Goal: Register for event/course: Sign up to attend an event or enroll in a course

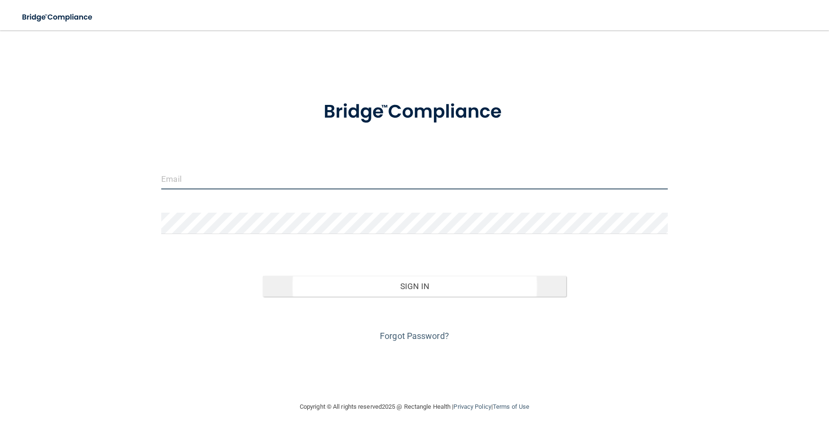
type input "[PERSON_NAME][EMAIL_ADDRESS][DOMAIN_NAME]"
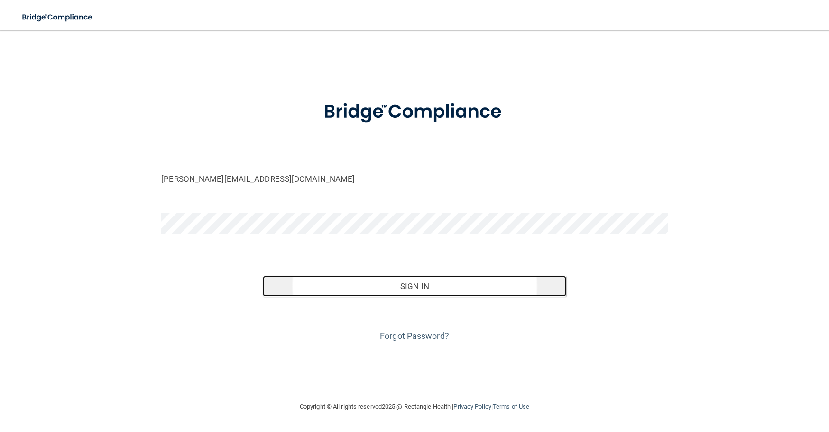
click at [412, 286] on button "Sign In" at bounding box center [415, 286] width 304 height 21
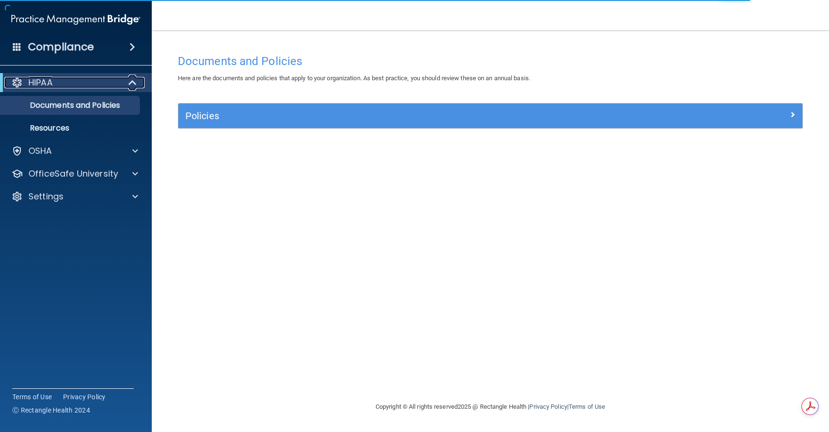
click at [130, 82] on span at bounding box center [134, 82] width 8 height 11
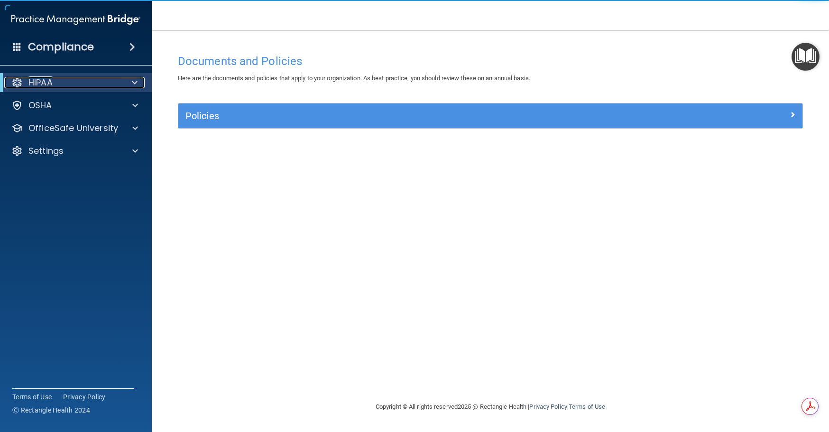
click at [130, 82] on div at bounding box center [132, 82] width 23 height 11
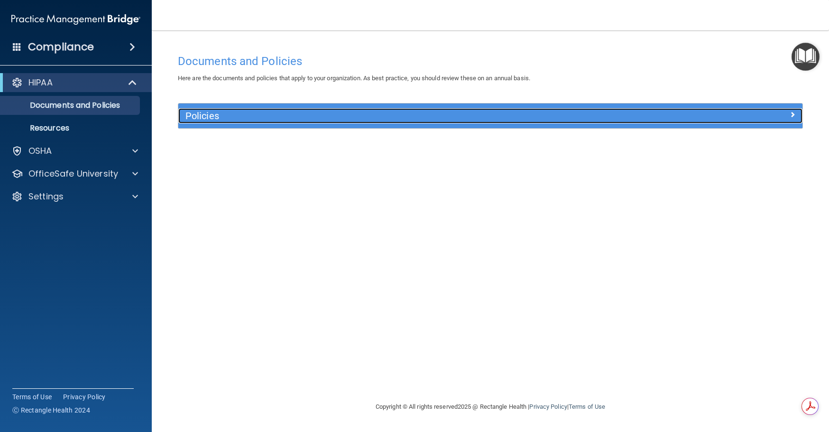
click at [793, 113] on span at bounding box center [793, 114] width 6 height 11
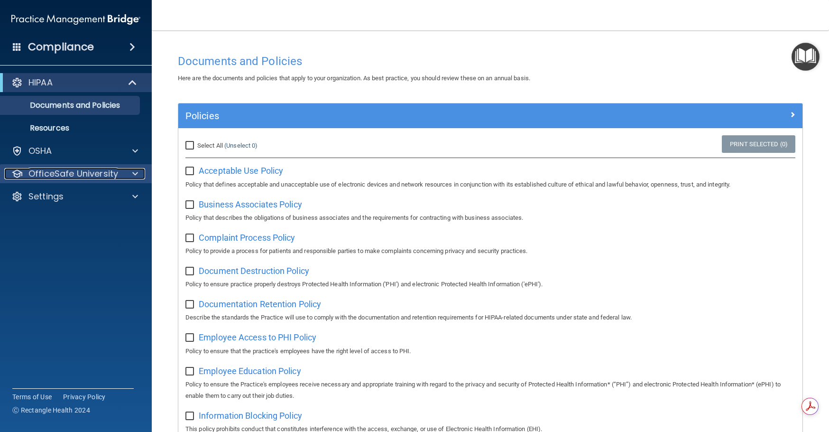
click at [110, 172] on p "OfficeSafe University" at bounding box center [73, 173] width 90 height 11
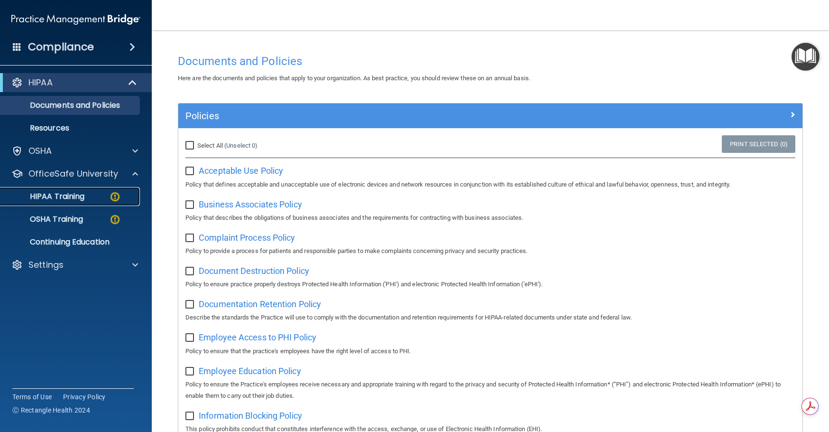
click at [77, 196] on p "HIPAA Training" at bounding box center [45, 196] width 78 height 9
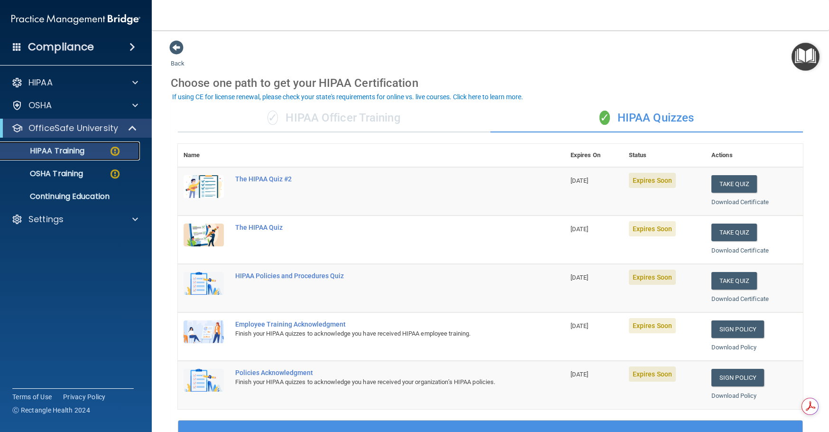
scroll to position [47, 0]
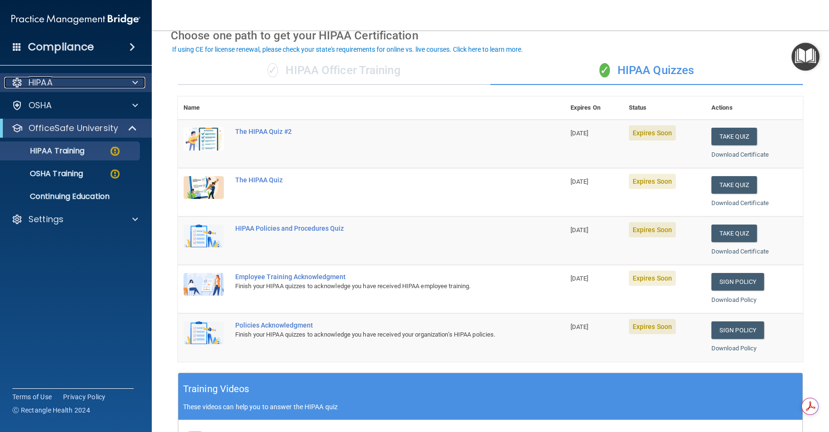
click at [108, 84] on div "HIPAA" at bounding box center [63, 82] width 118 height 11
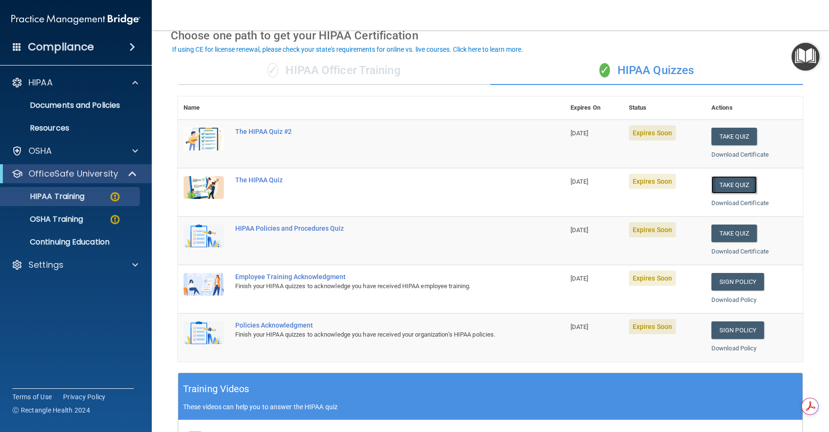
click at [729, 185] on button "Take Quiz" at bounding box center [735, 185] width 46 height 18
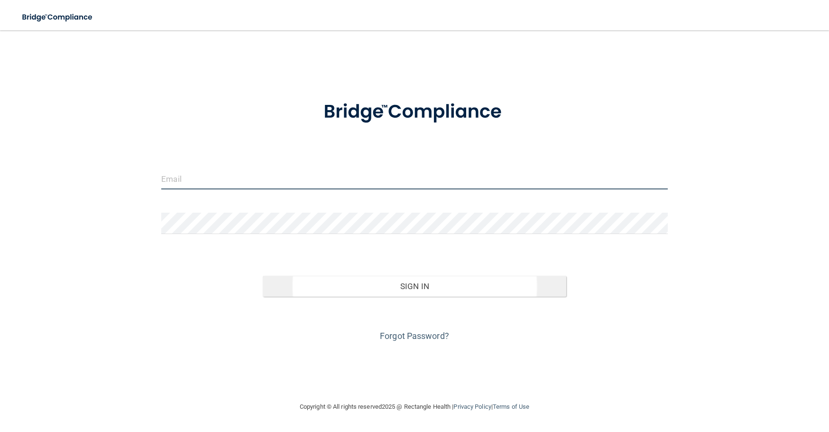
type input "[PERSON_NAME][EMAIL_ADDRESS][DOMAIN_NAME]"
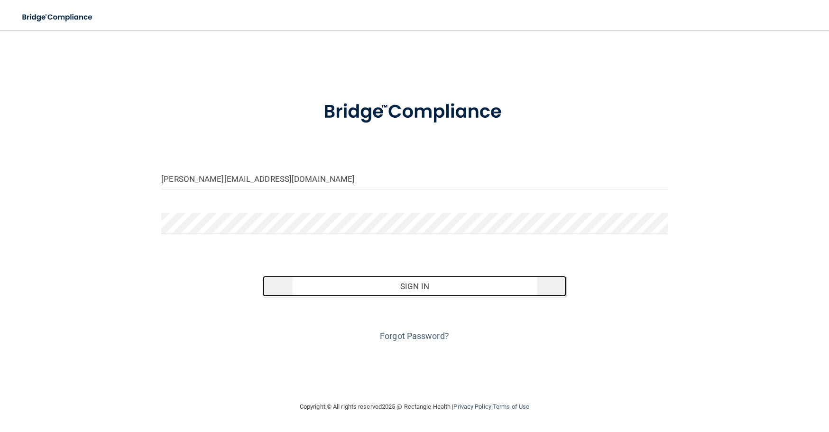
click at [406, 286] on button "Sign In" at bounding box center [415, 286] width 304 height 21
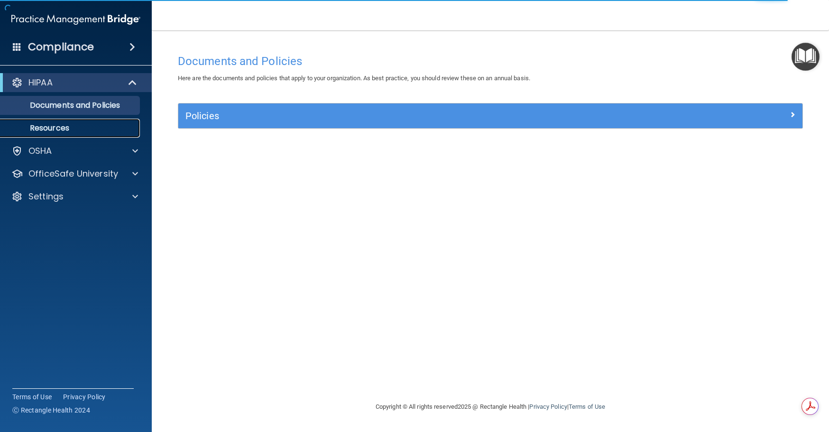
click at [61, 131] on p "Resources" at bounding box center [71, 127] width 130 height 9
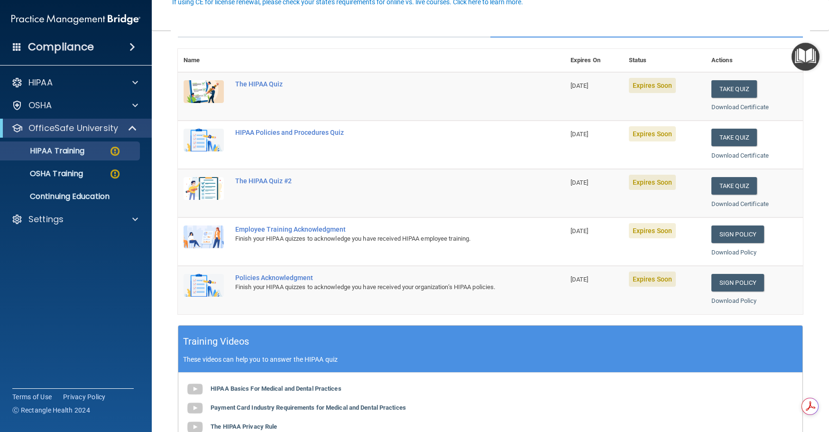
scroll to position [47, 0]
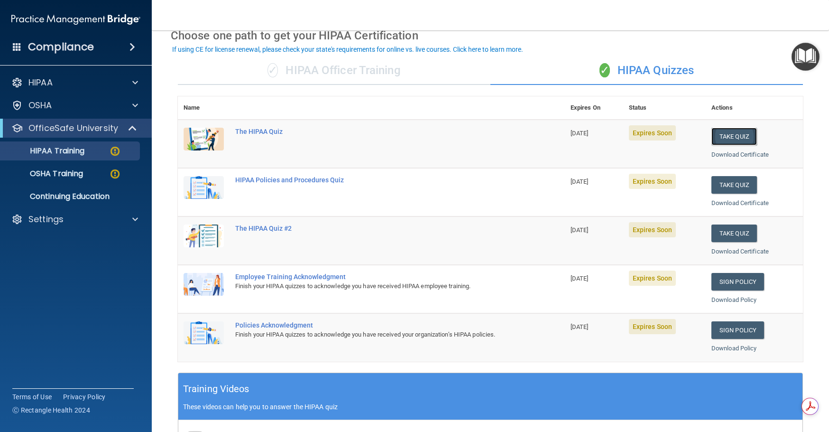
click at [725, 138] on button "Take Quiz" at bounding box center [735, 137] width 46 height 18
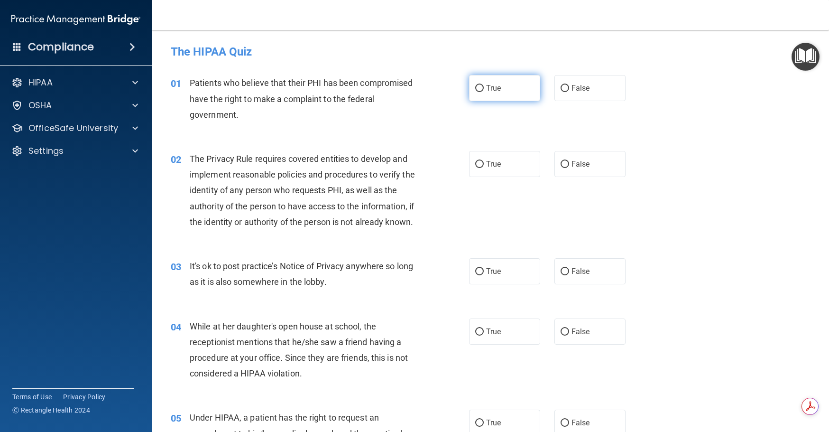
click at [478, 87] on input "True" at bounding box center [479, 88] width 9 height 7
radio input "true"
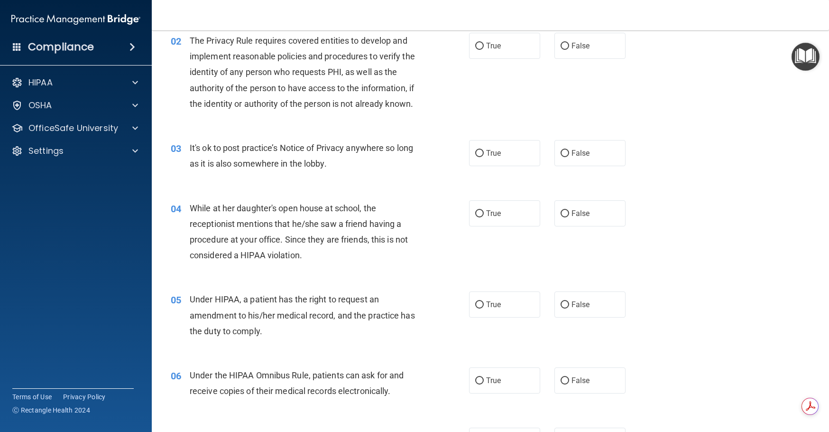
scroll to position [95, 0]
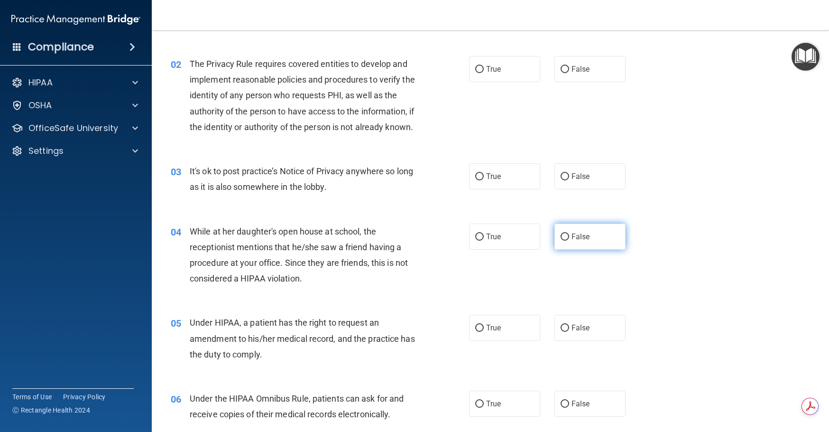
click at [562, 241] on input "False" at bounding box center [565, 236] width 9 height 7
radio input "true"
click at [479, 72] on input "True" at bounding box center [479, 69] width 9 height 7
radio input "true"
click at [476, 180] on input "True" at bounding box center [479, 176] width 9 height 7
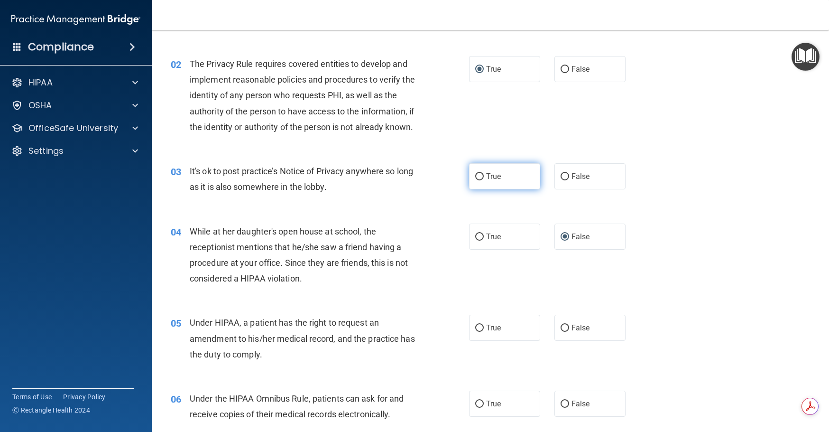
radio input "true"
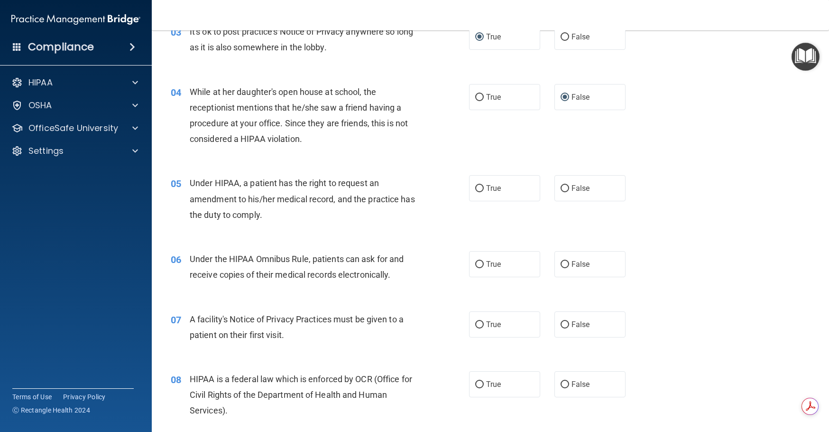
scroll to position [237, 0]
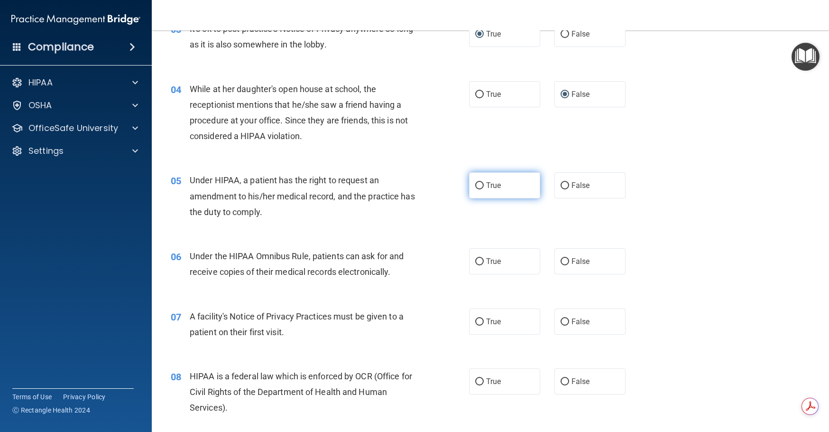
click at [475, 189] on input "True" at bounding box center [479, 185] width 9 height 7
radio input "true"
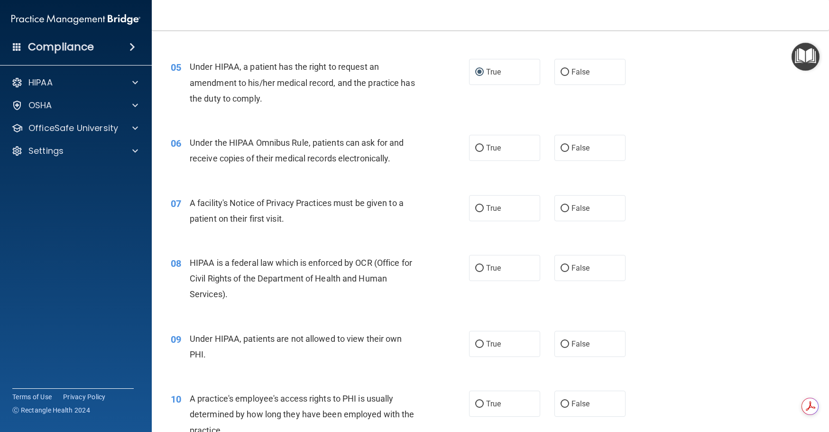
scroll to position [380, 0]
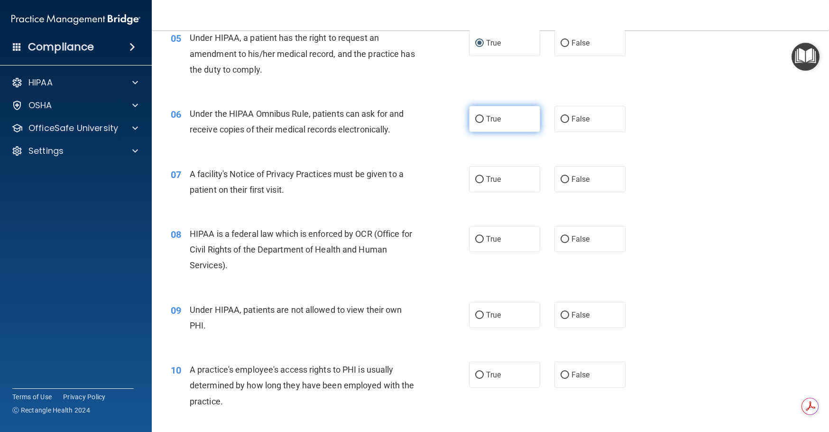
click at [477, 123] on input "True" at bounding box center [479, 119] width 9 height 7
radio input "true"
click at [476, 183] on input "True" at bounding box center [479, 179] width 9 height 7
radio input "true"
click at [477, 243] on input "True" at bounding box center [479, 239] width 9 height 7
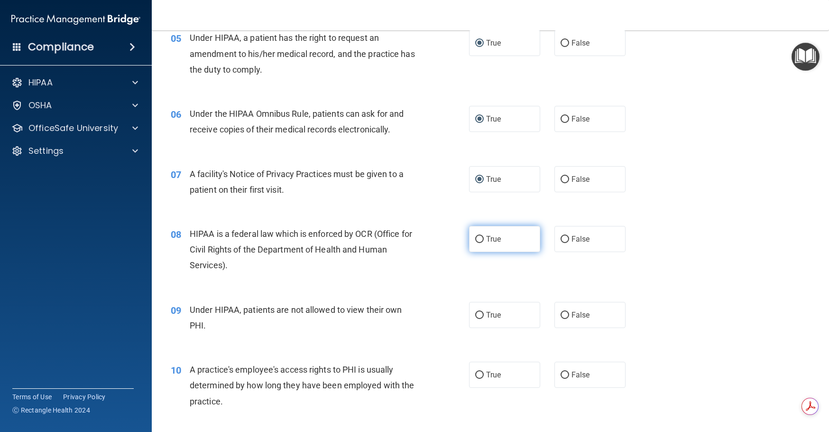
radio input "true"
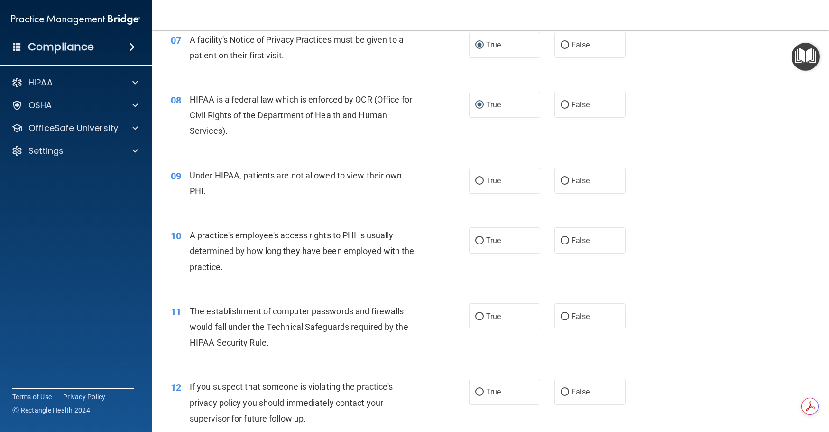
scroll to position [522, 0]
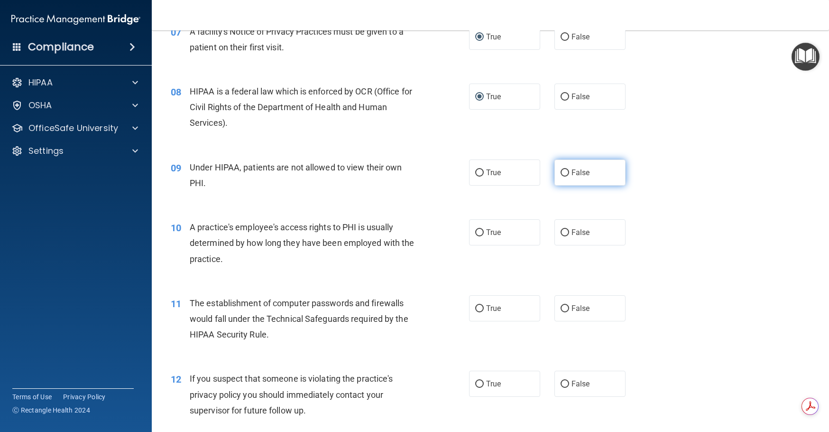
click at [563, 176] on input "False" at bounding box center [565, 172] width 9 height 7
radio input "true"
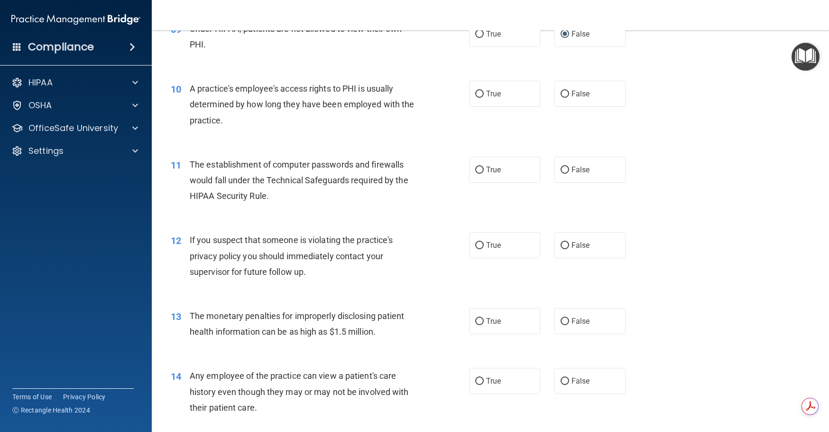
scroll to position [664, 0]
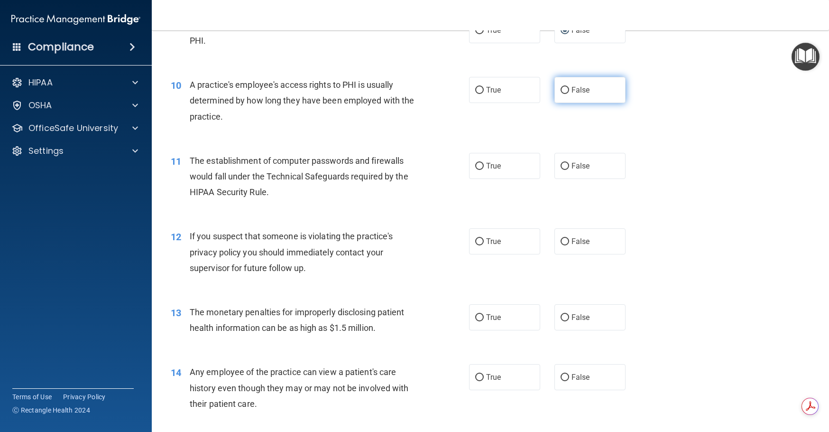
click at [562, 94] on input "False" at bounding box center [565, 90] width 9 height 7
radio input "true"
click at [477, 170] on input "True" at bounding box center [479, 166] width 9 height 7
radio input "true"
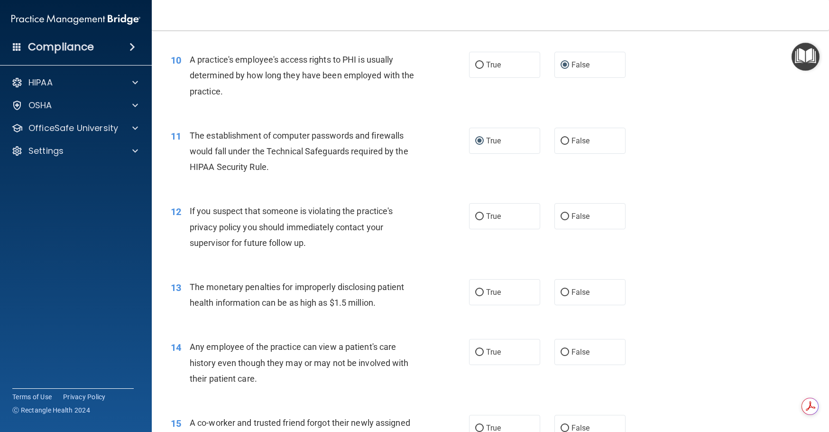
scroll to position [712, 0]
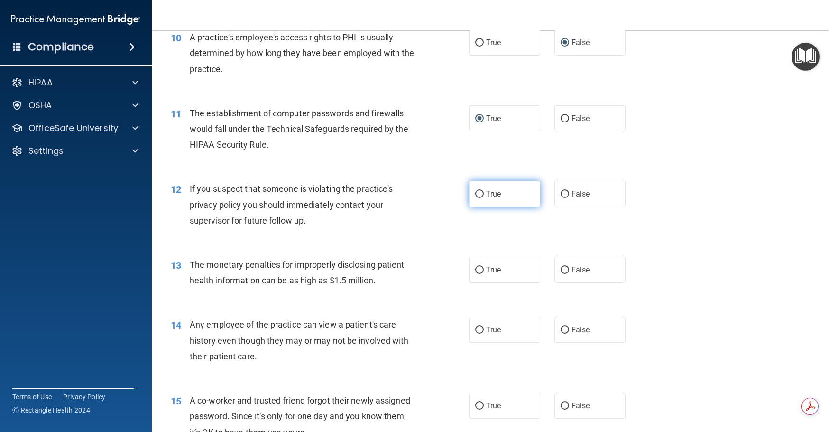
click at [477, 198] on input "True" at bounding box center [479, 194] width 9 height 7
radio input "true"
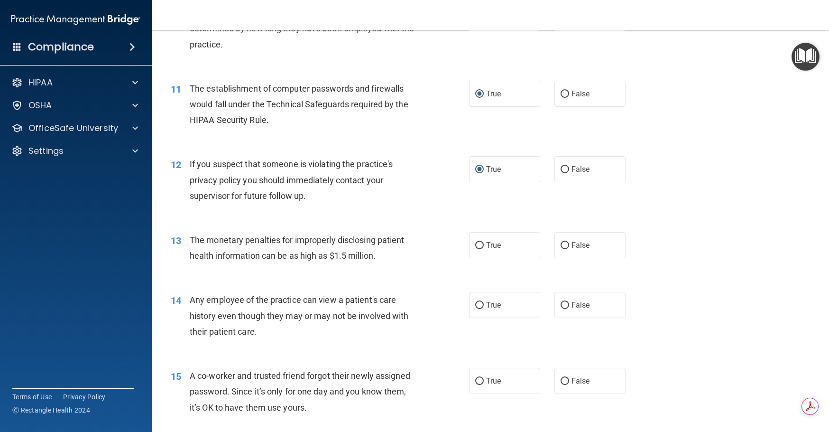
scroll to position [759, 0]
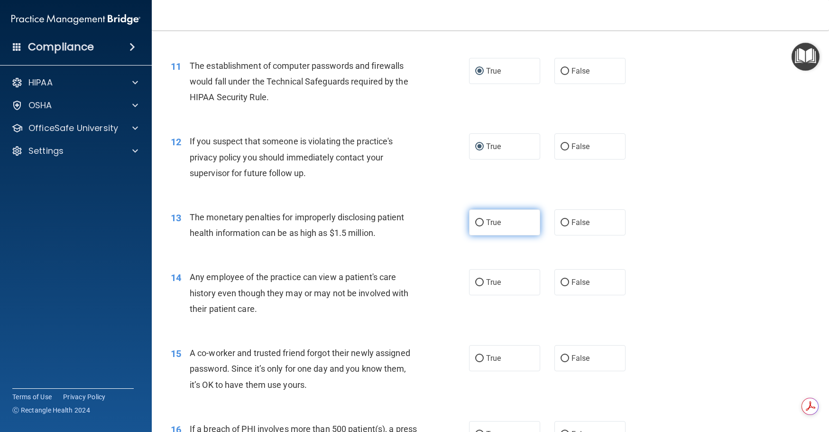
click at [477, 226] on input "True" at bounding box center [479, 222] width 9 height 7
radio input "true"
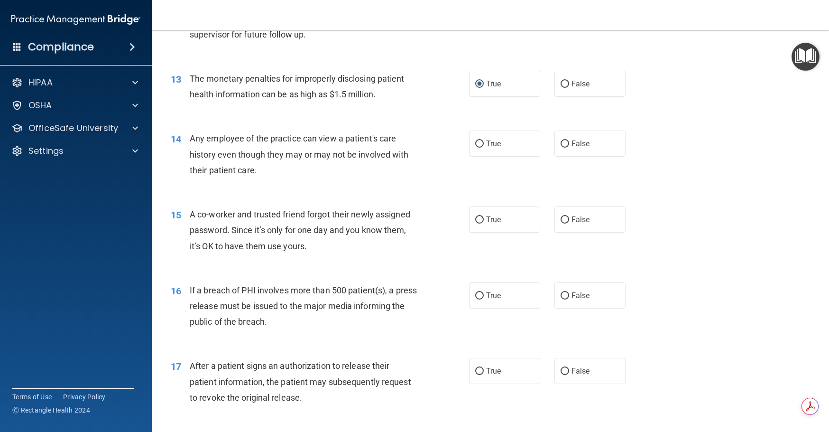
scroll to position [901, 0]
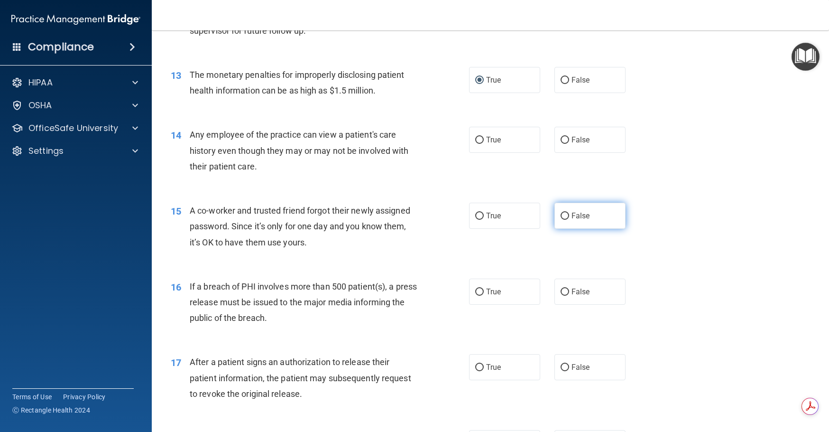
click at [562, 220] on input "False" at bounding box center [565, 216] width 9 height 7
radio input "true"
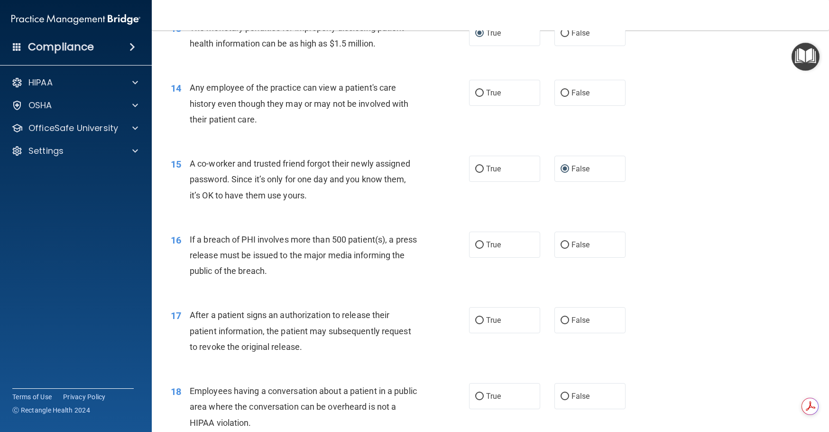
scroll to position [949, 0]
click at [478, 248] on input "True" at bounding box center [479, 244] width 9 height 7
radio input "true"
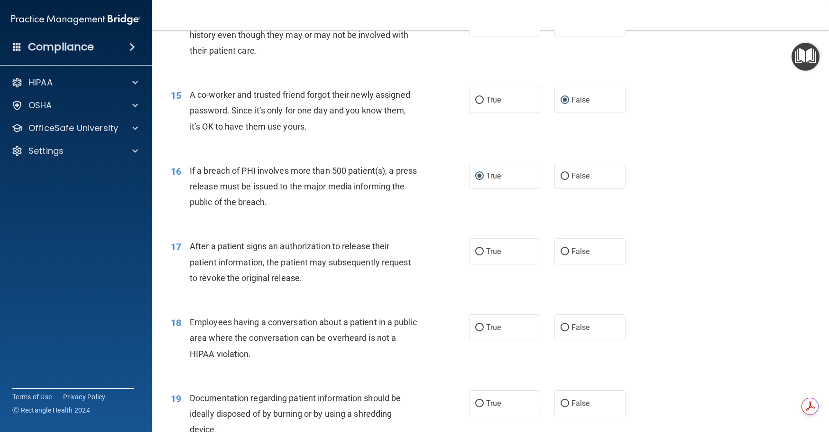
scroll to position [1044, 0]
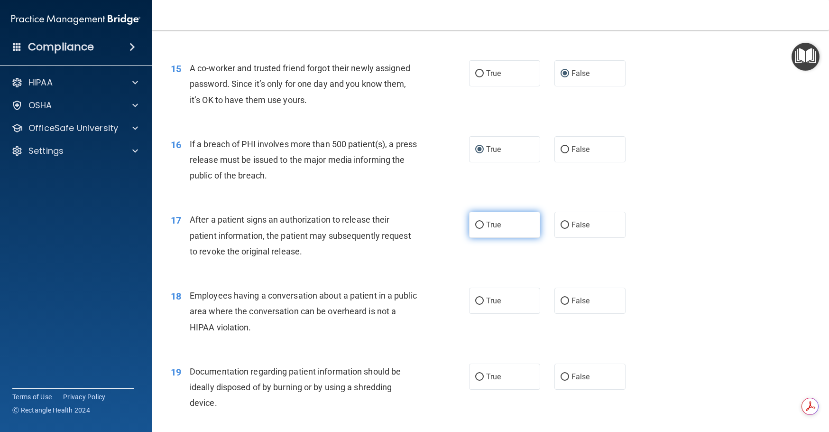
click at [476, 229] on input "True" at bounding box center [479, 225] width 9 height 7
radio input "true"
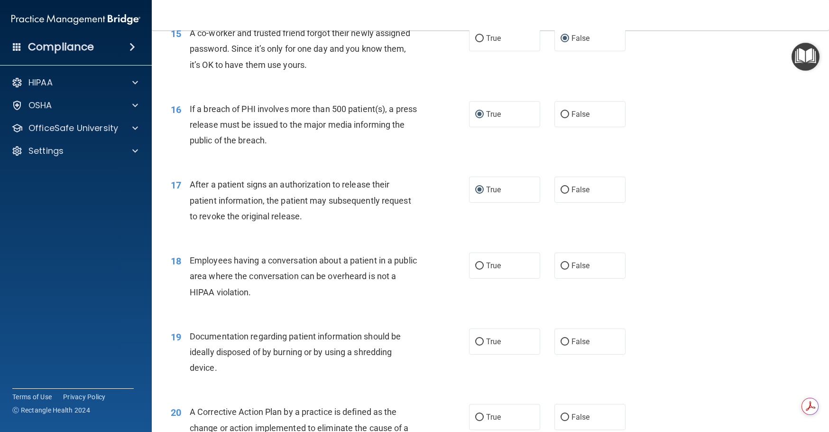
scroll to position [1139, 0]
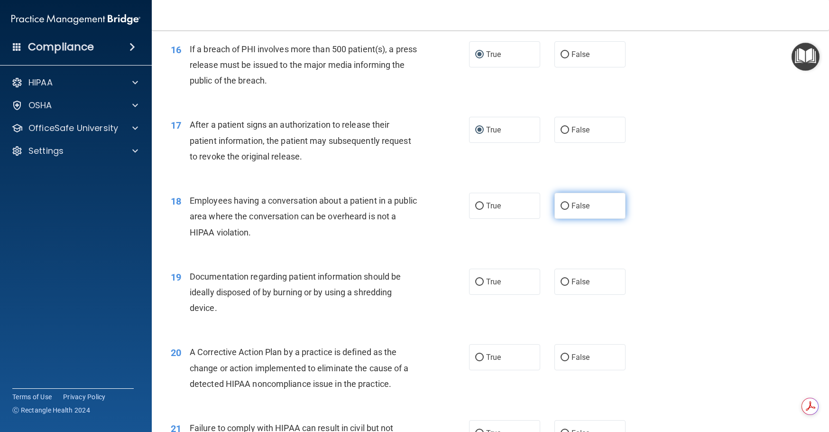
click at [562, 210] on input "False" at bounding box center [565, 206] width 9 height 7
radio input "true"
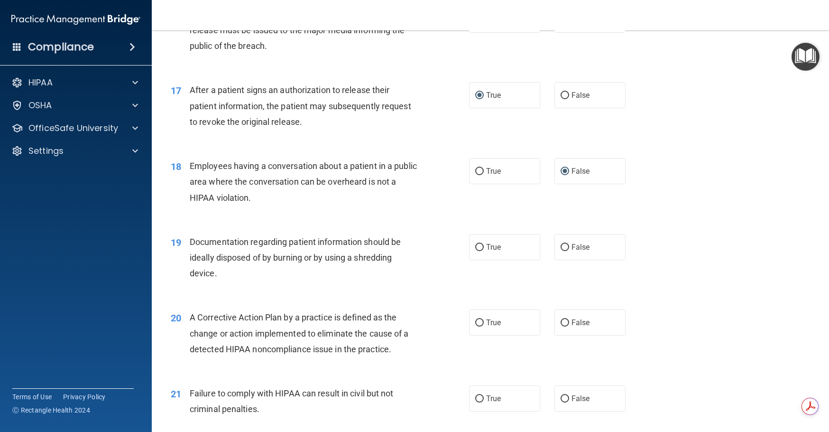
scroll to position [1159, 0]
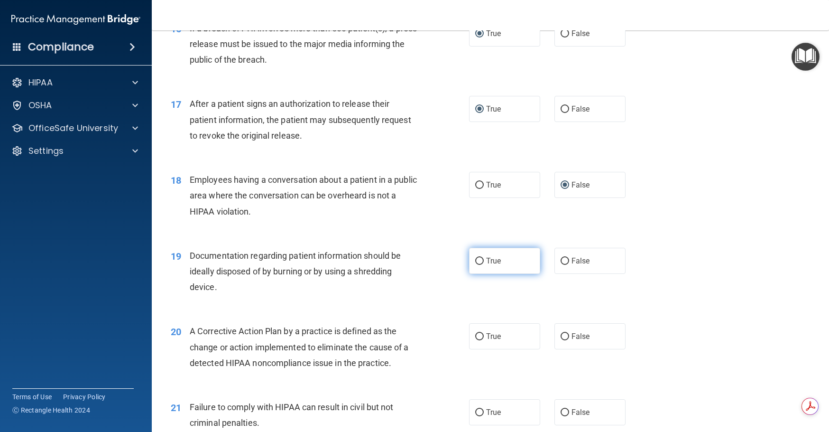
click at [476, 265] on input "True" at bounding box center [479, 261] width 9 height 7
radio input "true"
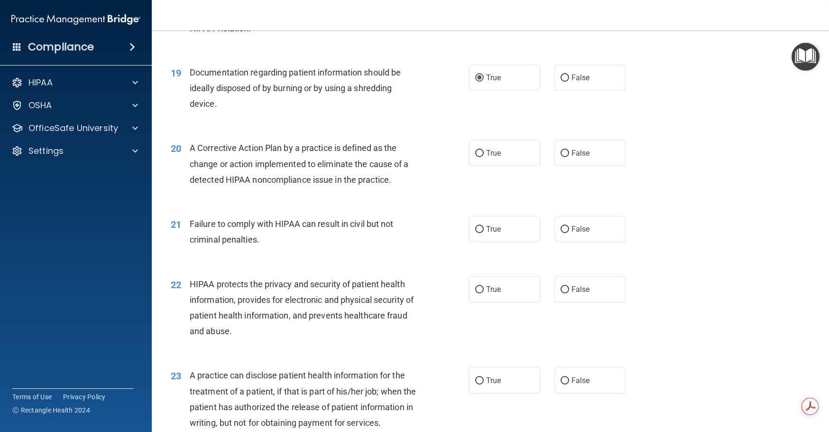
scroll to position [1349, 0]
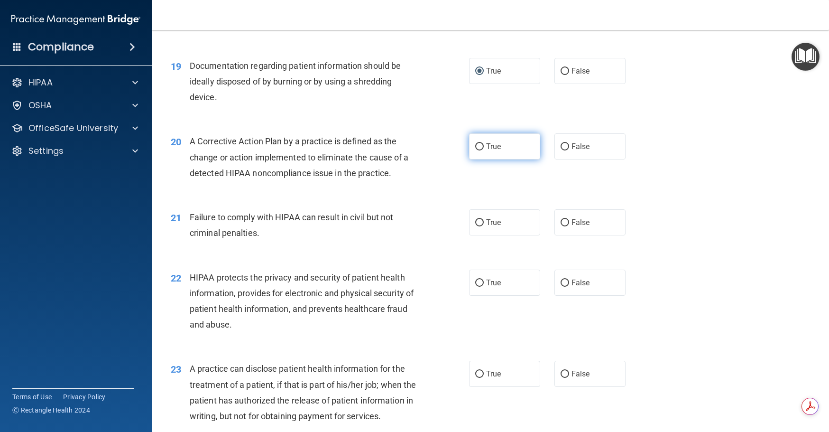
click at [476, 150] on input "True" at bounding box center [479, 146] width 9 height 7
radio input "true"
click at [562, 226] on input "False" at bounding box center [565, 222] width 9 height 7
radio input "true"
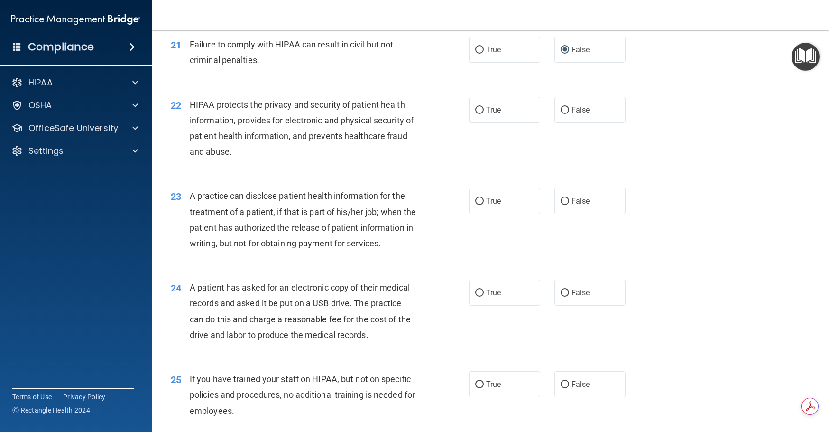
scroll to position [1539, 0]
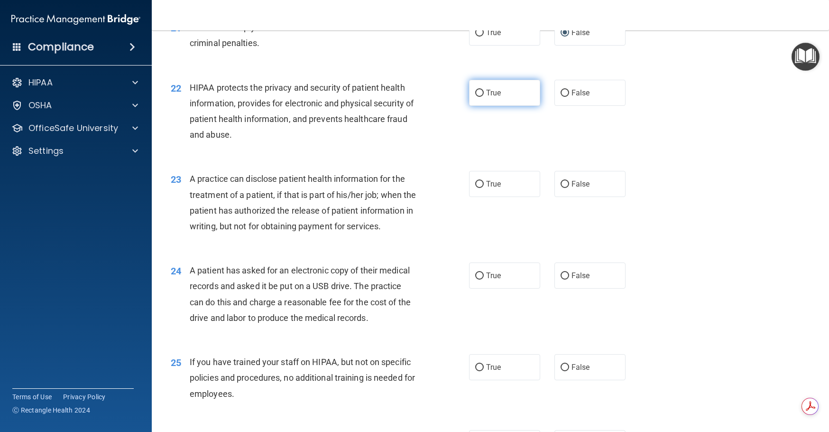
click at [479, 97] on input "True" at bounding box center [479, 93] width 9 height 7
radio input "true"
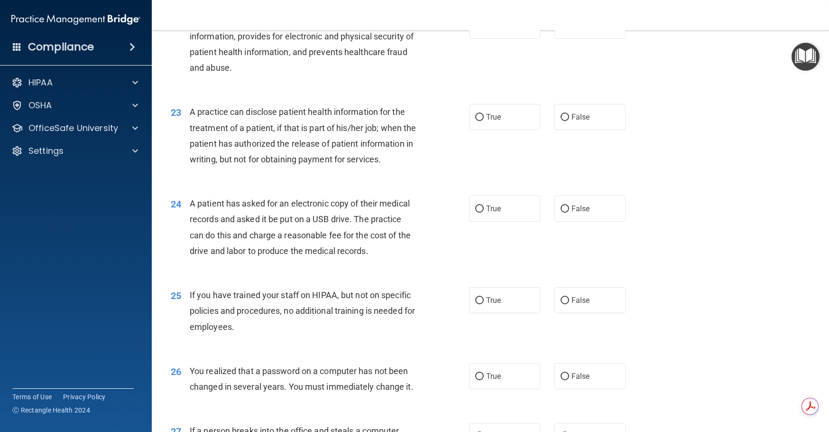
scroll to position [1634, 0]
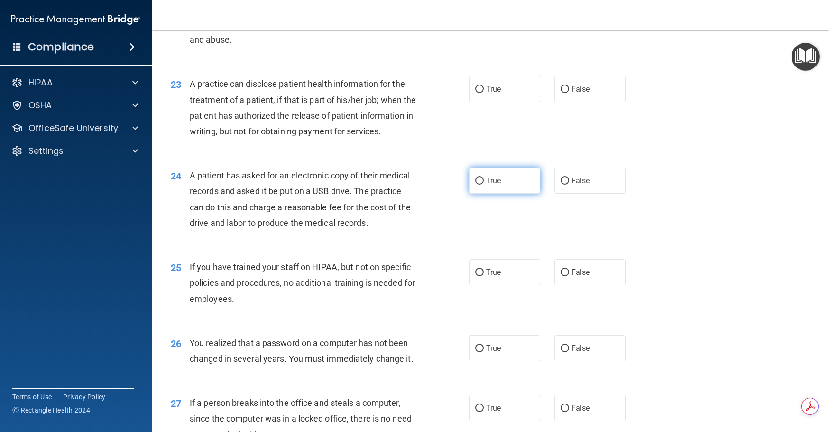
click at [477, 185] on input "True" at bounding box center [479, 180] width 9 height 7
radio input "true"
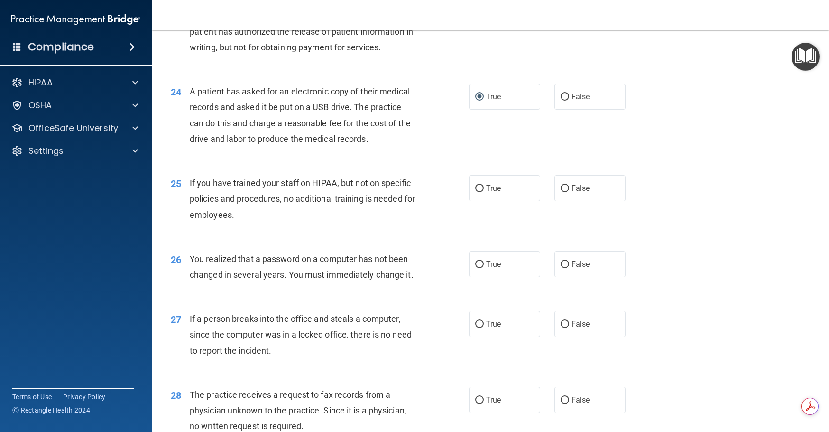
scroll to position [1729, 0]
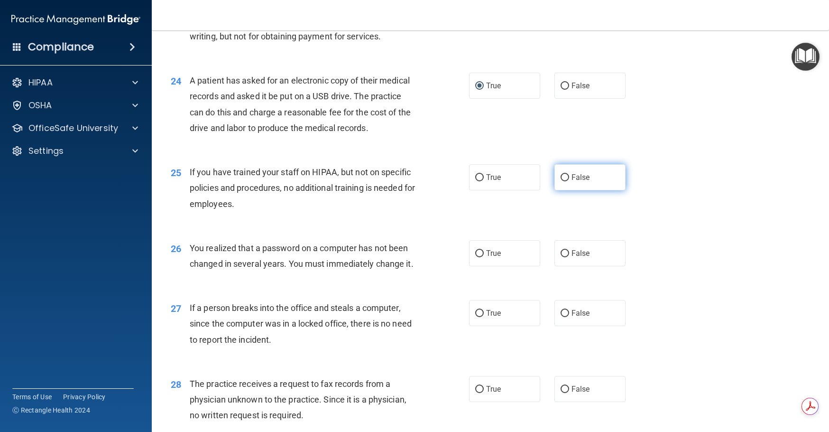
click at [563, 181] on input "False" at bounding box center [565, 177] width 9 height 7
radio input "true"
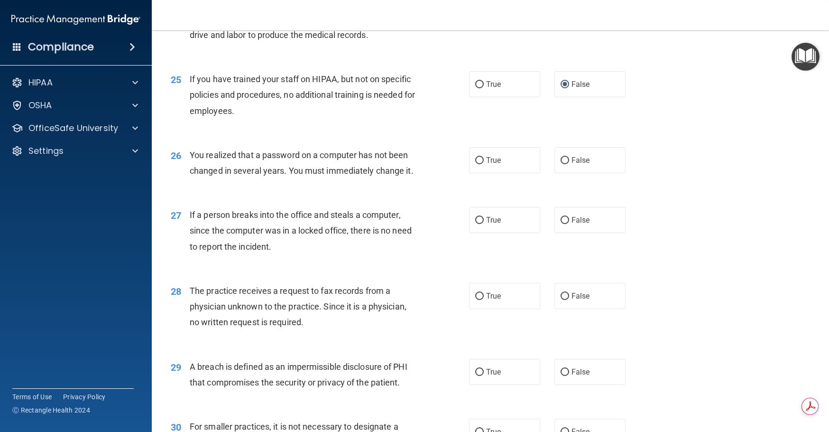
scroll to position [1824, 0]
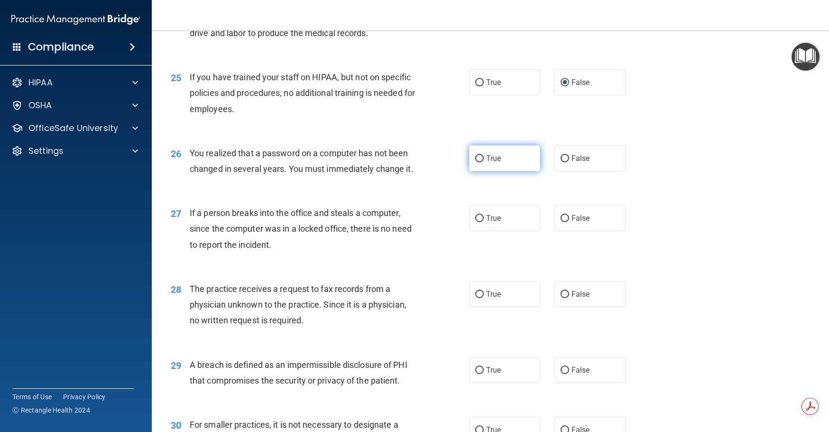
click at [478, 162] on input "True" at bounding box center [479, 158] width 9 height 7
radio input "true"
click at [563, 222] on input "False" at bounding box center [565, 218] width 9 height 7
radio input "true"
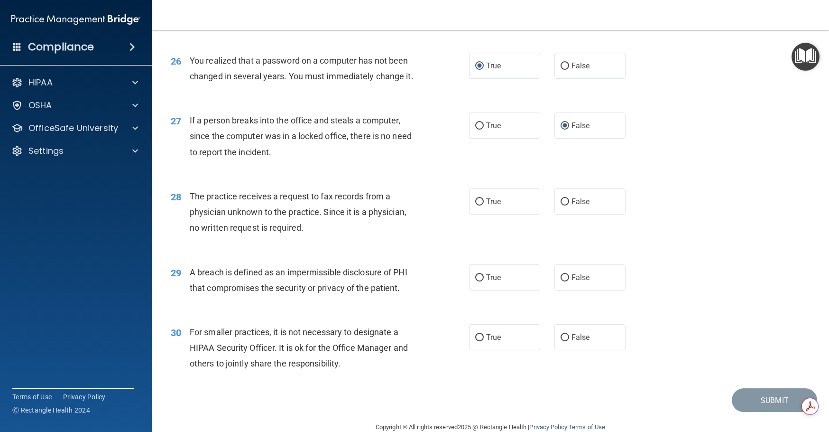
scroll to position [1918, 0]
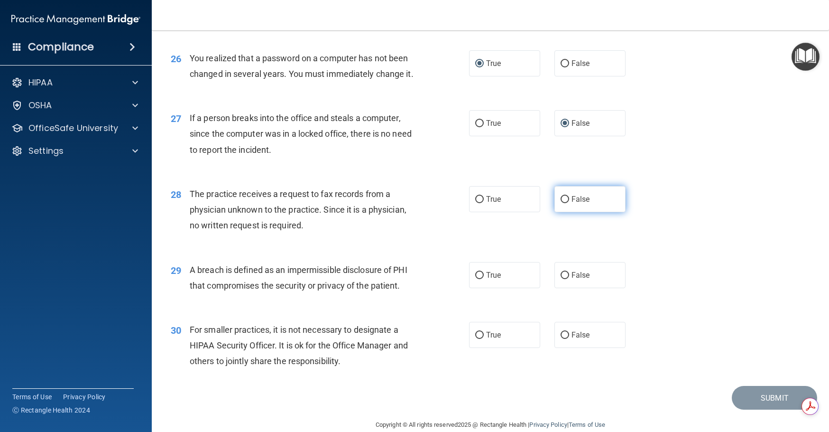
click at [561, 203] on input "False" at bounding box center [565, 199] width 9 height 7
radio input "true"
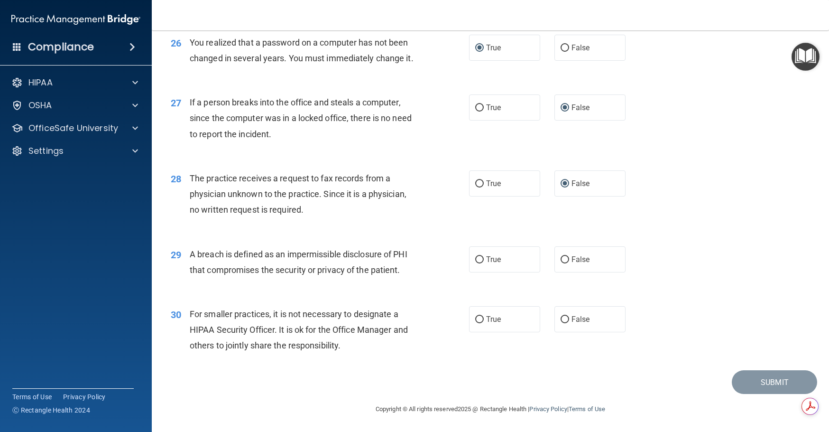
scroll to position [1966, 0]
click at [480, 260] on input "True" at bounding box center [479, 259] width 9 height 7
radio input "true"
click at [563, 318] on input "False" at bounding box center [565, 319] width 9 height 7
radio input "true"
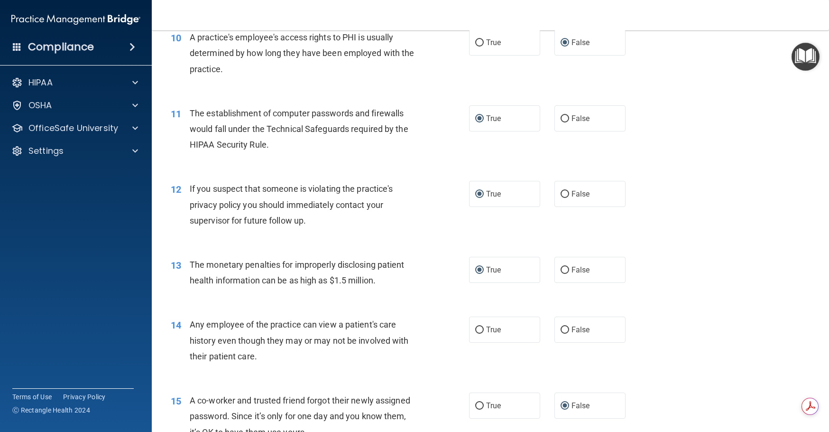
scroll to position [806, 0]
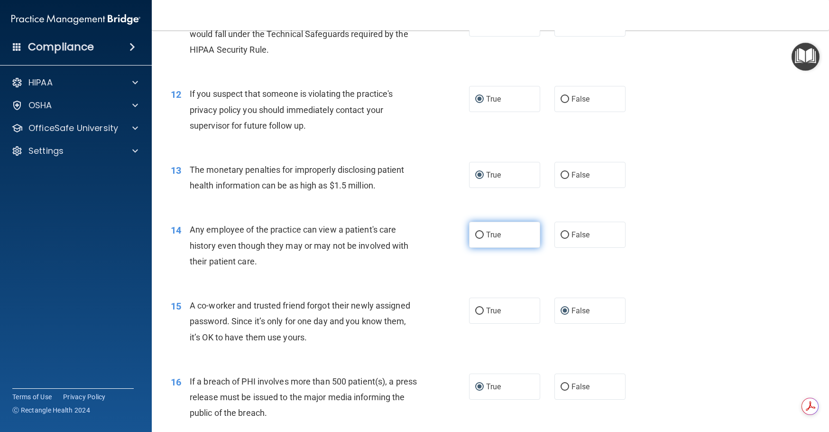
click at [476, 239] on input "True" at bounding box center [479, 235] width 9 height 7
radio input "true"
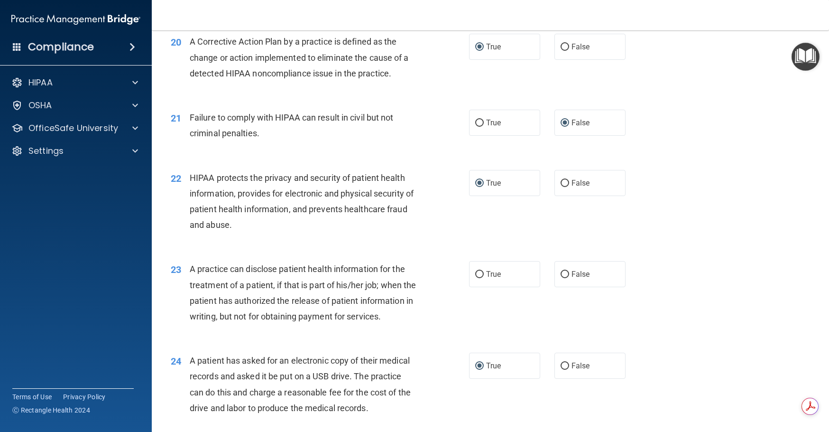
scroll to position [1471, 0]
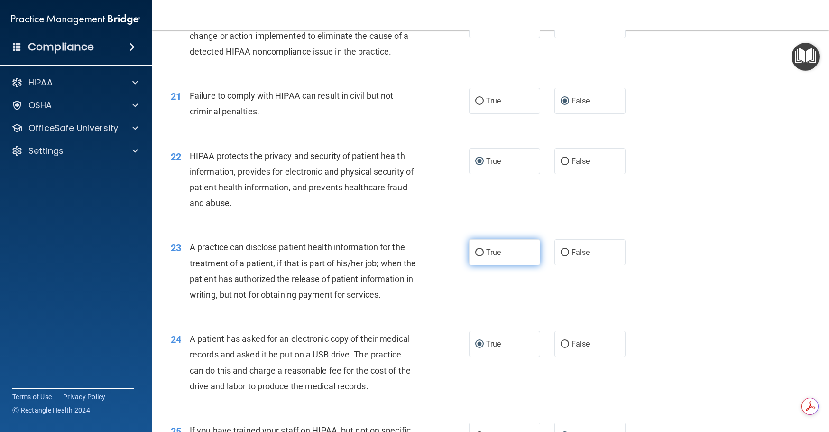
click at [477, 256] on input "True" at bounding box center [479, 252] width 9 height 7
radio input "true"
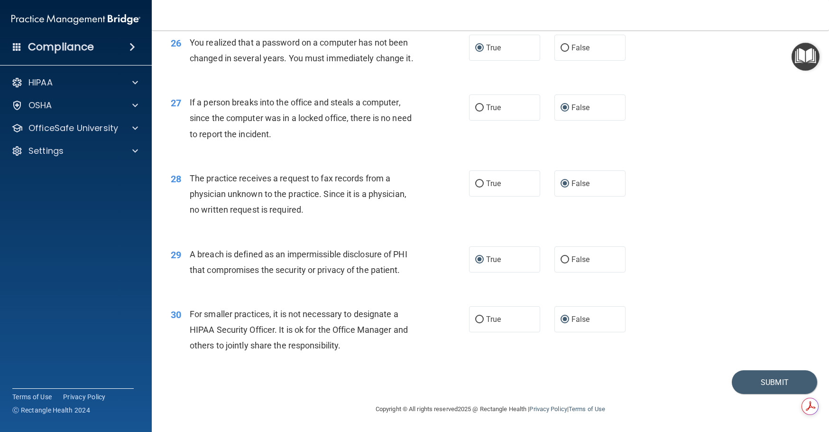
scroll to position [1966, 0]
click at [770, 379] on button "Submit" at bounding box center [774, 382] width 85 height 24
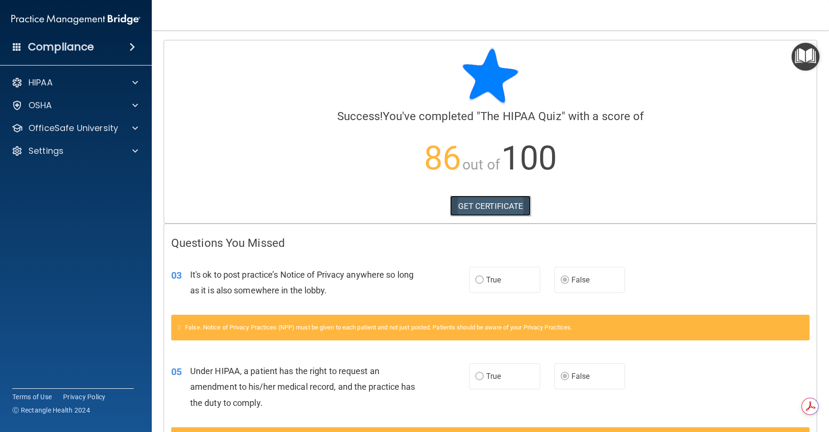
click at [488, 205] on link "GET CERTIFICATE" at bounding box center [490, 205] width 81 height 21
click at [133, 128] on span at bounding box center [135, 127] width 6 height 11
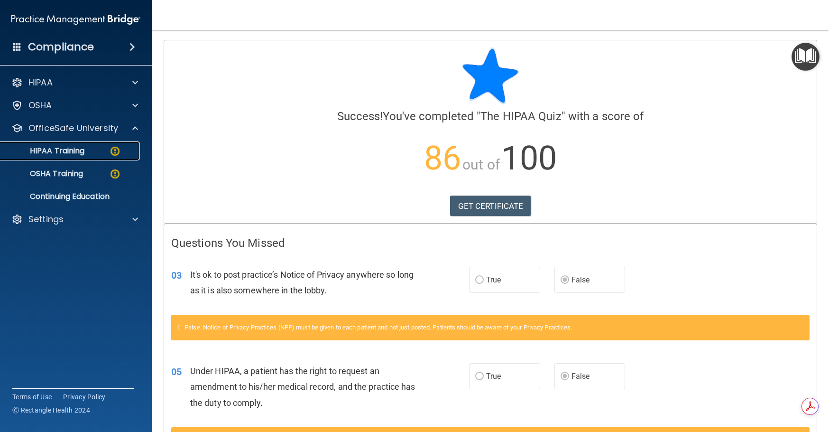
click at [103, 147] on div "HIPAA Training" at bounding box center [71, 150] width 130 height 9
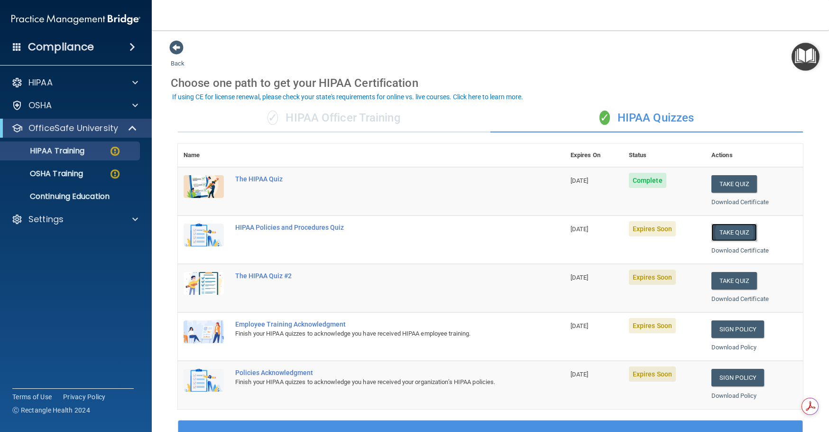
click at [729, 233] on button "Take Quiz" at bounding box center [735, 232] width 46 height 18
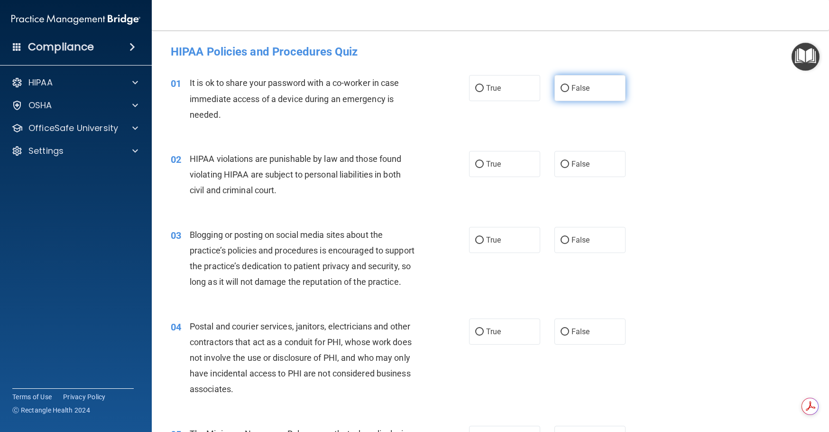
click at [561, 88] on input "False" at bounding box center [565, 88] width 9 height 7
radio input "true"
click at [478, 164] on input "True" at bounding box center [479, 164] width 9 height 7
radio input "true"
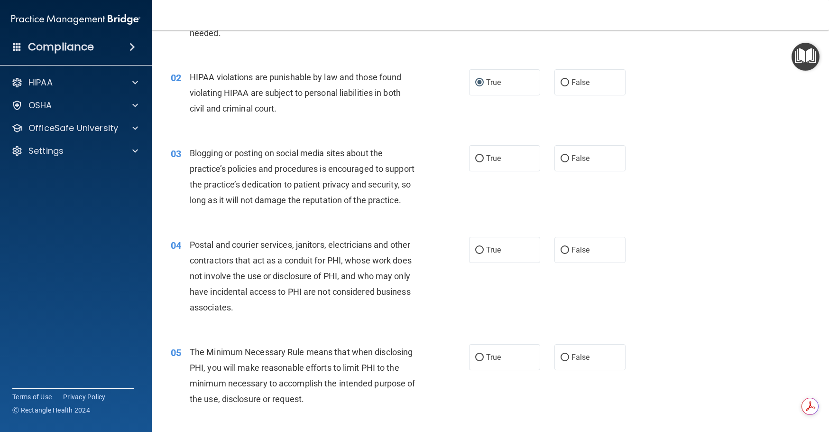
scroll to position [95, 0]
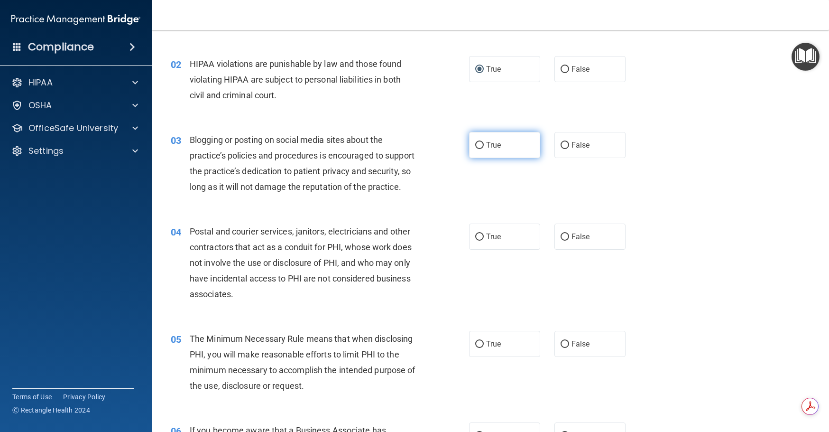
click at [478, 147] on input "True" at bounding box center [479, 145] width 9 height 7
radio input "true"
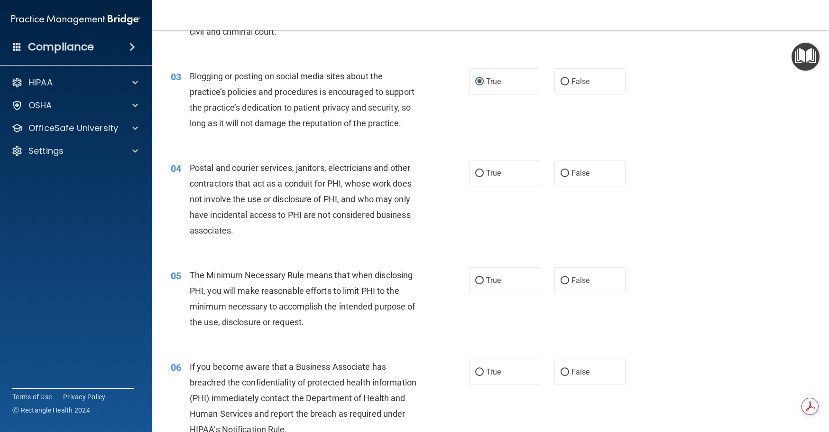
scroll to position [190, 0]
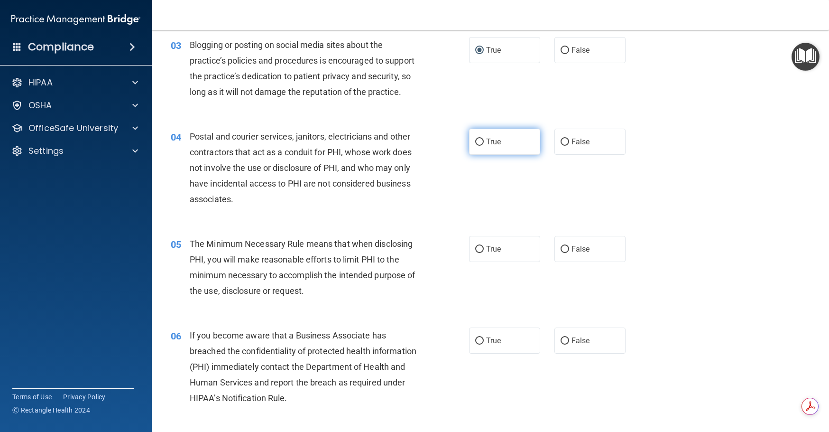
click at [476, 146] on input "True" at bounding box center [479, 142] width 9 height 7
radio input "true"
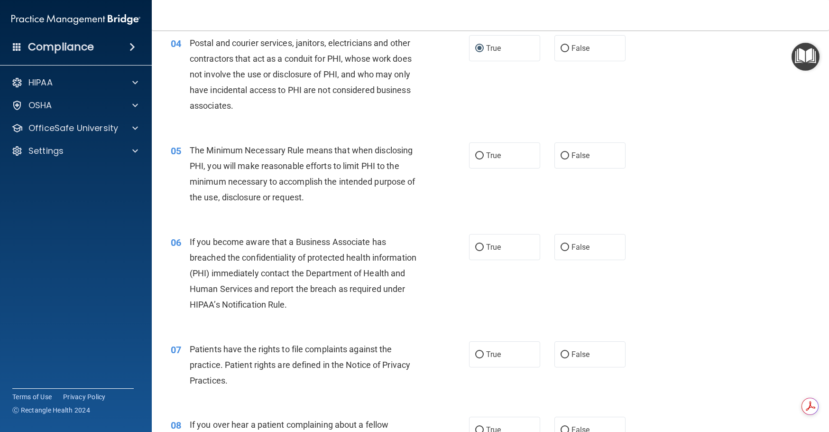
scroll to position [285, 0]
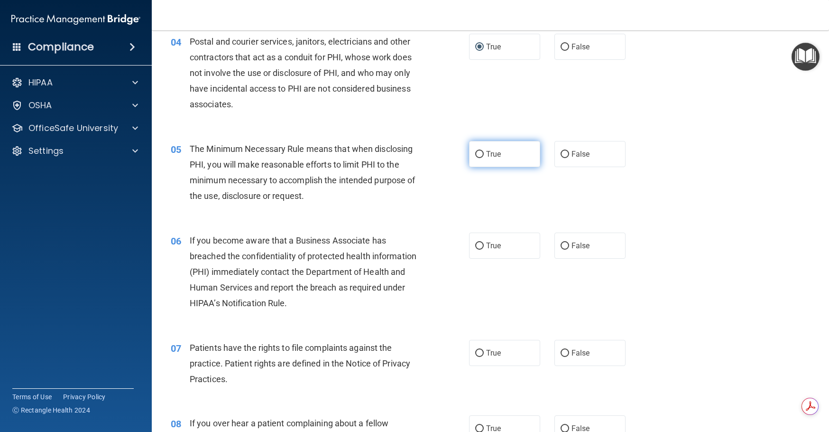
click at [475, 158] on input "True" at bounding box center [479, 154] width 9 height 7
radio input "true"
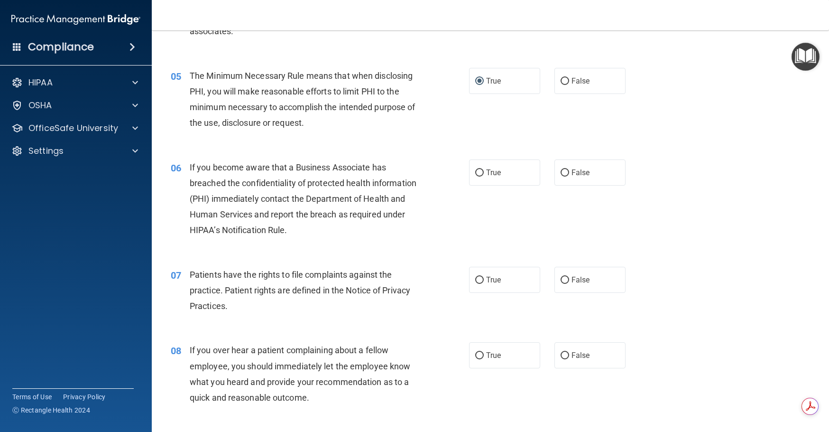
scroll to position [380, 0]
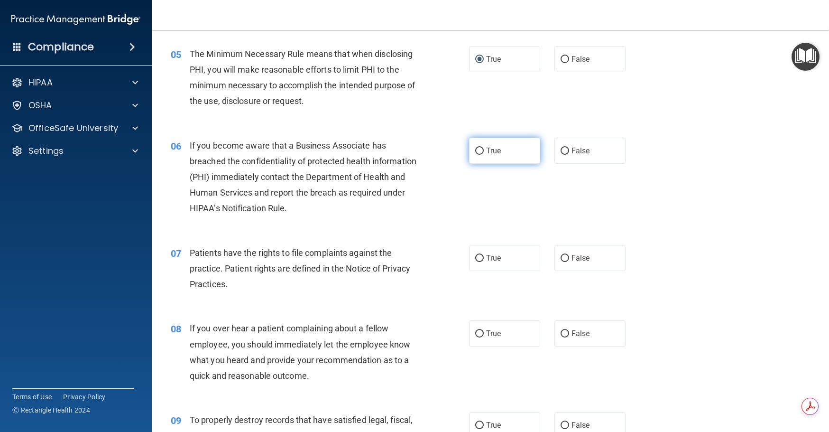
click at [477, 155] on input "True" at bounding box center [479, 151] width 9 height 7
radio input "true"
click at [477, 262] on input "True" at bounding box center [479, 258] width 9 height 7
radio input "true"
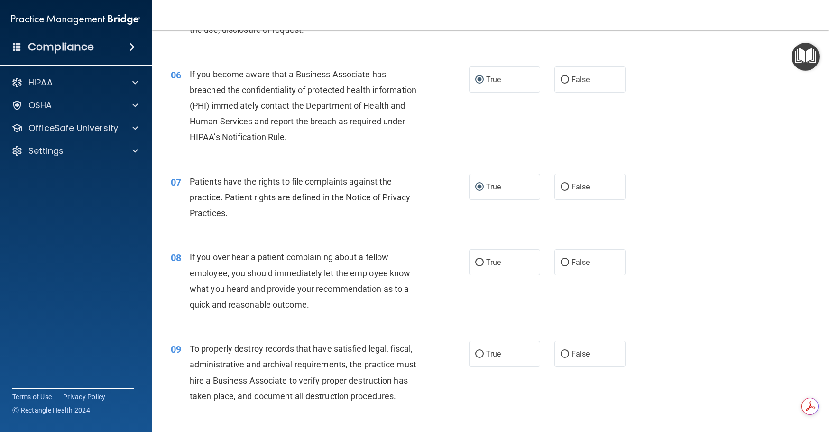
scroll to position [474, 0]
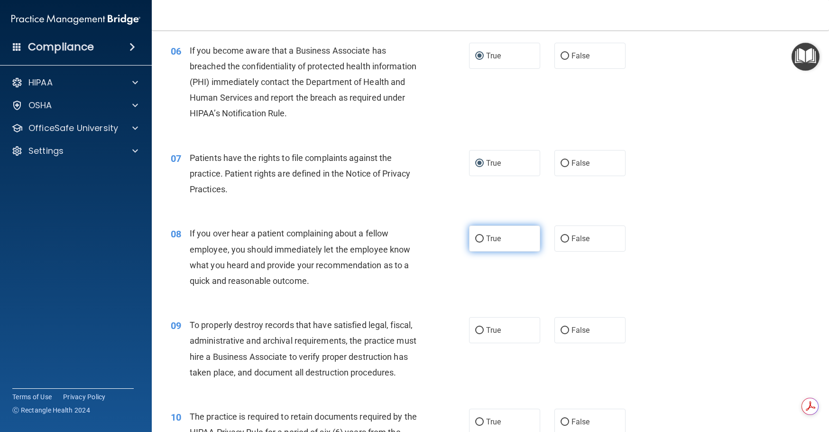
click at [477, 242] on input "True" at bounding box center [479, 238] width 9 height 7
radio input "true"
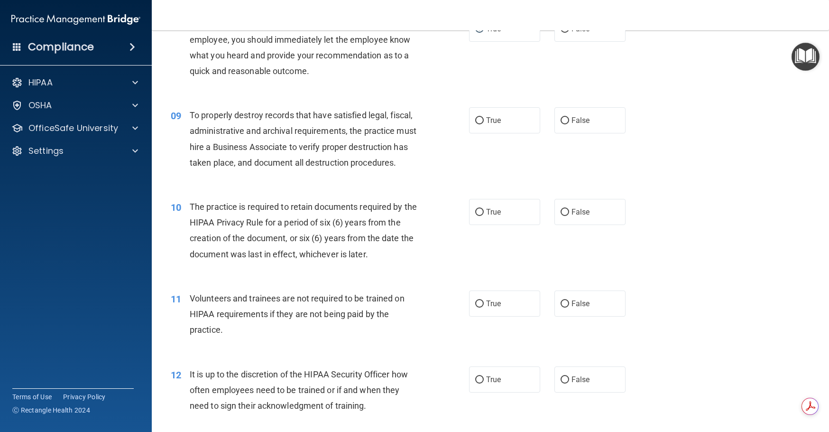
scroll to position [712, 0]
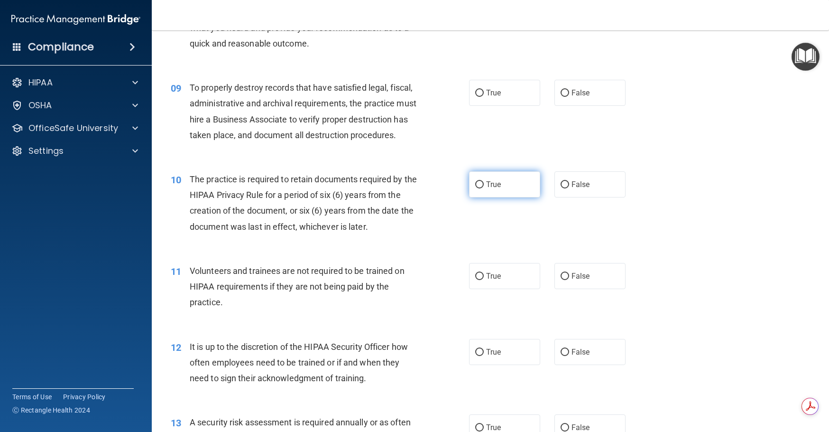
click at [477, 188] on input "True" at bounding box center [479, 184] width 9 height 7
radio input "true"
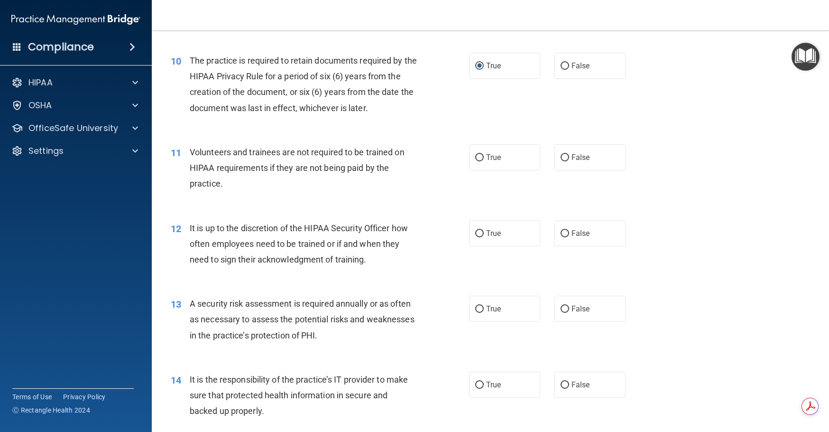
scroll to position [854, 0]
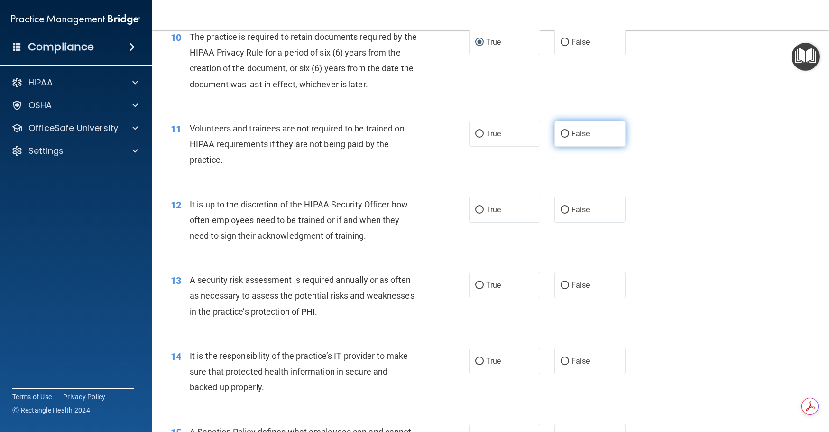
click at [563, 138] on input "False" at bounding box center [565, 133] width 9 height 7
radio input "true"
click at [561, 213] on input "False" at bounding box center [565, 209] width 9 height 7
radio input "true"
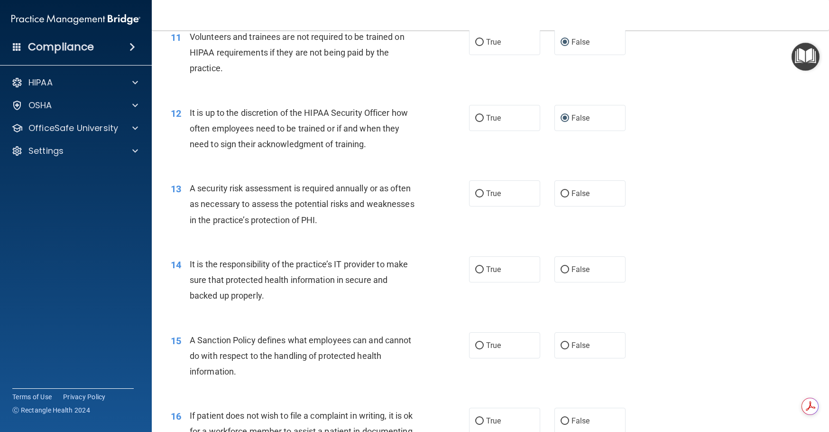
scroll to position [949, 0]
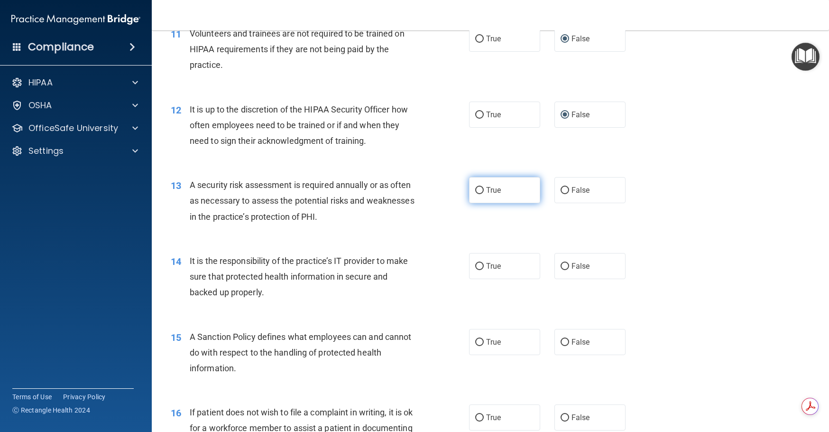
click at [478, 194] on input "True" at bounding box center [479, 190] width 9 height 7
radio input "true"
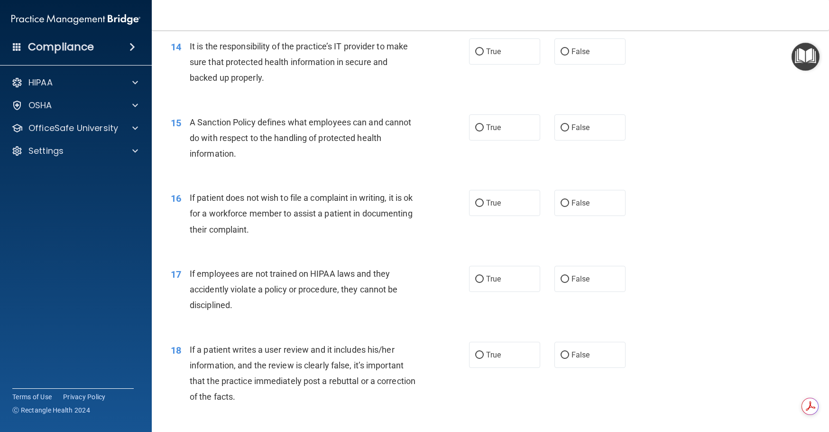
scroll to position [1186, 0]
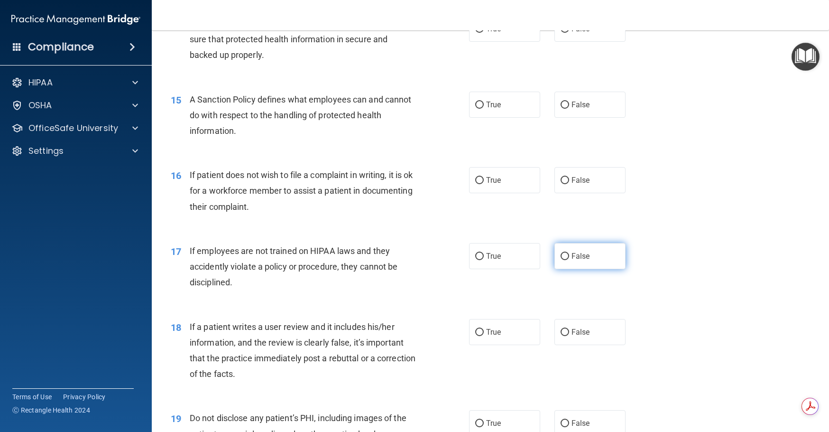
click at [561, 260] on input "False" at bounding box center [565, 256] width 9 height 7
radio input "true"
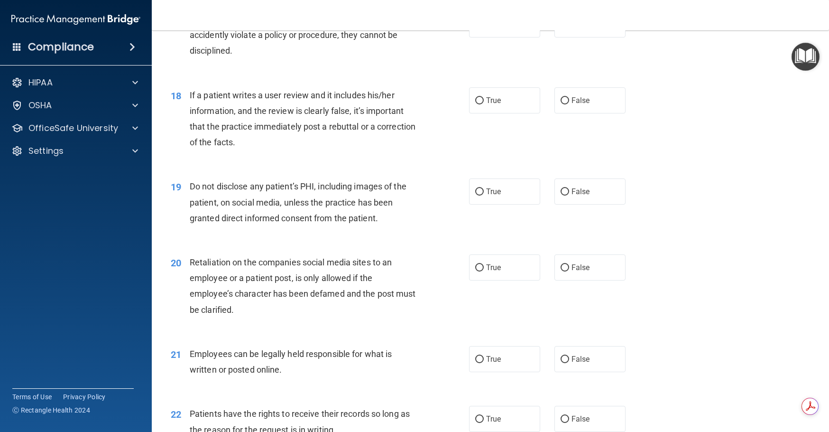
scroll to position [1423, 0]
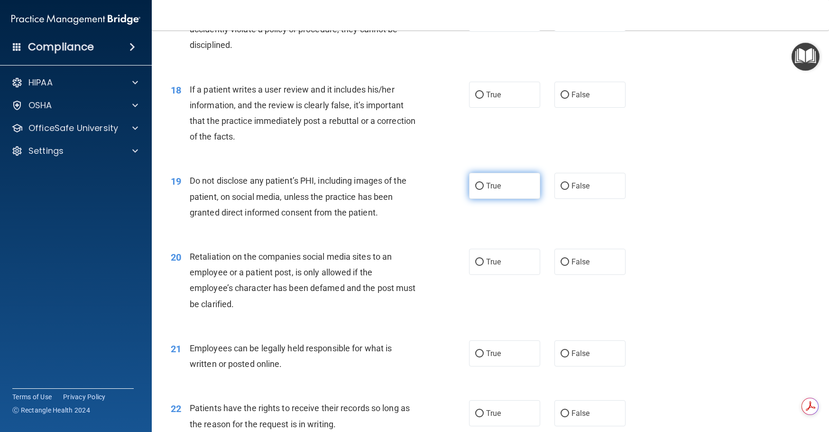
click at [475, 190] on input "True" at bounding box center [479, 186] width 9 height 7
radio input "true"
click at [561, 266] on input "False" at bounding box center [565, 262] width 9 height 7
radio input "true"
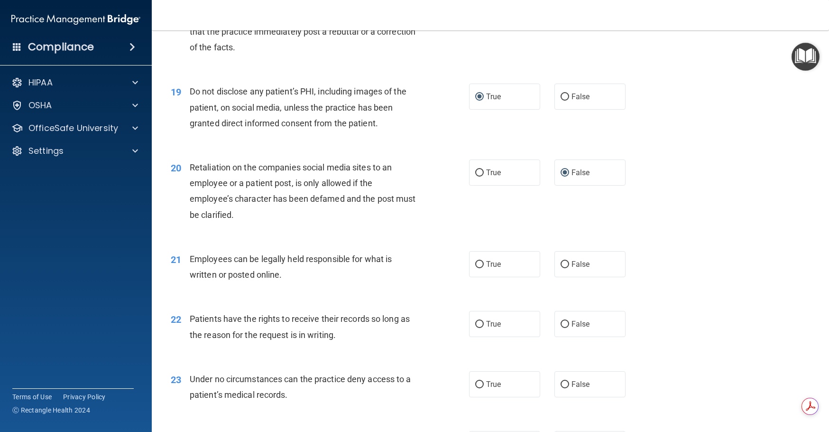
scroll to position [1518, 0]
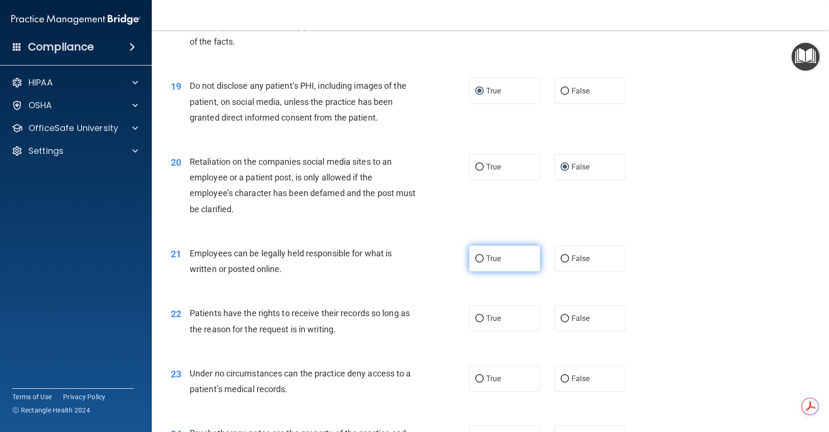
click at [475, 262] on input "True" at bounding box center [479, 258] width 9 height 7
radio input "true"
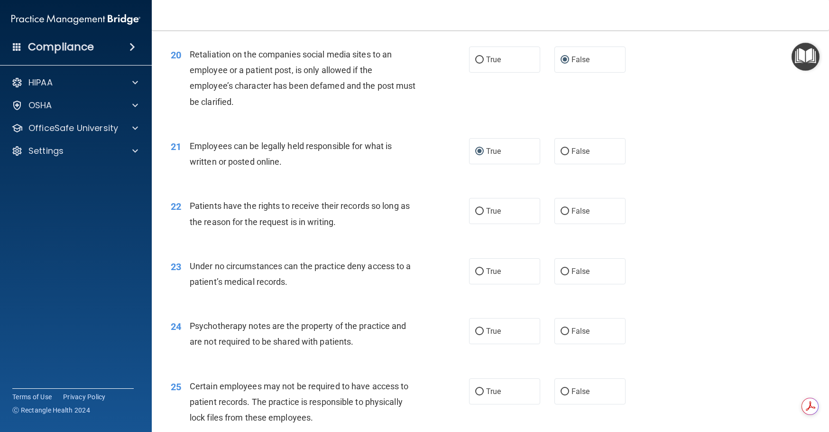
scroll to position [1660, 0]
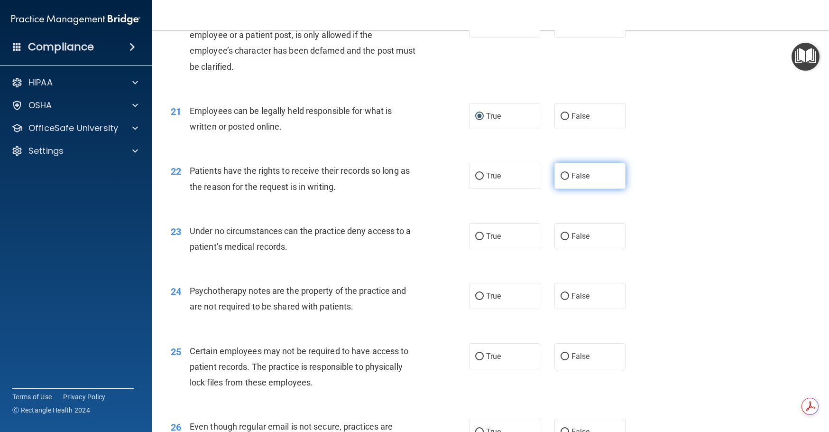
click at [561, 180] on input "False" at bounding box center [565, 176] width 9 height 7
radio input "true"
click at [475, 240] on input "True" at bounding box center [479, 236] width 9 height 7
radio input "true"
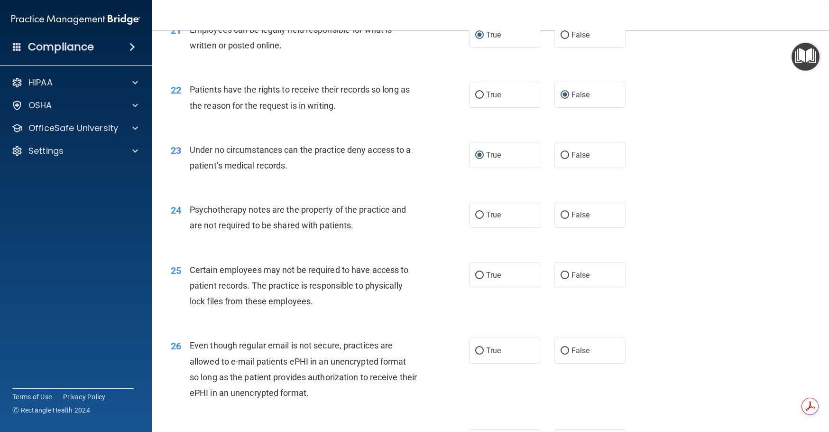
scroll to position [1755, 0]
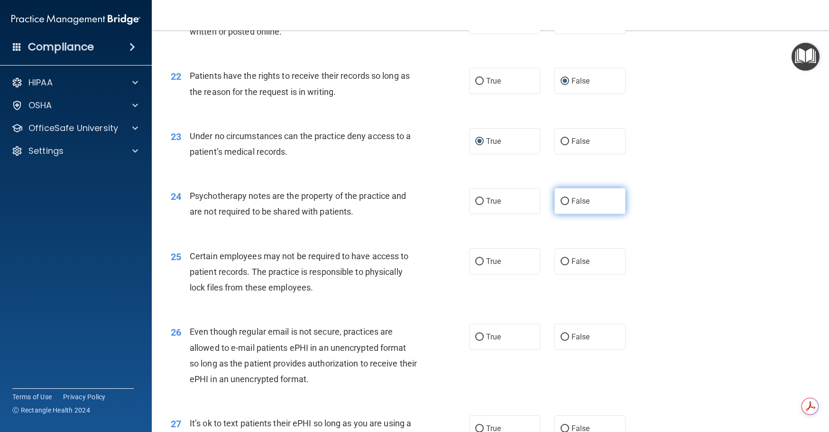
click at [562, 205] on input "False" at bounding box center [565, 201] width 9 height 7
radio input "true"
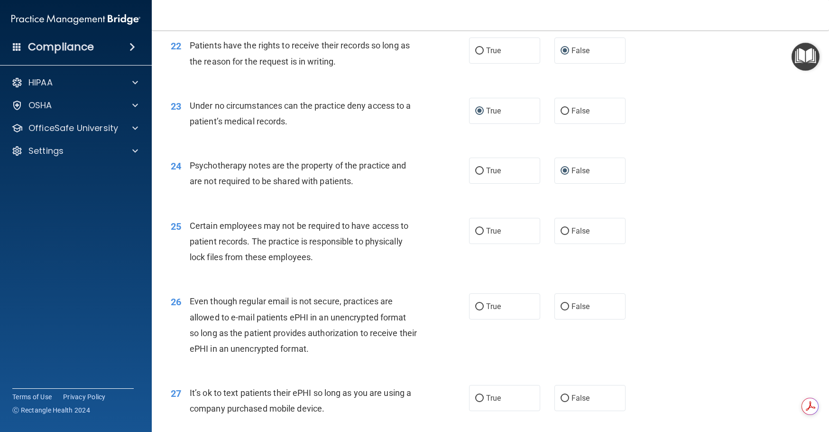
scroll to position [1803, 0]
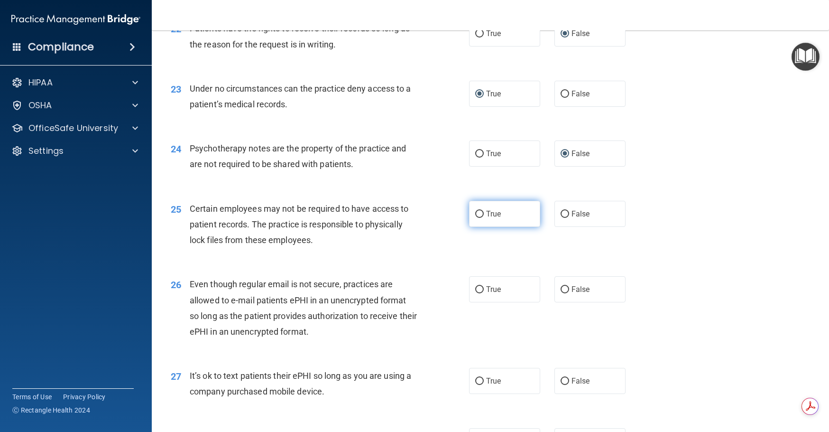
click at [477, 218] on input "True" at bounding box center [479, 214] width 9 height 7
radio input "true"
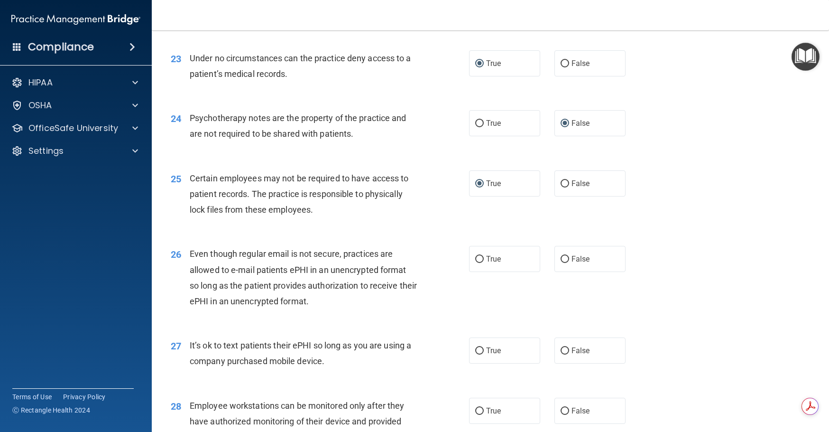
scroll to position [1850, 0]
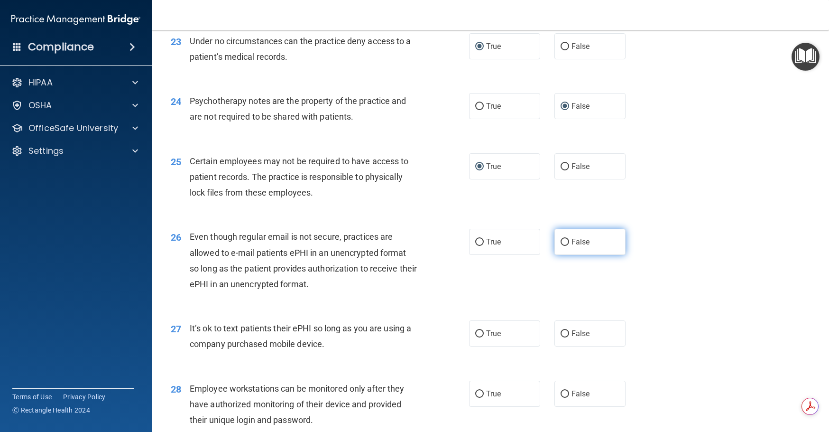
click at [561, 246] on input "False" at bounding box center [565, 242] width 9 height 7
radio input "true"
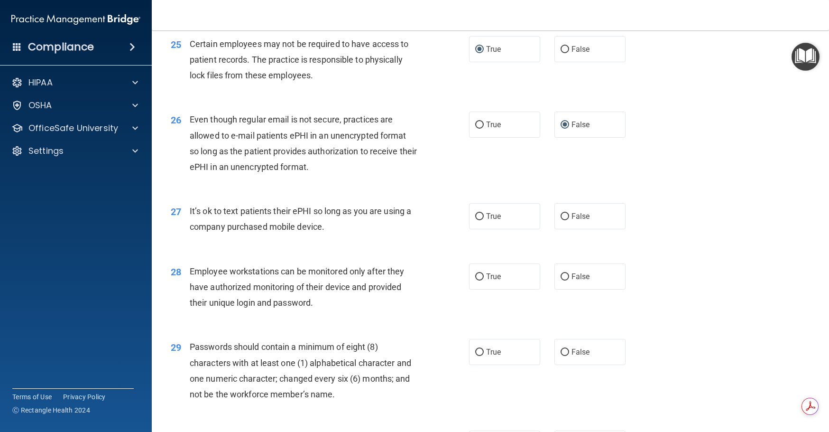
scroll to position [1992, 0]
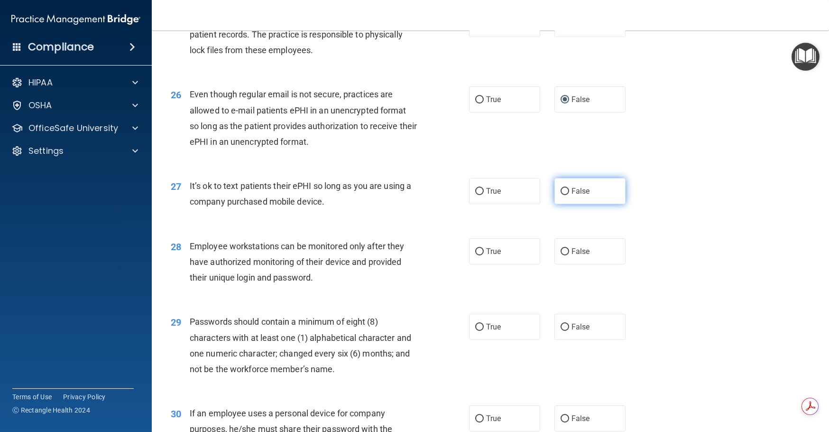
click at [561, 195] on input "False" at bounding box center [565, 191] width 9 height 7
radio input "true"
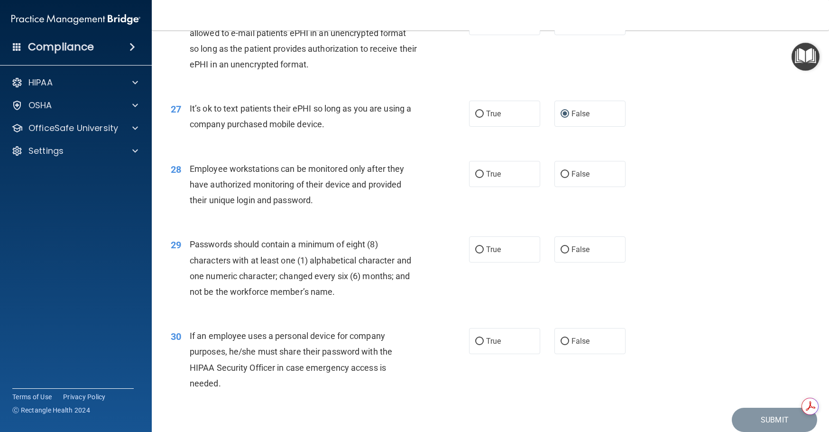
scroll to position [2092, 0]
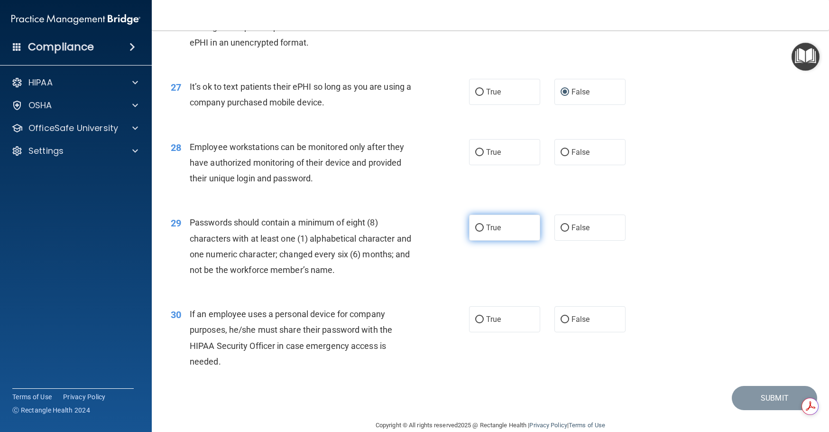
click at [475, 232] on input "True" at bounding box center [479, 227] width 9 height 7
radio input "true"
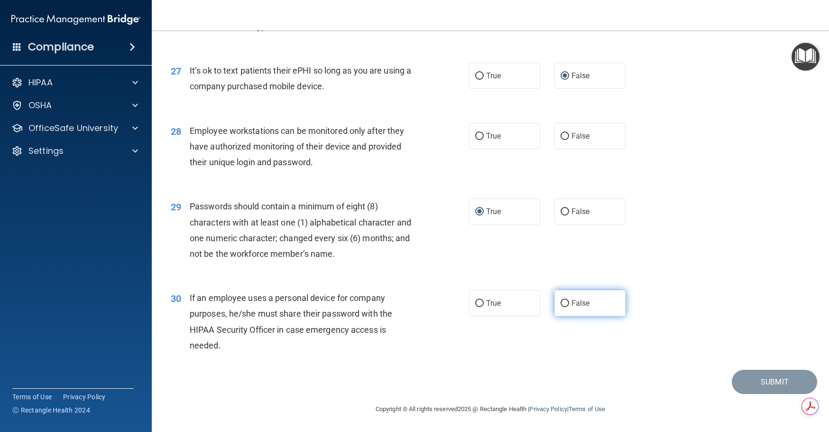
click at [561, 303] on input "False" at bounding box center [565, 303] width 9 height 7
radio input "true"
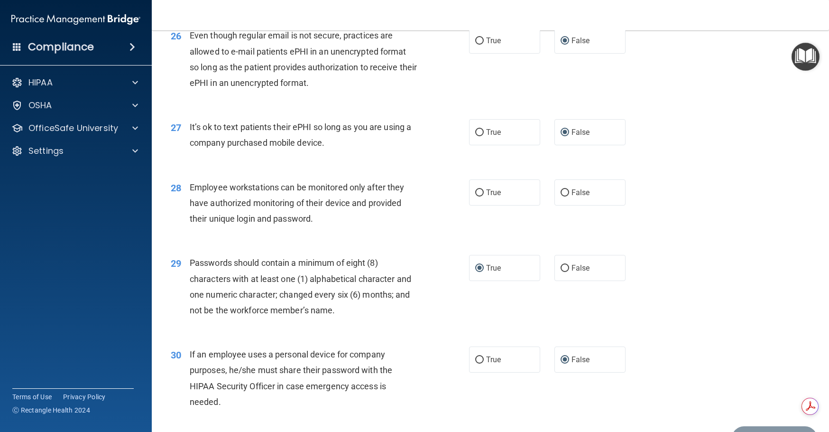
scroll to position [2044, 0]
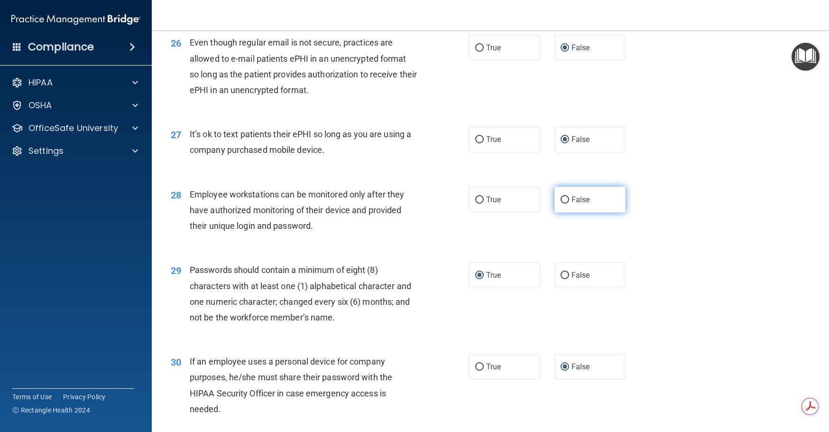
click at [561, 204] on input "False" at bounding box center [565, 199] width 9 height 7
radio input "true"
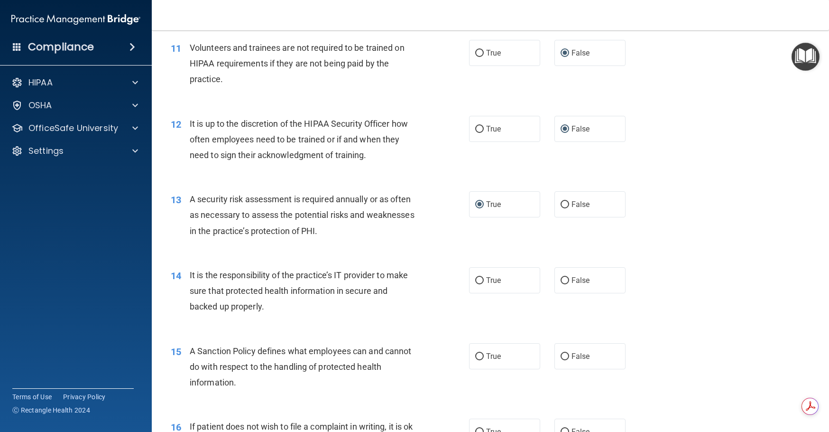
scroll to position [1000, 0]
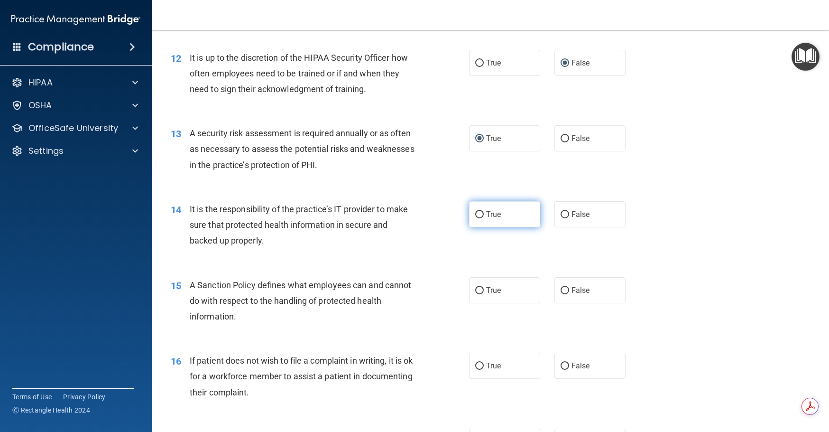
click at [479, 218] on input "True" at bounding box center [479, 214] width 9 height 7
radio input "true"
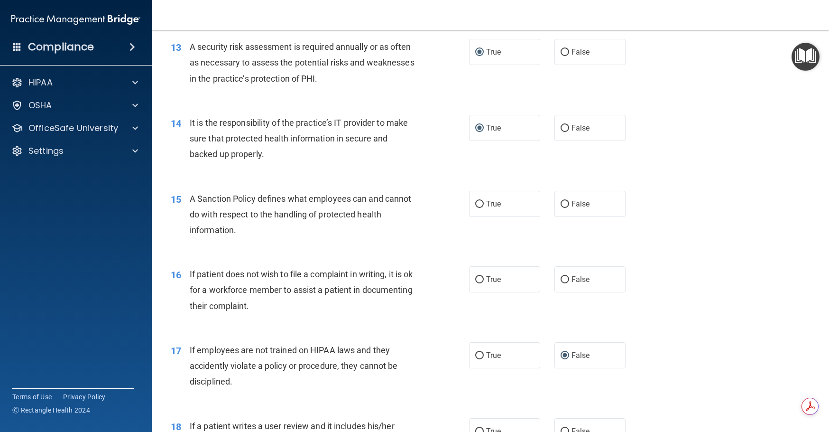
scroll to position [1095, 0]
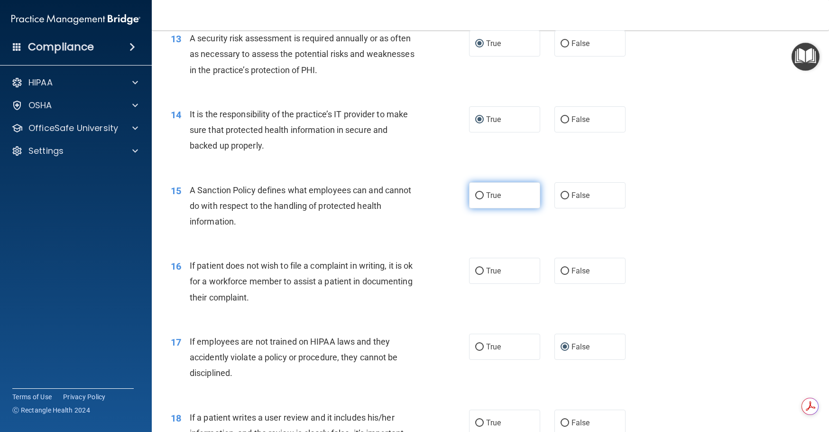
click at [477, 199] on input "True" at bounding box center [479, 195] width 9 height 7
radio input "true"
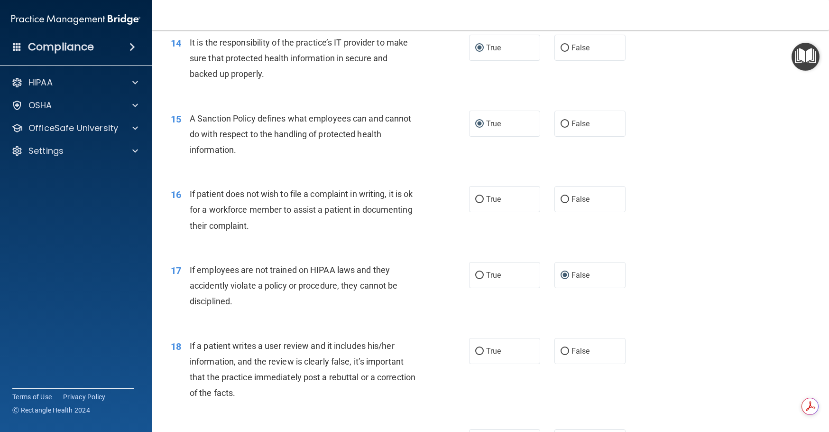
scroll to position [1190, 0]
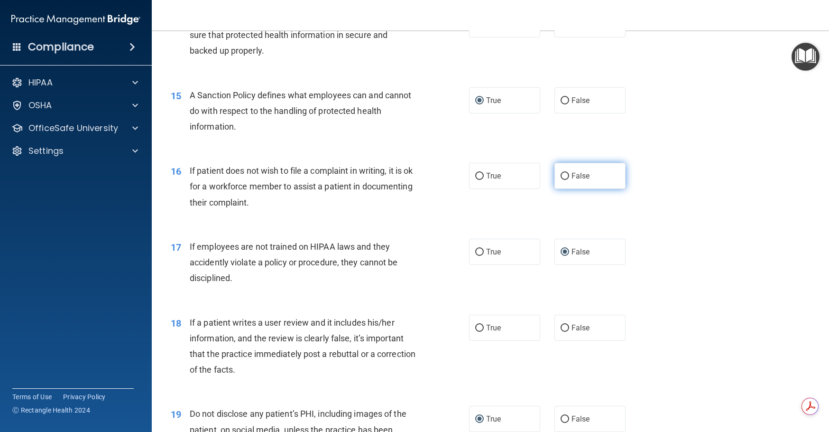
click at [565, 189] on label "False" at bounding box center [590, 176] width 71 height 26
click at [565, 180] on input "False" at bounding box center [565, 176] width 9 height 7
radio input "true"
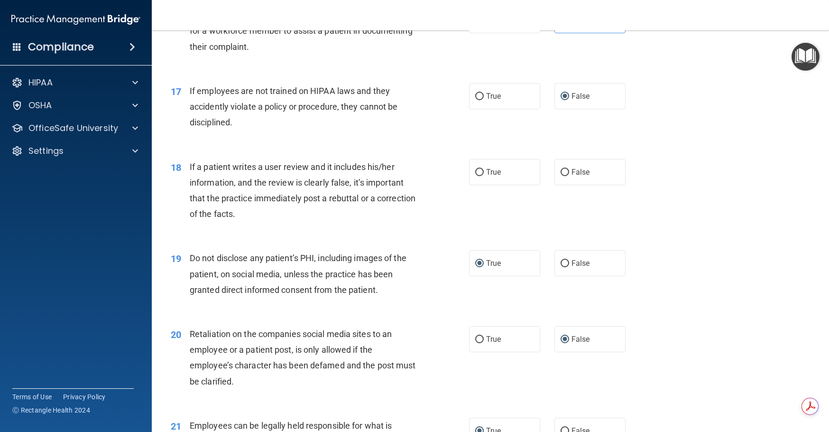
scroll to position [1333, 0]
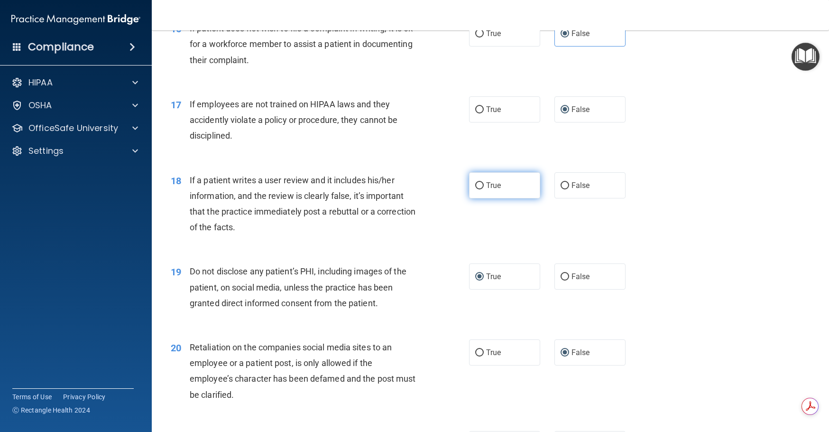
click at [478, 189] on input "True" at bounding box center [479, 185] width 9 height 7
radio input "true"
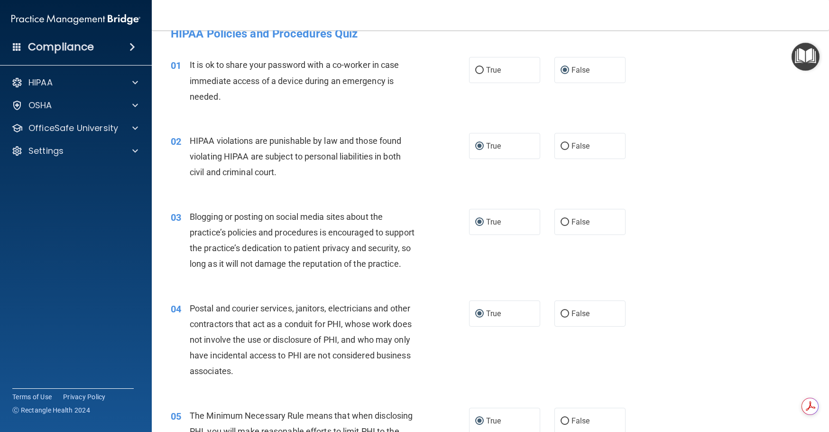
scroll to position [0, 0]
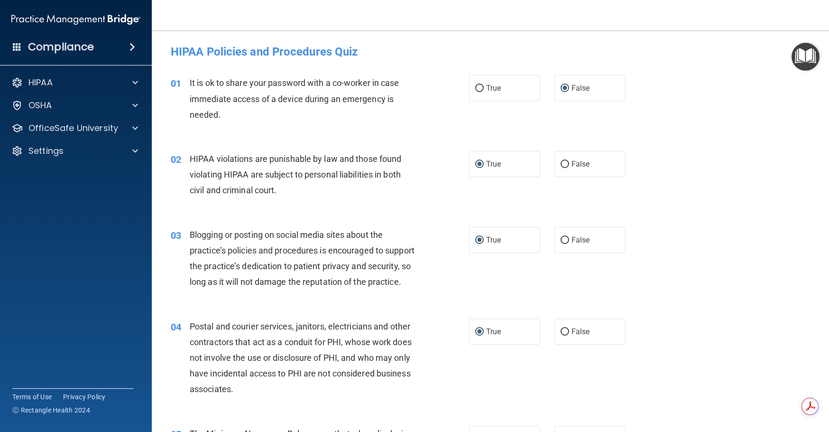
click at [804, 54] on img "Open Resource Center" at bounding box center [806, 57] width 28 height 28
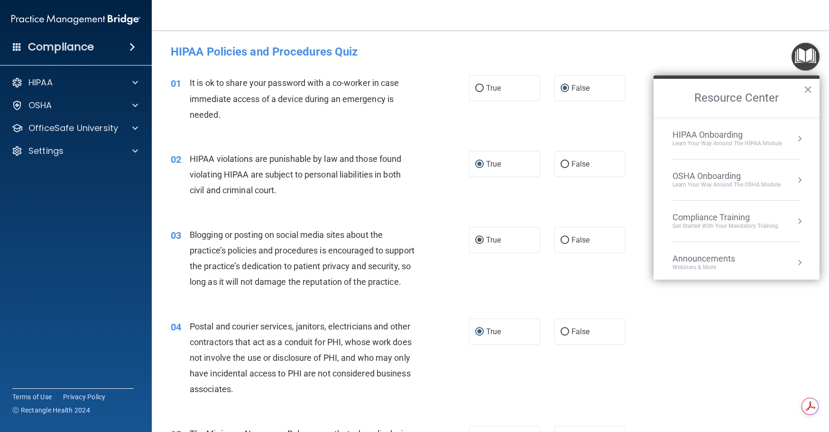
click at [761, 142] on div "Learn Your Way around the HIPAA module" at bounding box center [728, 143] width 110 height 8
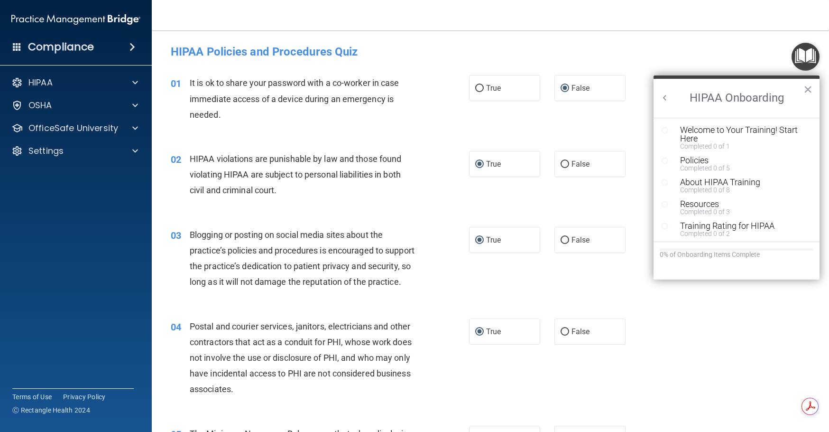
click at [697, 306] on div "03 Blogging or posting on social media sites about the practice’s policies and …" at bounding box center [491, 261] width 654 height 92
click at [808, 88] on button "×" at bounding box center [808, 89] width 9 height 15
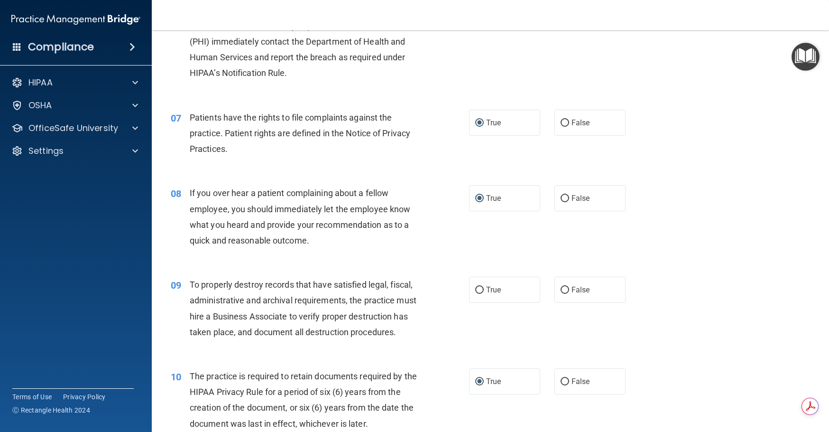
scroll to position [522, 0]
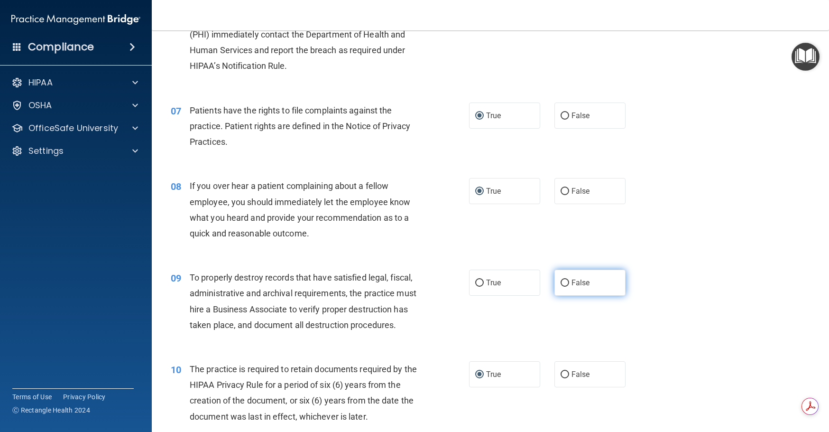
click at [561, 287] on input "False" at bounding box center [565, 282] width 9 height 7
radio input "true"
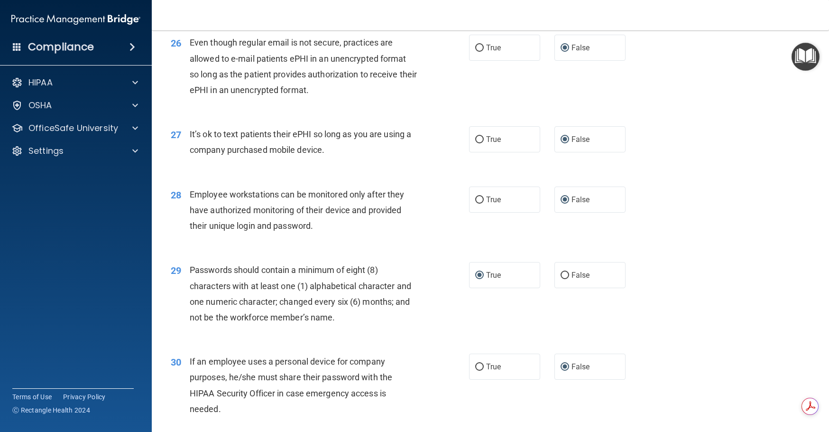
scroll to position [2139, 0]
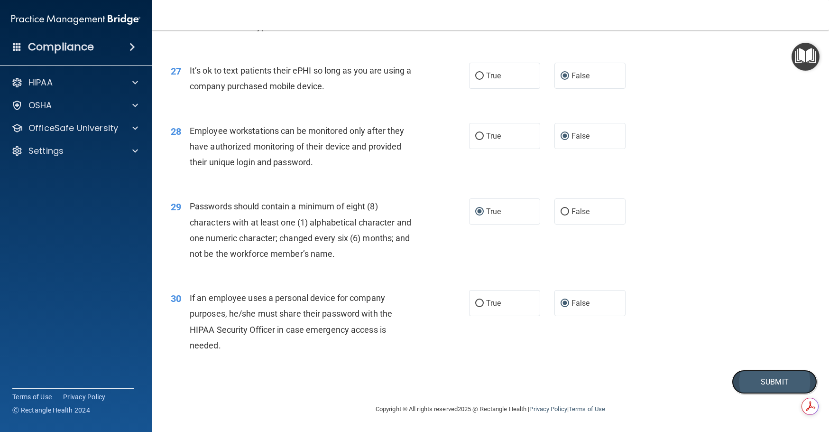
click at [747, 379] on button "Submit" at bounding box center [774, 382] width 85 height 24
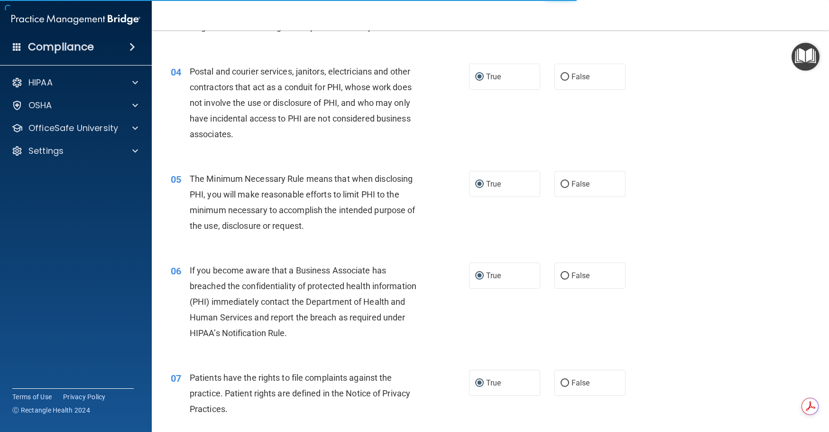
scroll to position [241, 0]
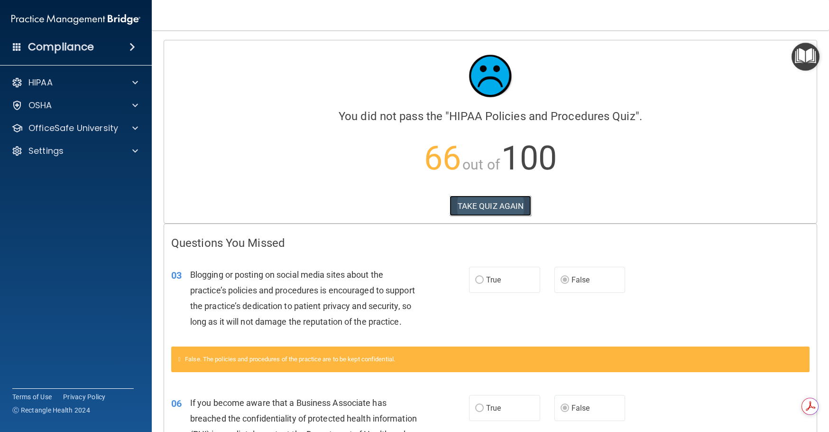
click at [483, 204] on button "TAKE QUIZ AGAIN" at bounding box center [491, 205] width 82 height 21
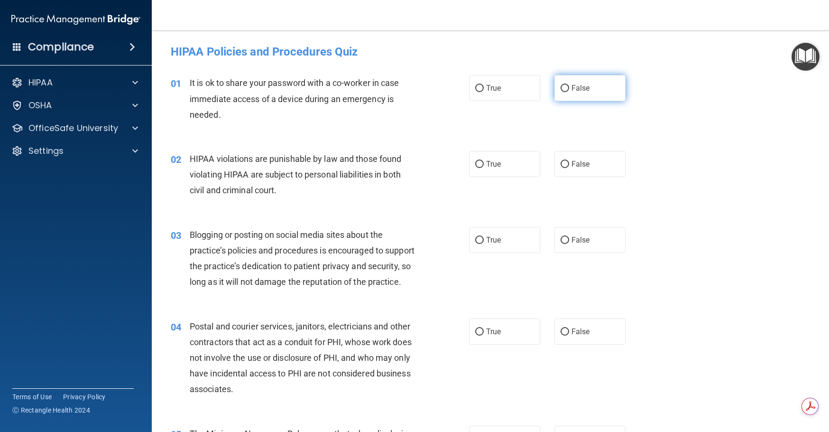
click at [562, 88] on input "False" at bounding box center [565, 88] width 9 height 7
radio input "true"
click at [476, 164] on input "True" at bounding box center [479, 164] width 9 height 7
radio input "true"
click at [561, 238] on input "False" at bounding box center [565, 240] width 9 height 7
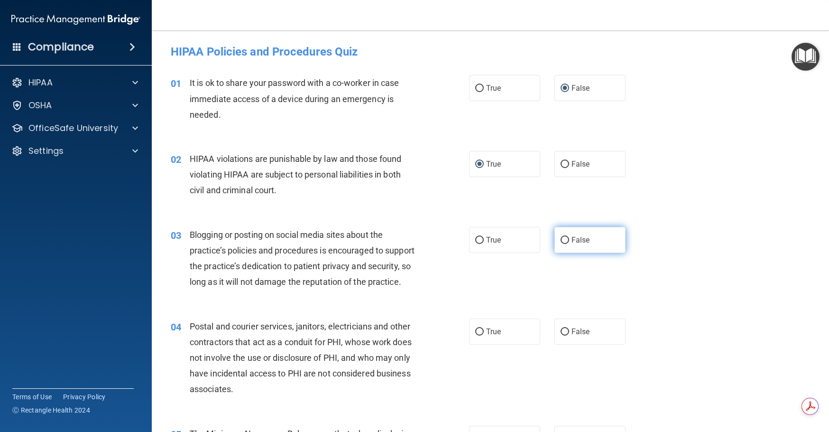
radio input "true"
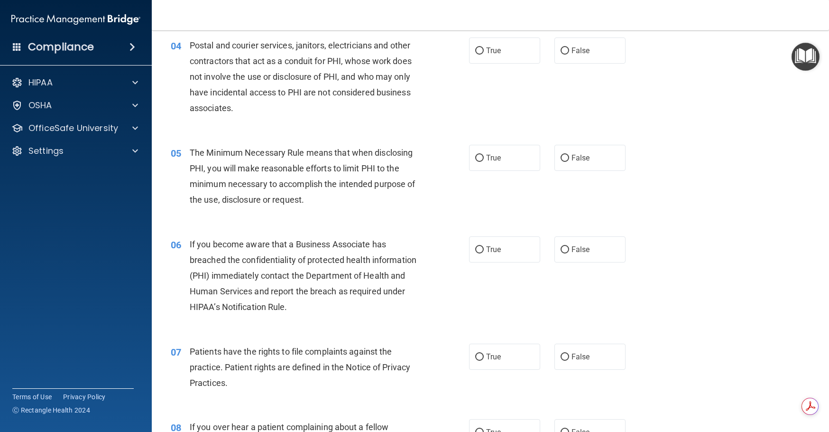
scroll to position [285, 0]
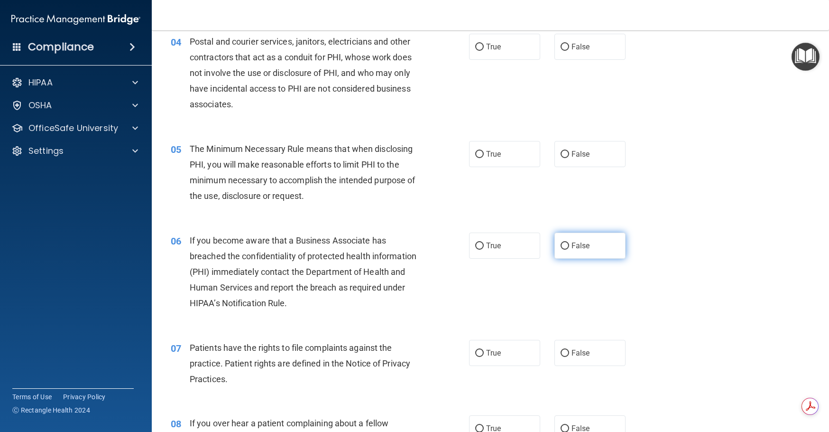
click at [564, 250] on input "False" at bounding box center [565, 245] width 9 height 7
radio input "true"
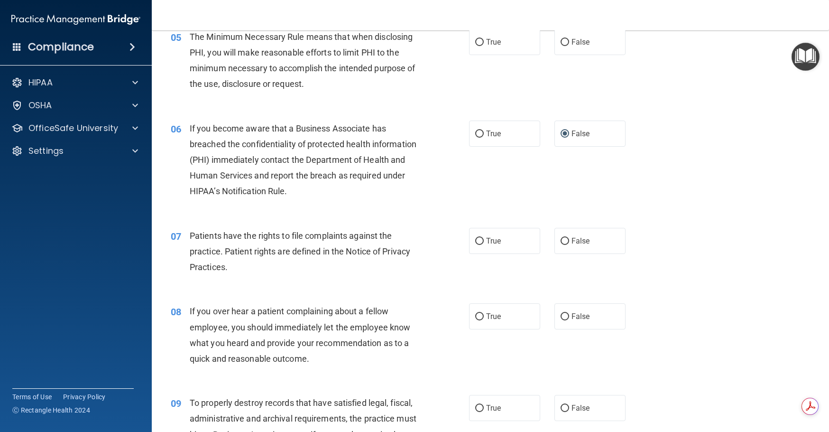
scroll to position [427, 0]
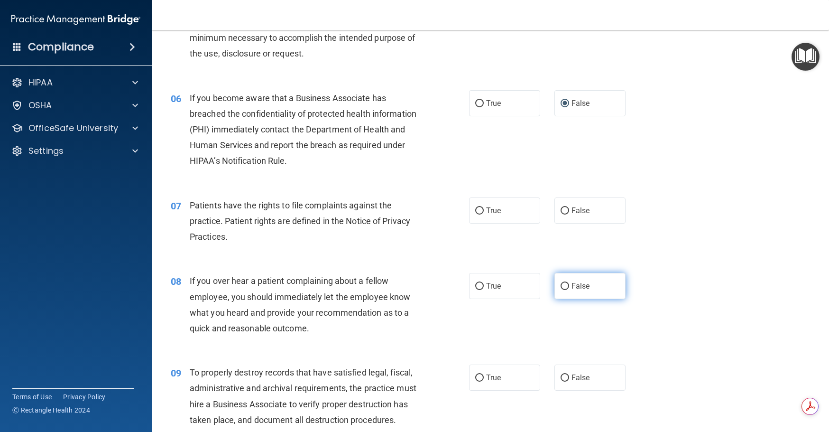
click at [561, 290] on input "False" at bounding box center [565, 286] width 9 height 7
radio input "true"
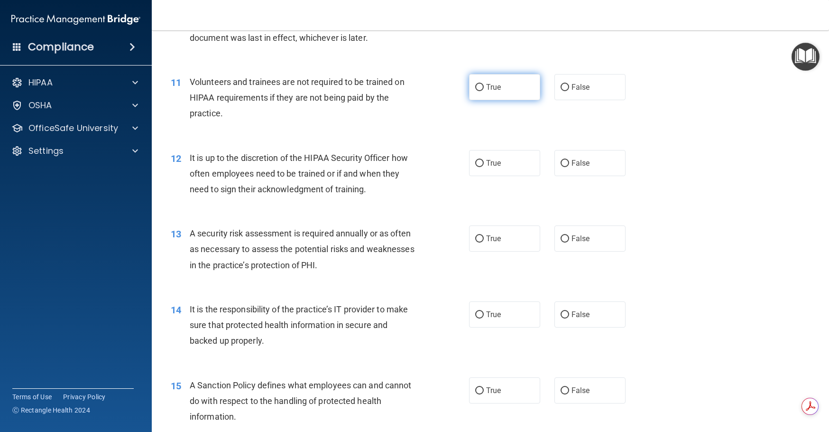
scroll to position [949, 0]
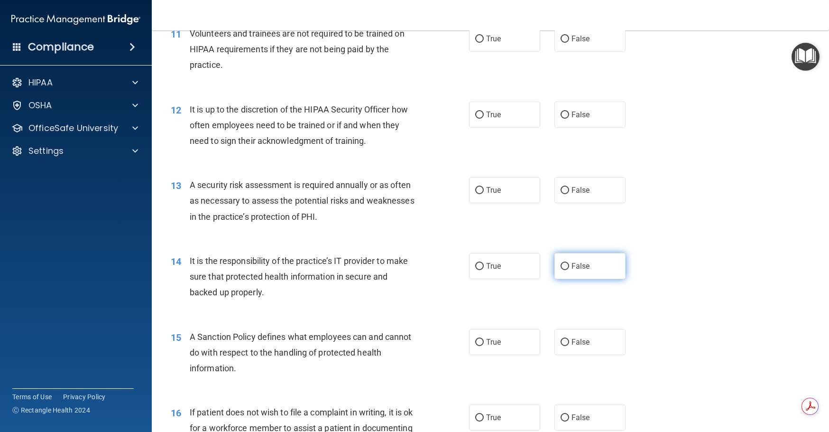
click at [561, 270] on input "False" at bounding box center [565, 266] width 9 height 7
radio input "true"
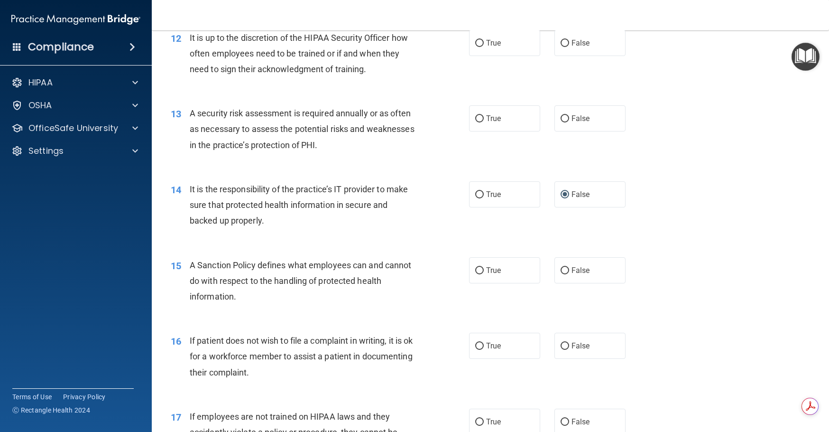
scroll to position [1044, 0]
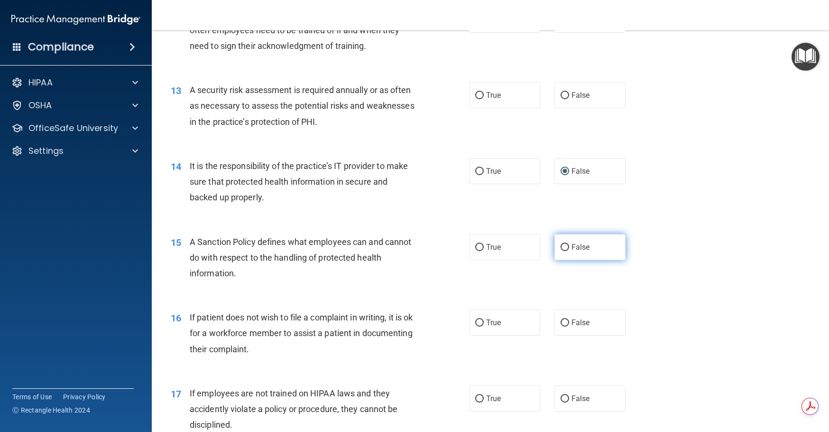
click at [564, 251] on input "False" at bounding box center [565, 247] width 9 height 7
radio input "true"
click at [562, 326] on input "False" at bounding box center [565, 322] width 9 height 7
radio input "true"
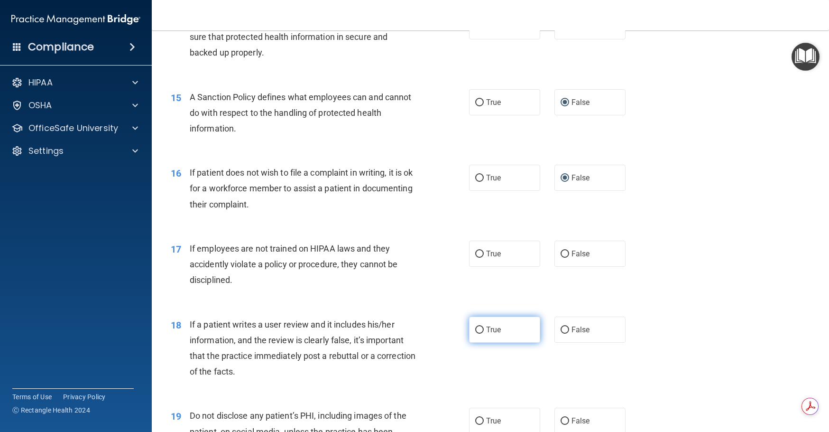
scroll to position [1233, 0]
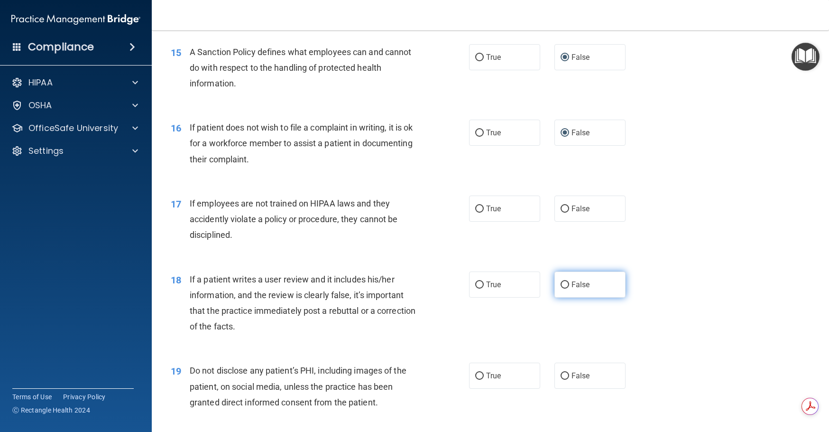
click at [562, 288] on input "False" at bounding box center [565, 284] width 9 height 7
radio input "true"
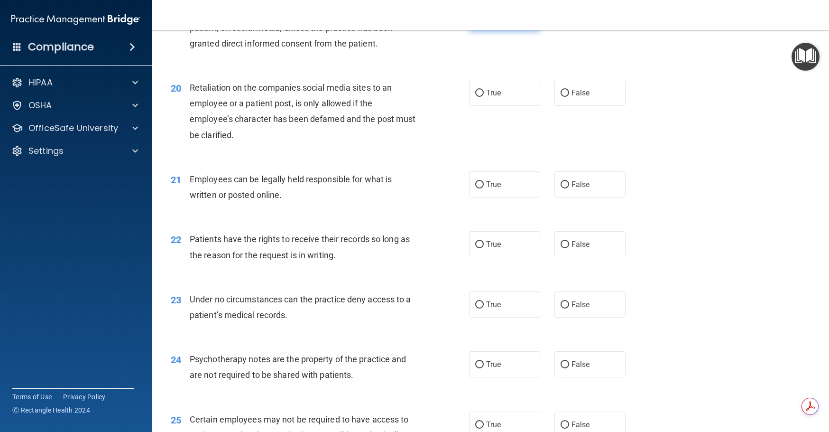
scroll to position [1660, 0]
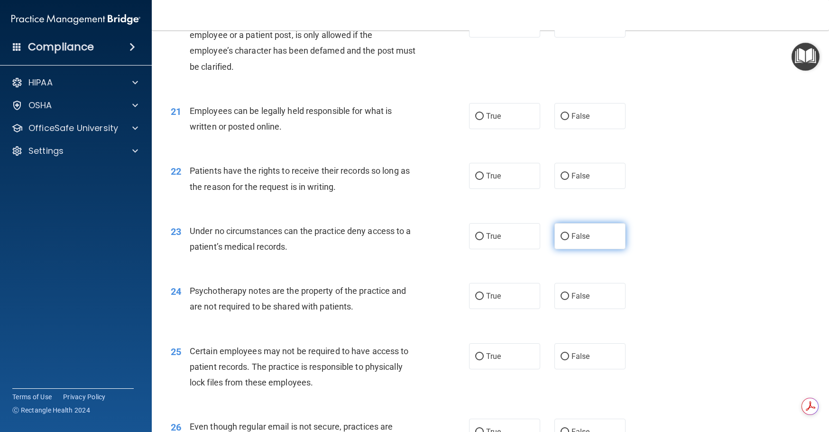
click at [562, 240] on input "False" at bounding box center [565, 236] width 9 height 7
radio input "true"
click at [479, 300] on input "True" at bounding box center [479, 296] width 9 height 7
radio input "true"
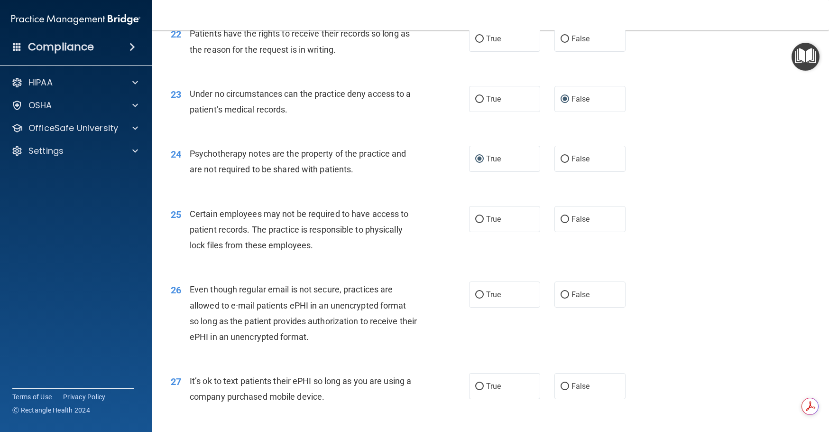
scroll to position [1803, 0]
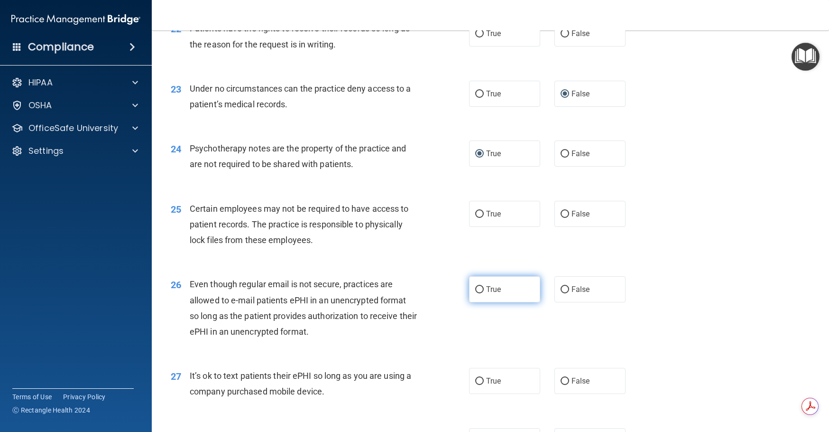
click at [475, 293] on input "True" at bounding box center [479, 289] width 9 height 7
radio input "true"
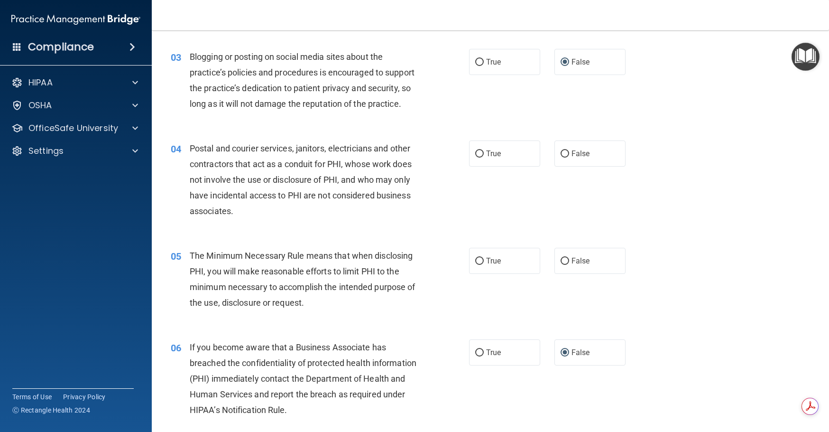
scroll to position [190, 0]
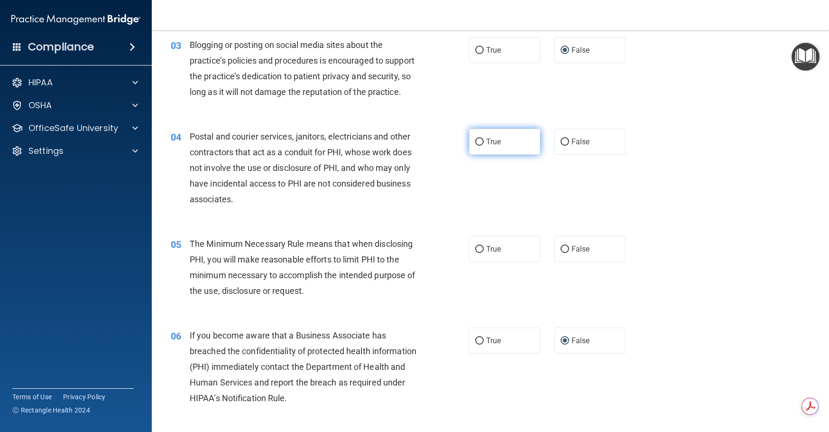
click at [477, 146] on input "True" at bounding box center [479, 142] width 9 height 7
radio input "true"
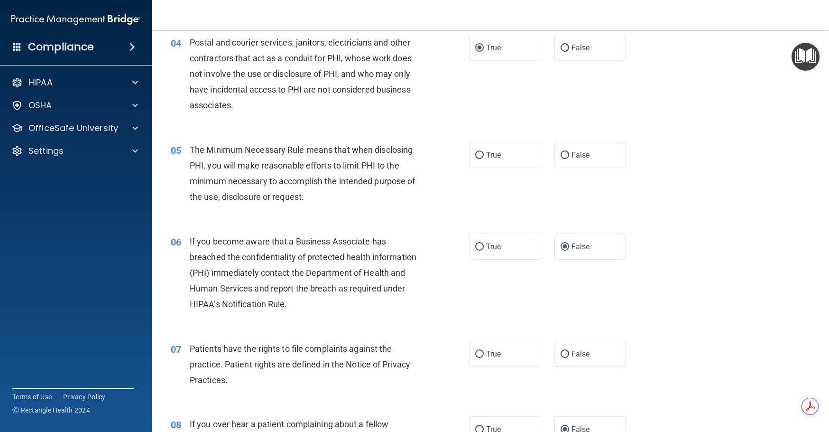
scroll to position [285, 0]
click at [477, 158] on input "True" at bounding box center [479, 154] width 9 height 7
radio input "true"
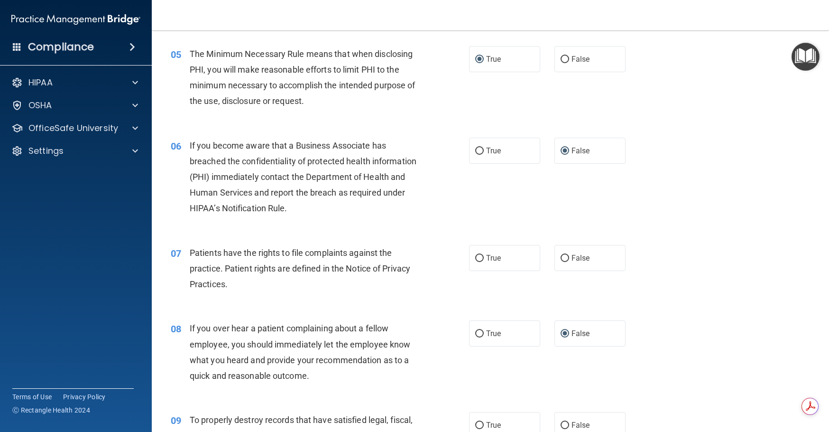
scroll to position [427, 0]
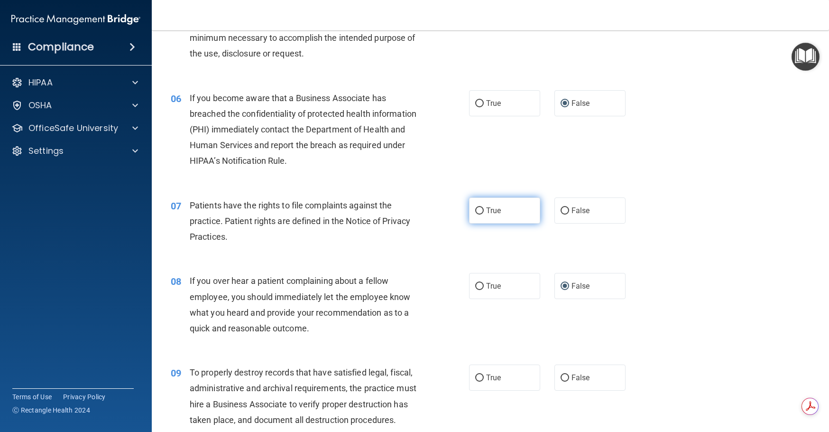
click at [478, 214] on input "True" at bounding box center [479, 210] width 9 height 7
radio input "true"
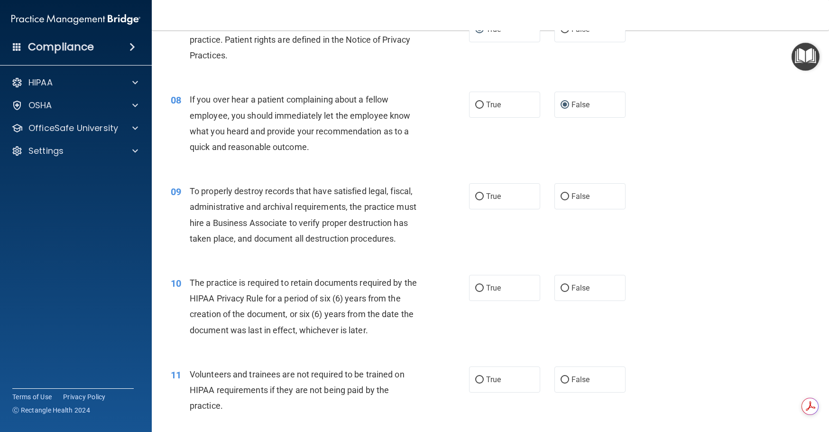
scroll to position [617, 0]
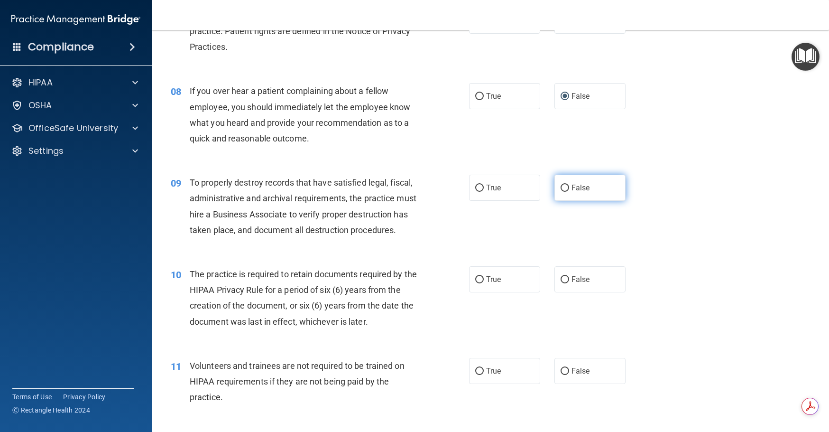
click at [564, 192] on input "False" at bounding box center [565, 188] width 9 height 7
radio input "true"
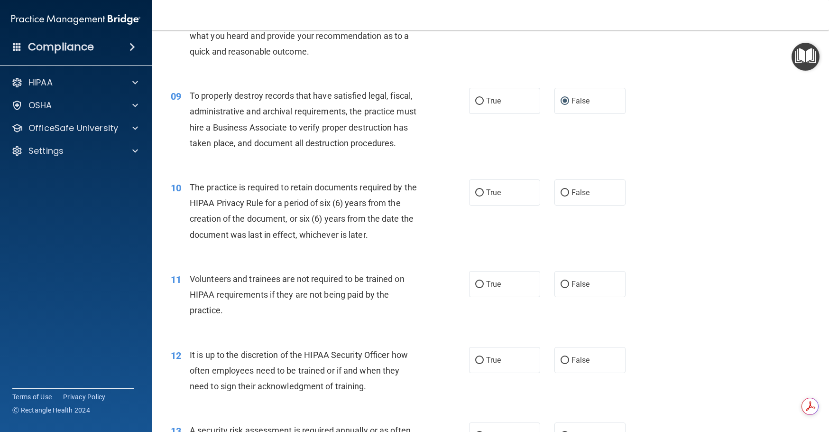
scroll to position [712, 0]
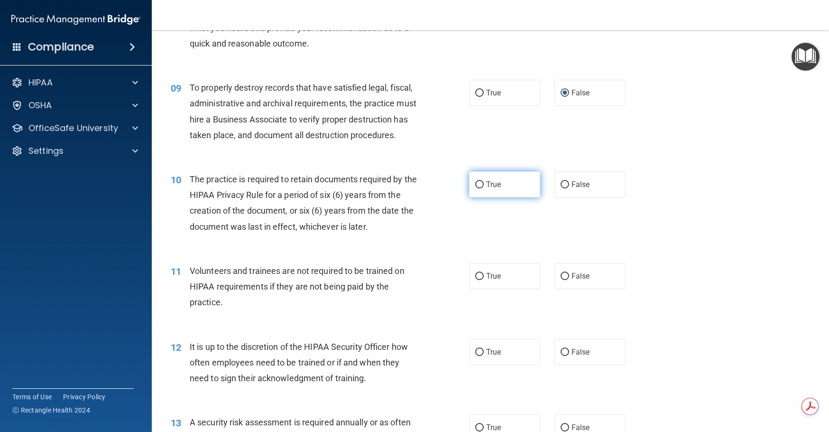
click at [478, 188] on input "True" at bounding box center [479, 184] width 9 height 7
radio input "true"
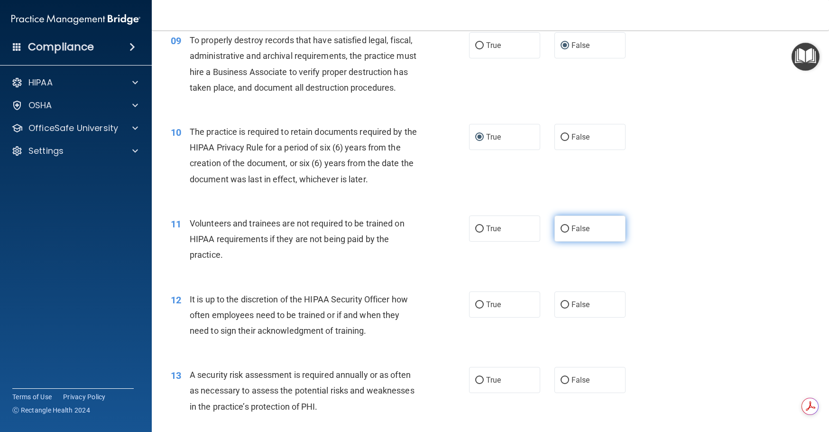
click at [564, 232] on input "False" at bounding box center [565, 228] width 9 height 7
radio input "true"
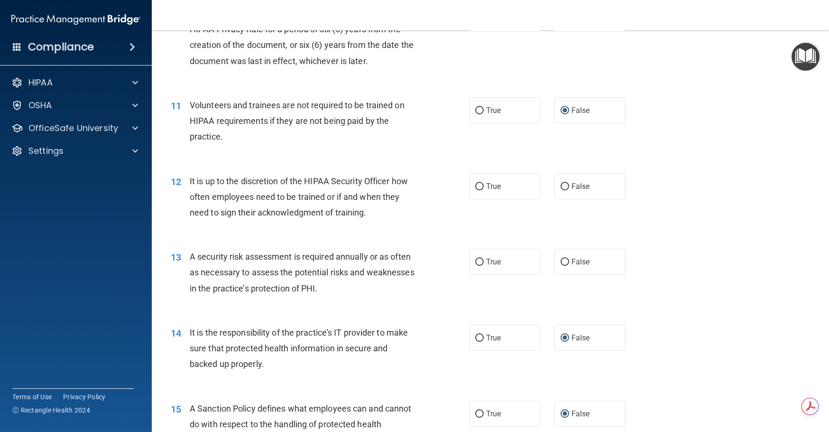
scroll to position [901, 0]
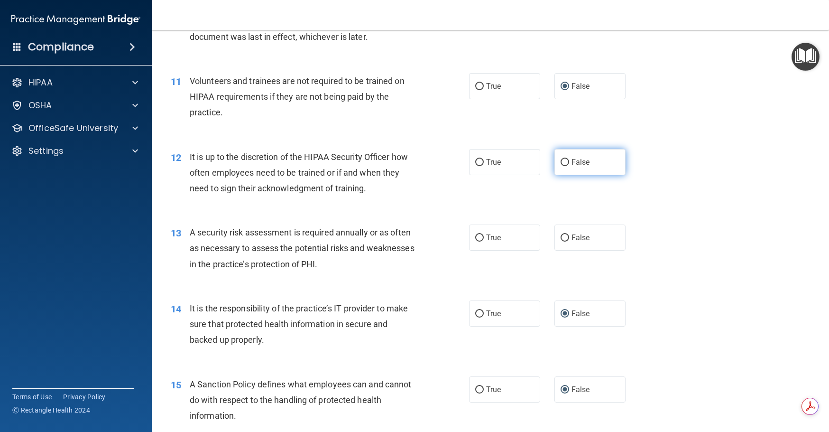
click at [561, 166] on input "False" at bounding box center [565, 162] width 9 height 7
radio input "true"
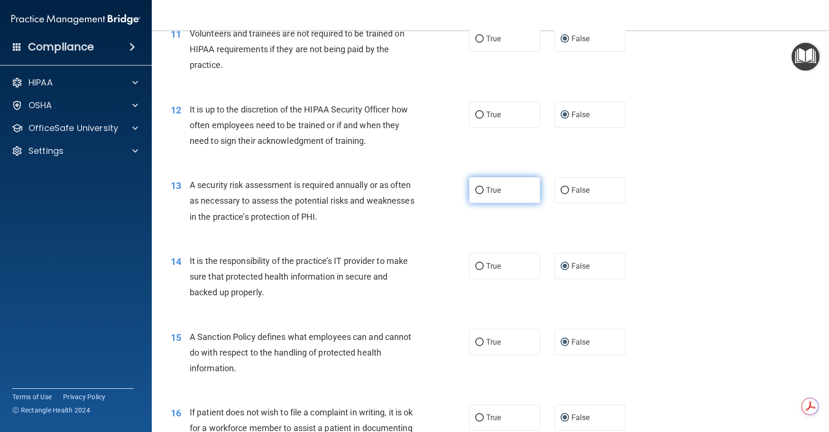
click at [476, 194] on input "True" at bounding box center [479, 190] width 9 height 7
radio input "true"
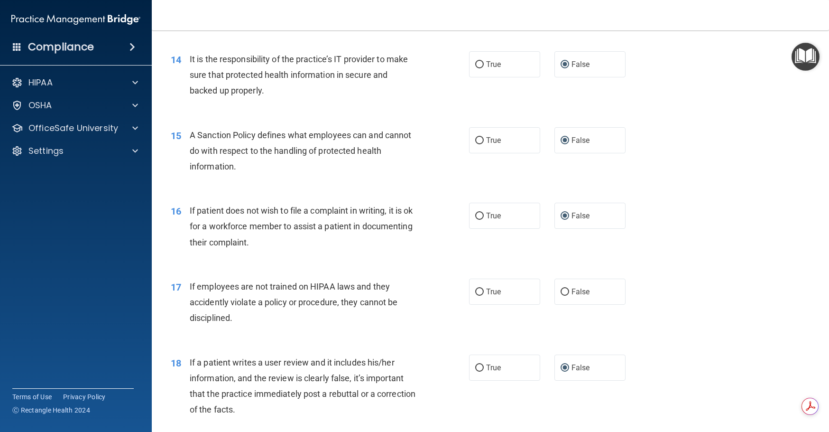
scroll to position [1186, 0]
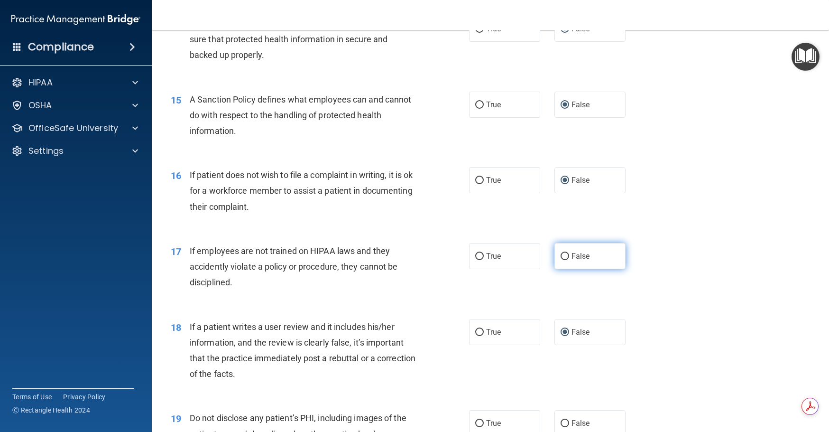
click at [565, 269] on label "False" at bounding box center [590, 256] width 71 height 26
click at [565, 260] on input "False" at bounding box center [565, 256] width 9 height 7
radio input "true"
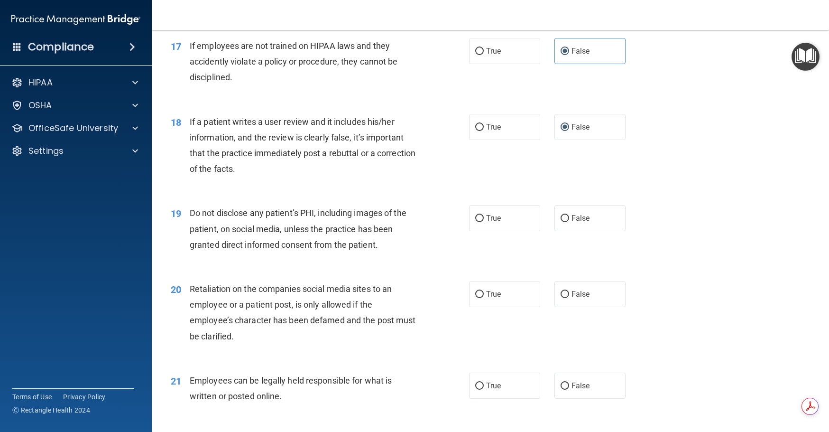
scroll to position [1423, 0]
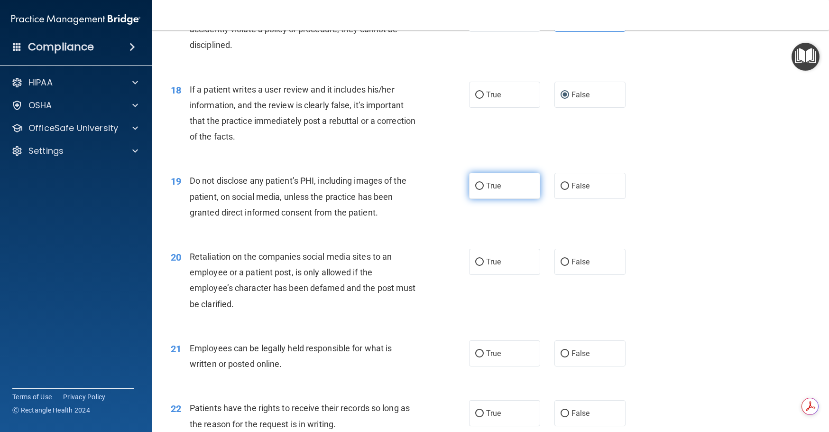
click at [478, 190] on input "True" at bounding box center [479, 186] width 9 height 7
radio input "true"
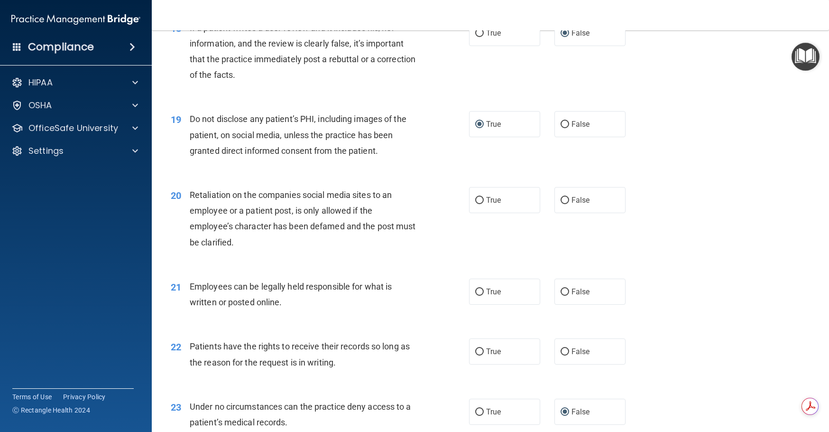
scroll to position [1518, 0]
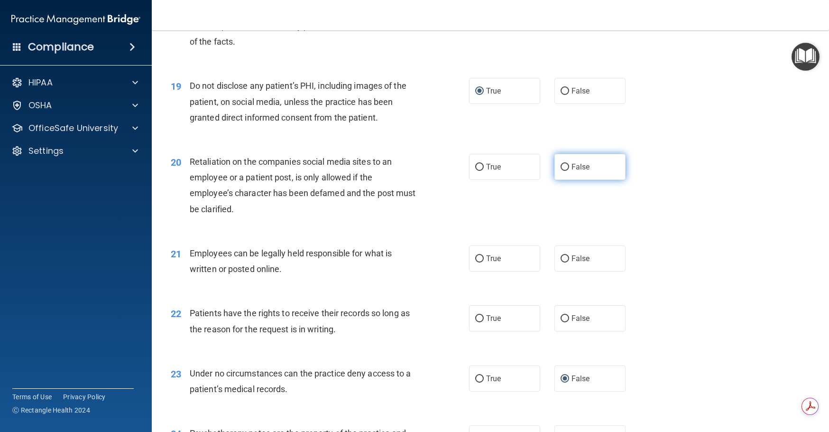
click at [563, 171] on input "False" at bounding box center [565, 167] width 9 height 7
radio input "true"
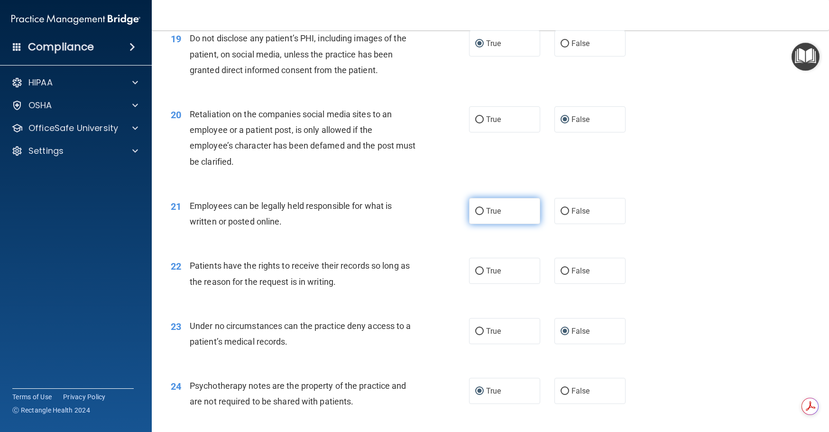
click at [479, 215] on input "True" at bounding box center [479, 211] width 9 height 7
radio input "true"
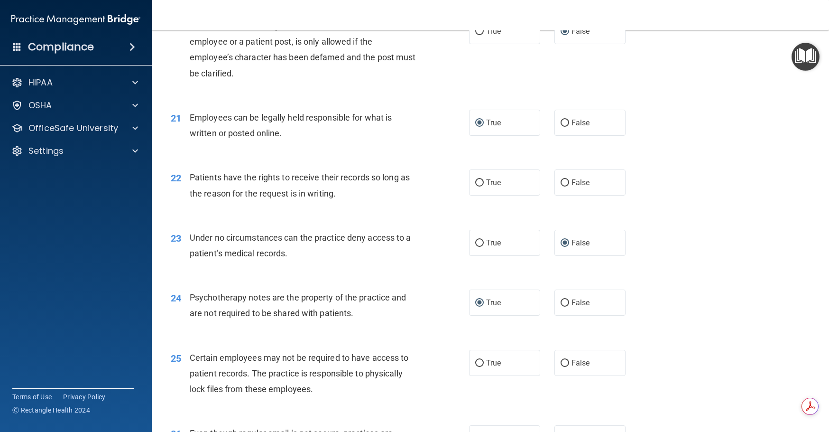
scroll to position [1660, 0]
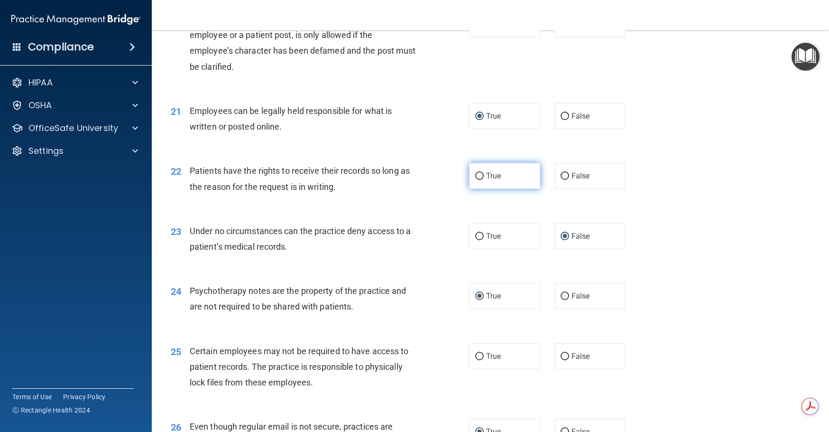
click at [476, 180] on input "True" at bounding box center [479, 176] width 9 height 7
radio input "true"
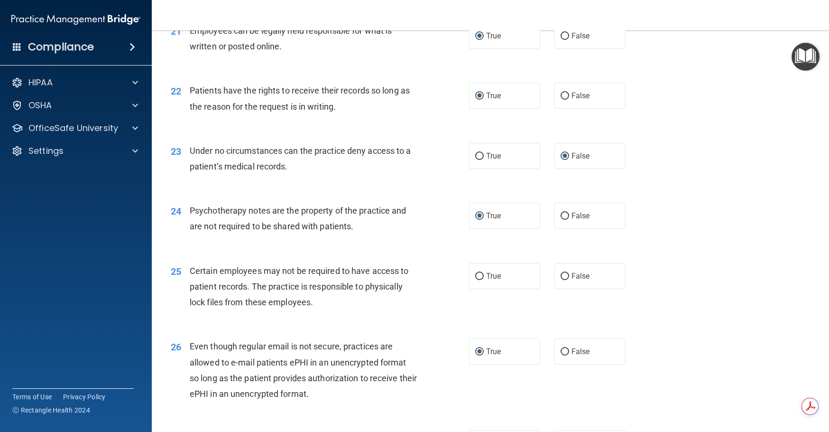
scroll to position [1850, 0]
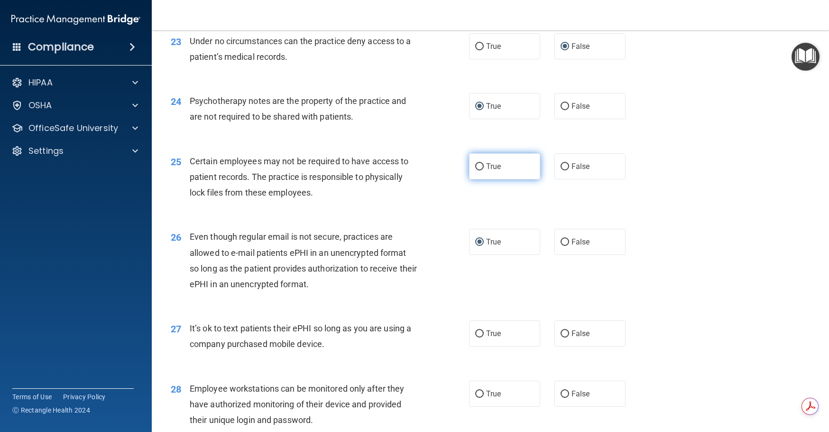
drag, startPoint x: 481, startPoint y: 197, endPoint x: 478, endPoint y: 202, distance: 5.5
click at [481, 179] on label "True" at bounding box center [504, 166] width 71 height 26
click at [481, 170] on input "True" at bounding box center [479, 166] width 9 height 7
radio input "true"
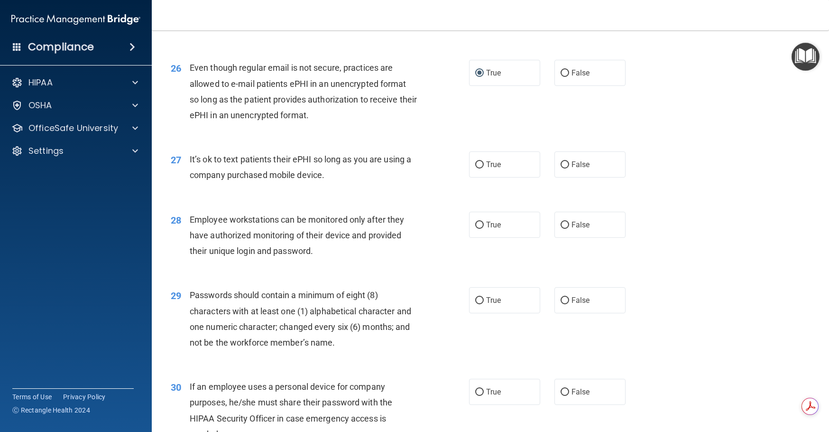
scroll to position [2087, 0]
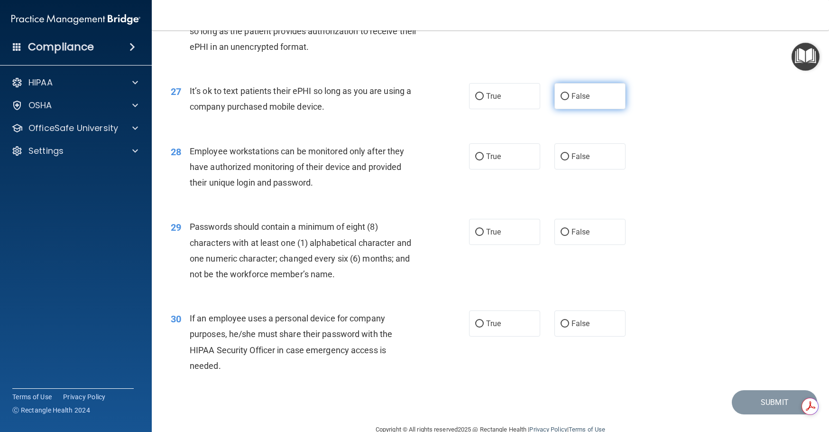
click at [561, 100] on input "False" at bounding box center [565, 96] width 9 height 7
radio input "true"
click at [563, 160] on input "False" at bounding box center [565, 156] width 9 height 7
radio input "true"
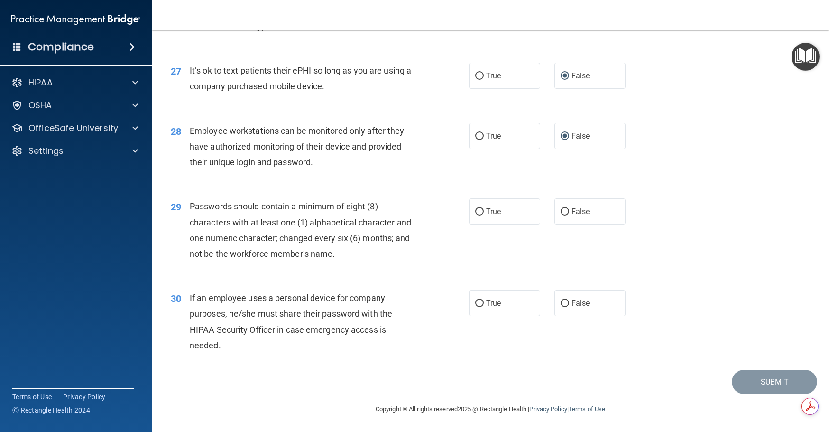
scroll to position [2135, 0]
click at [475, 213] on input "True" at bounding box center [479, 211] width 9 height 7
radio input "true"
click at [561, 306] on input "False" at bounding box center [565, 303] width 9 height 7
radio input "true"
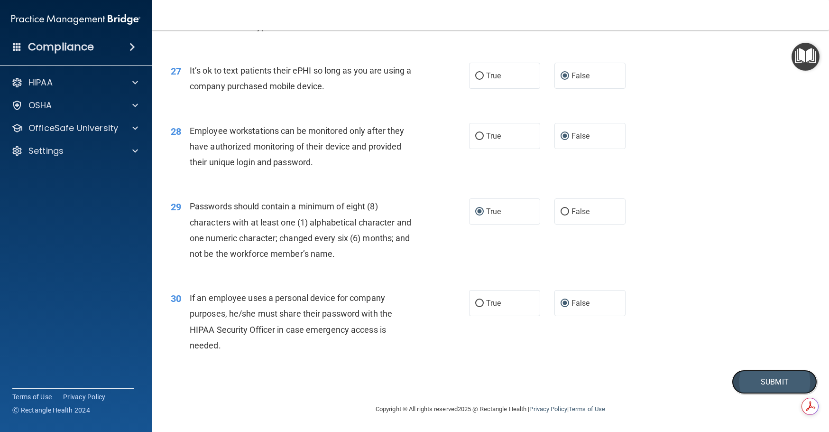
click at [765, 387] on button "Submit" at bounding box center [774, 382] width 85 height 24
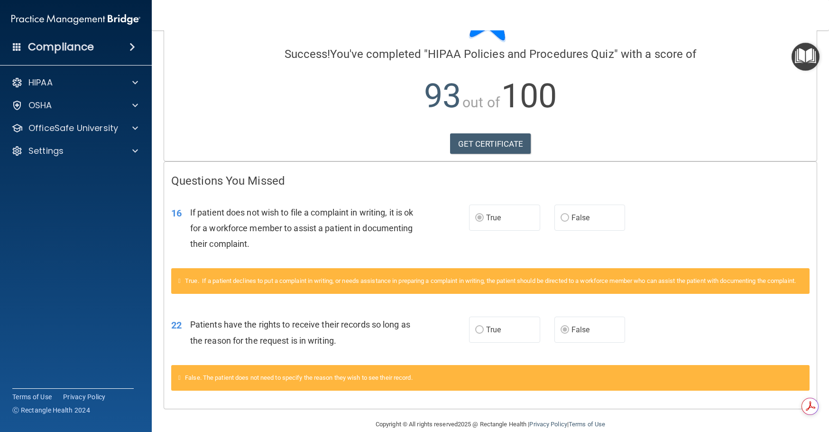
scroll to position [89, 0]
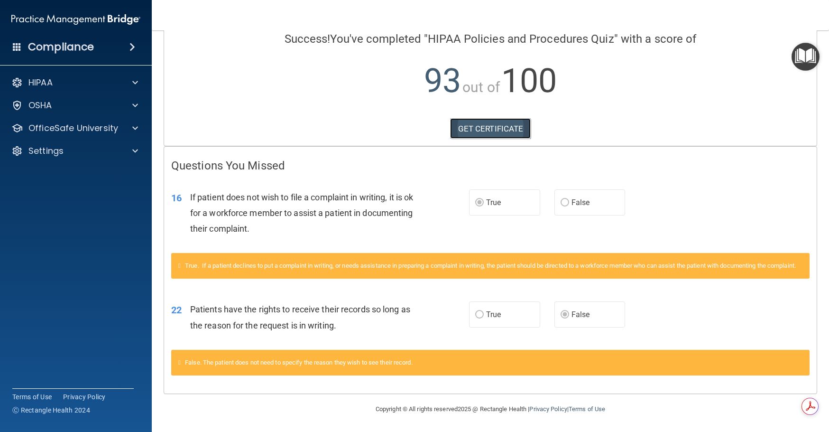
click at [491, 118] on link "GET CERTIFICATE" at bounding box center [490, 128] width 81 height 21
click at [84, 127] on p "OfficeSafe University" at bounding box center [73, 127] width 90 height 11
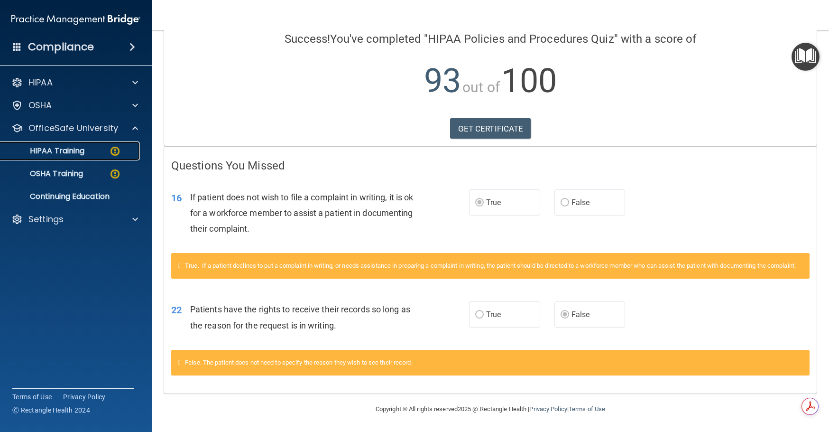
click at [76, 150] on p "HIPAA Training" at bounding box center [45, 150] width 78 height 9
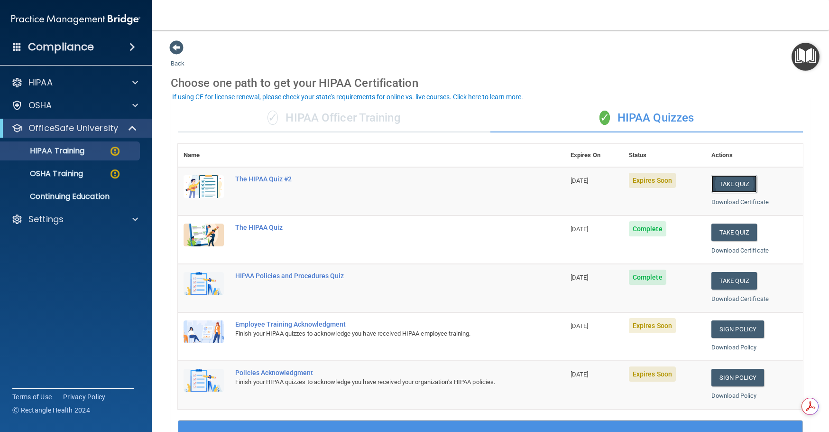
click at [728, 184] on button "Take Quiz" at bounding box center [735, 184] width 46 height 18
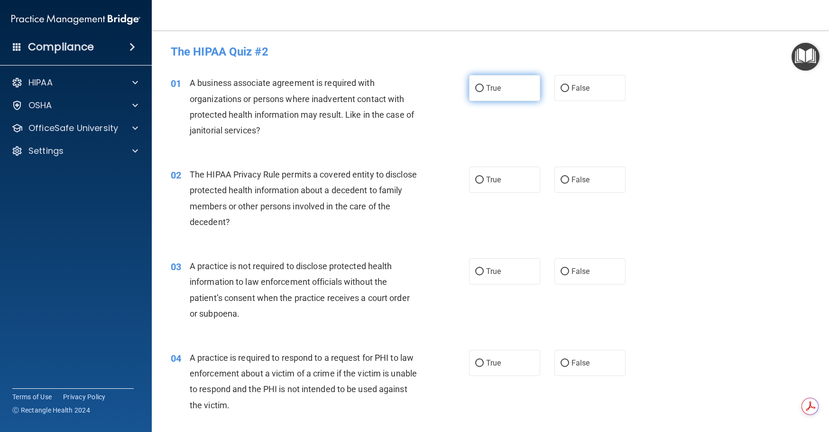
click at [479, 87] on input "True" at bounding box center [479, 88] width 9 height 7
radio input "true"
drag, startPoint x: 473, startPoint y: 177, endPoint x: 464, endPoint y: 190, distance: 15.7
click at [475, 178] on input "True" at bounding box center [479, 179] width 9 height 7
radio input "true"
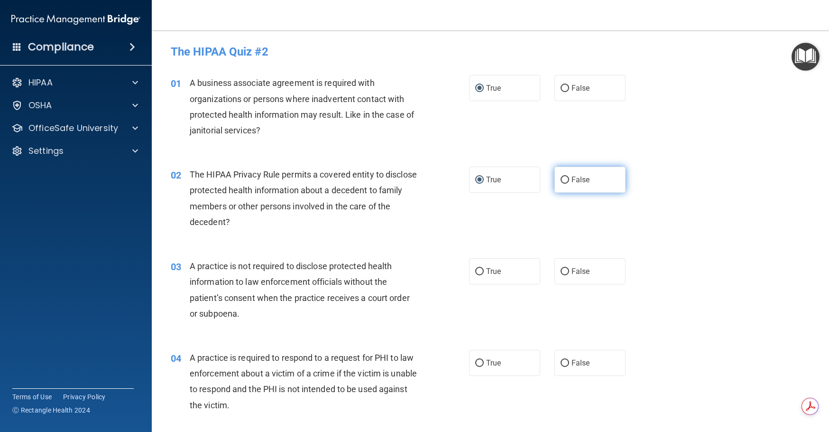
click at [561, 176] on input "False" at bounding box center [565, 179] width 9 height 7
radio input "true"
click at [477, 179] on input "True" at bounding box center [479, 179] width 9 height 7
radio input "true"
radio input "false"
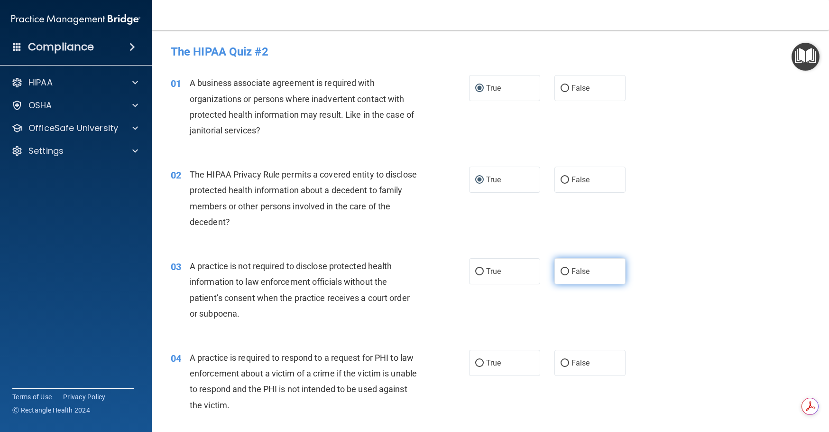
click at [562, 271] on input "False" at bounding box center [565, 271] width 9 height 7
radio input "true"
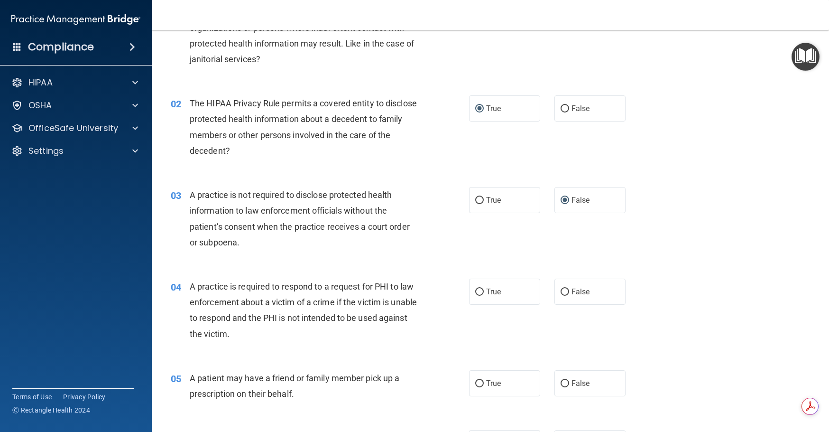
scroll to position [142, 0]
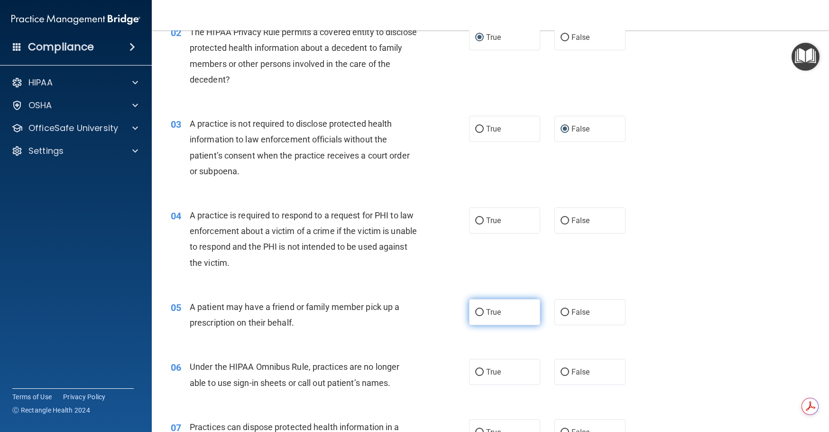
click at [478, 312] on input "True" at bounding box center [479, 312] width 9 height 7
radio input "true"
click at [475, 219] on input "True" at bounding box center [479, 220] width 9 height 7
radio input "true"
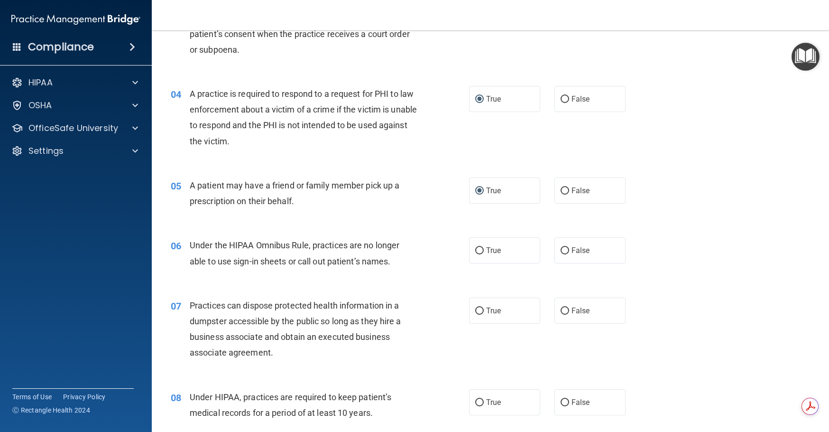
scroll to position [332, 0]
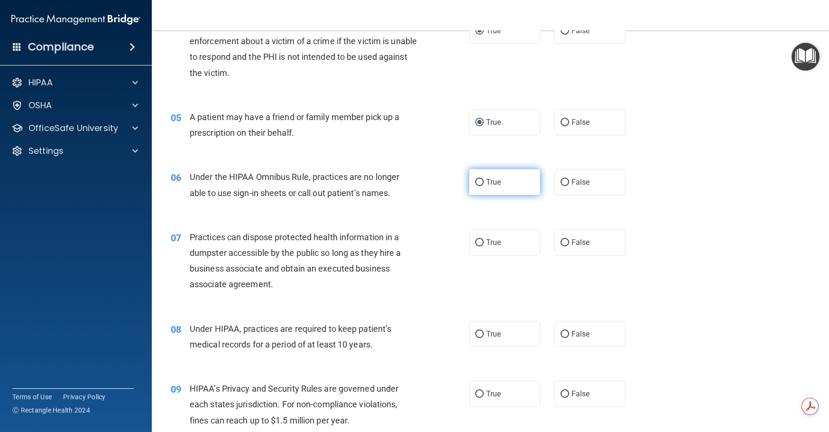
click at [479, 181] on input "True" at bounding box center [479, 182] width 9 height 7
radio input "true"
click at [564, 241] on input "False" at bounding box center [565, 242] width 9 height 7
radio input "true"
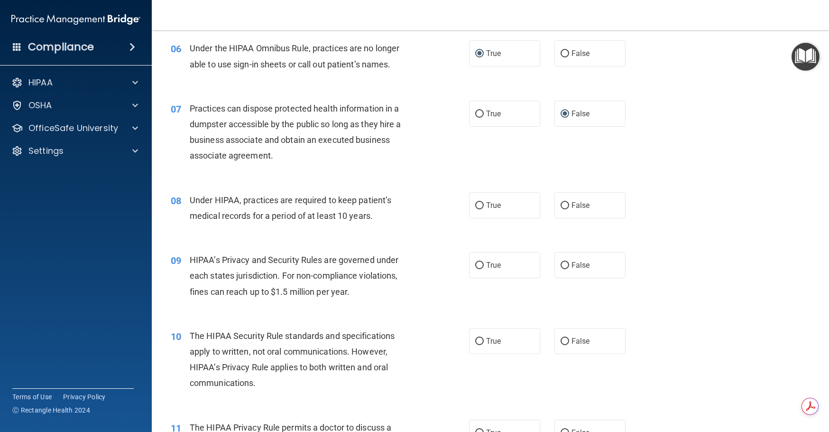
scroll to position [474, 0]
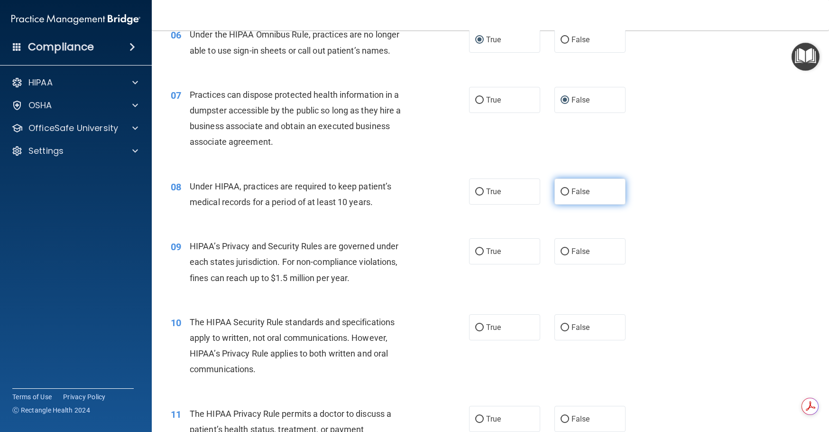
click at [561, 192] on input "False" at bounding box center [565, 191] width 9 height 7
radio input "true"
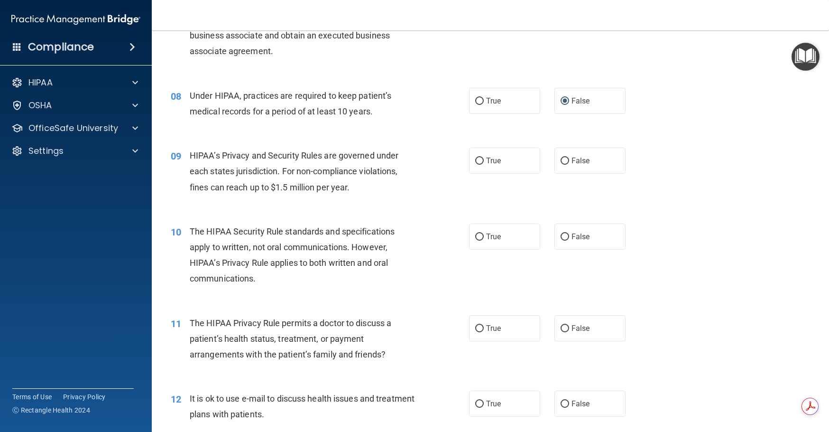
scroll to position [569, 0]
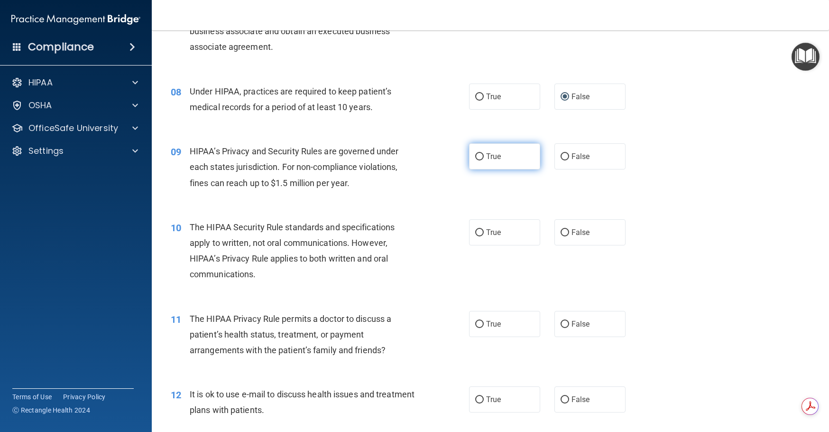
click at [478, 155] on input "True" at bounding box center [479, 156] width 9 height 7
radio input "true"
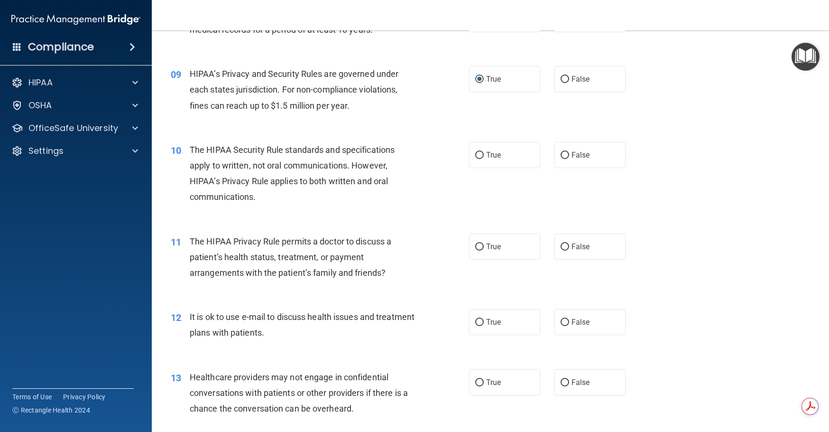
scroll to position [664, 0]
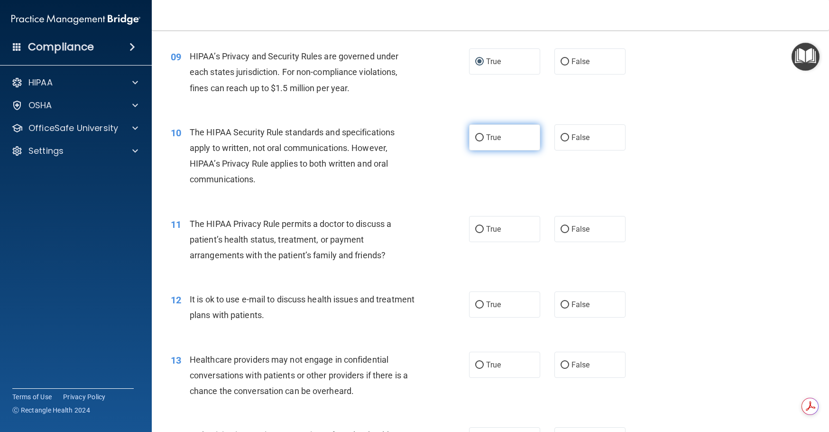
drag, startPoint x: 476, startPoint y: 138, endPoint x: 473, endPoint y: 144, distance: 6.8
click at [476, 138] on input "True" at bounding box center [479, 137] width 9 height 7
radio input "true"
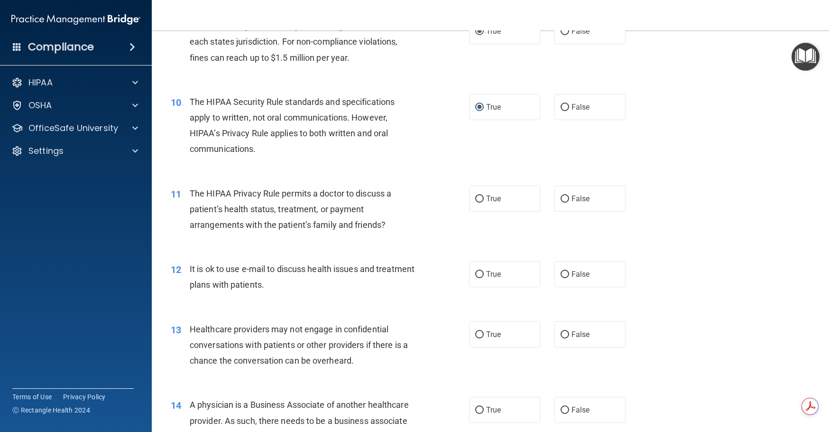
scroll to position [712, 0]
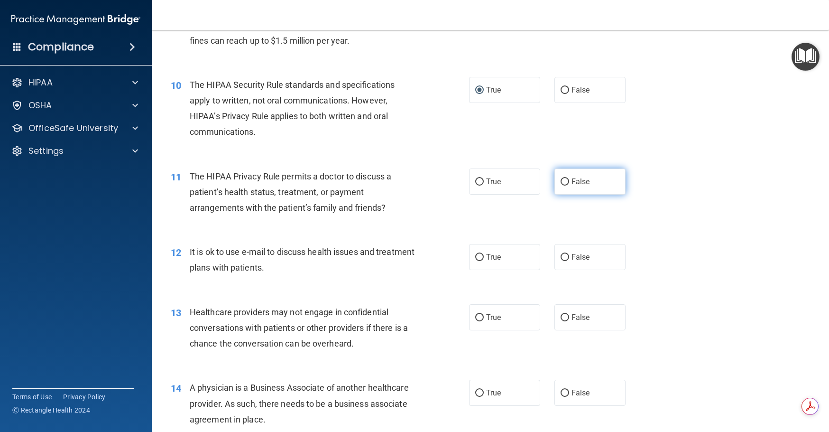
click at [561, 182] on input "False" at bounding box center [565, 181] width 9 height 7
radio input "true"
click at [480, 180] on input "True" at bounding box center [479, 181] width 9 height 7
radio input "true"
radio input "false"
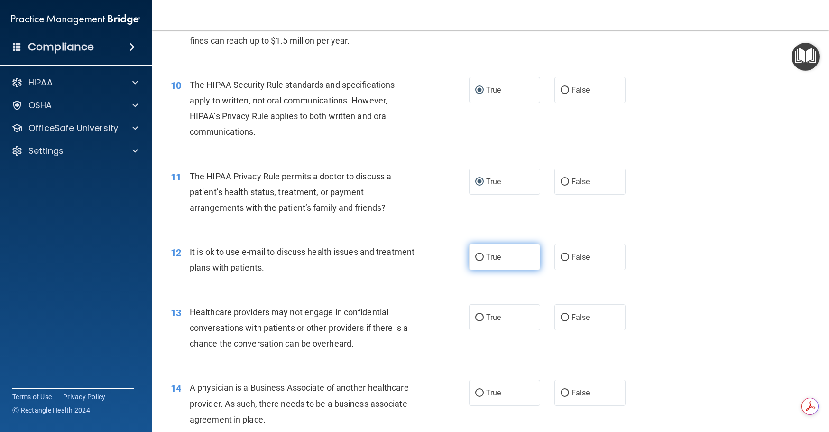
click at [477, 256] on input "True" at bounding box center [479, 257] width 9 height 7
radio input "true"
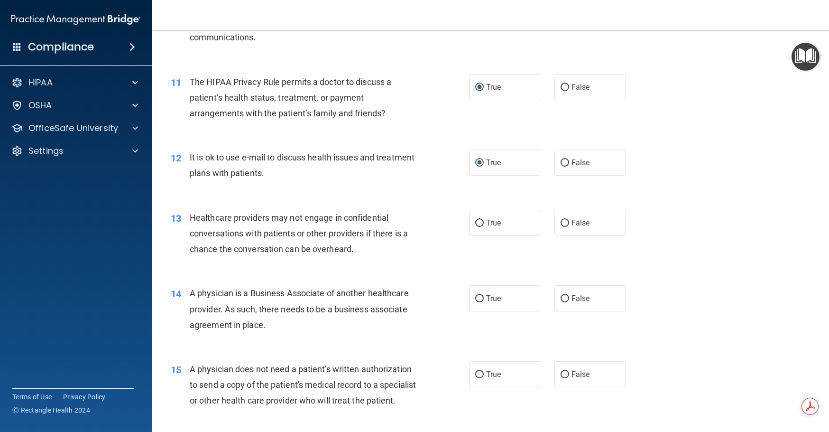
scroll to position [806, 0]
click at [475, 221] on input "True" at bounding box center [479, 222] width 9 height 7
radio input "true"
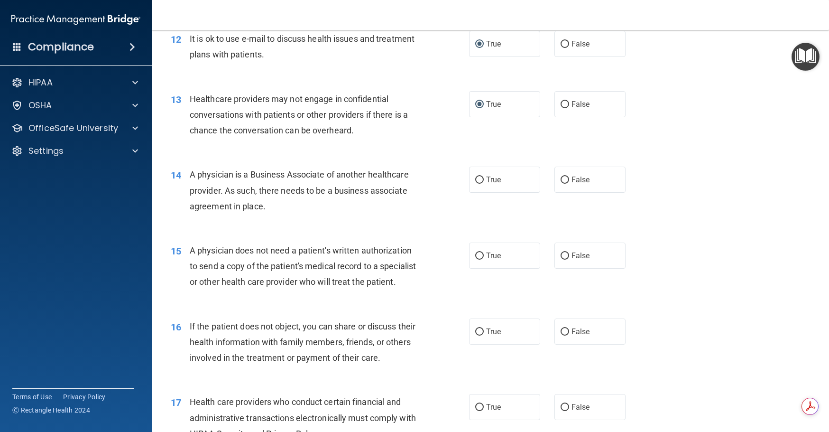
scroll to position [949, 0]
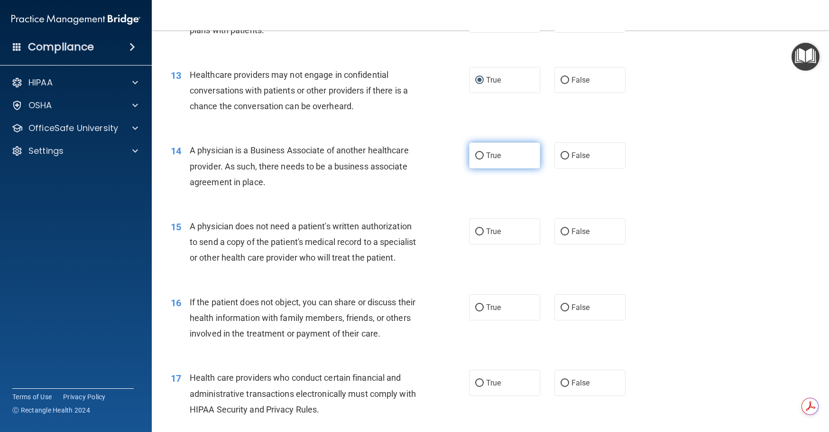
click at [476, 157] on input "True" at bounding box center [479, 155] width 9 height 7
radio input "true"
click at [476, 231] on input "True" at bounding box center [479, 231] width 9 height 7
radio input "true"
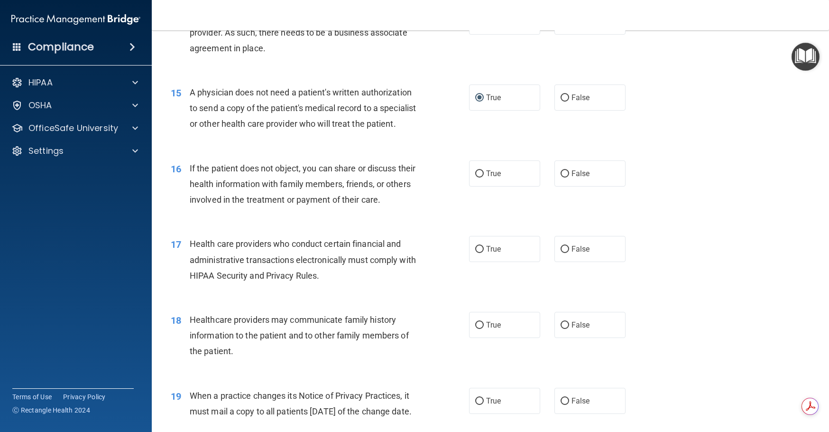
scroll to position [1139, 0]
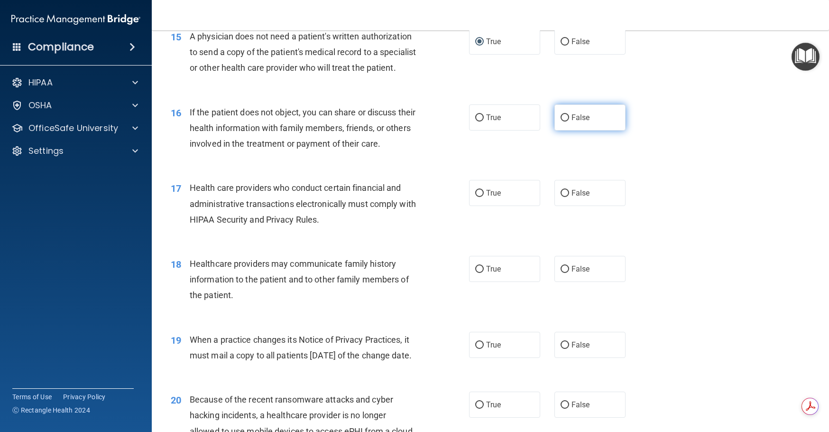
click at [565, 130] on label "False" at bounding box center [590, 117] width 71 height 26
click at [565, 121] on input "False" at bounding box center [565, 117] width 9 height 7
radio input "true"
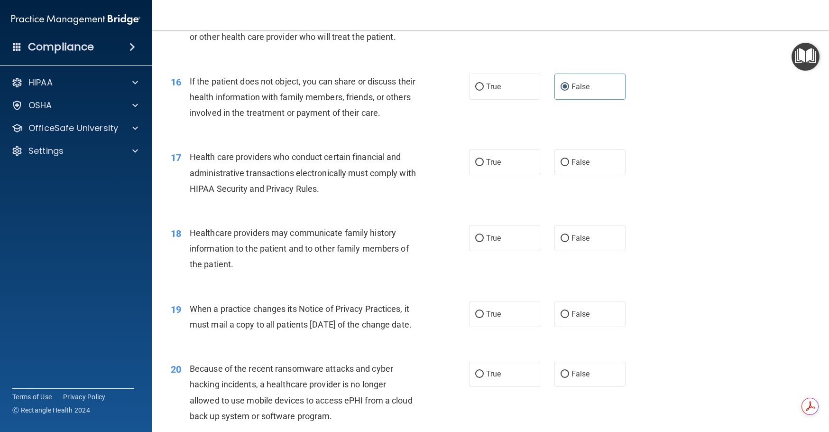
scroll to position [1186, 0]
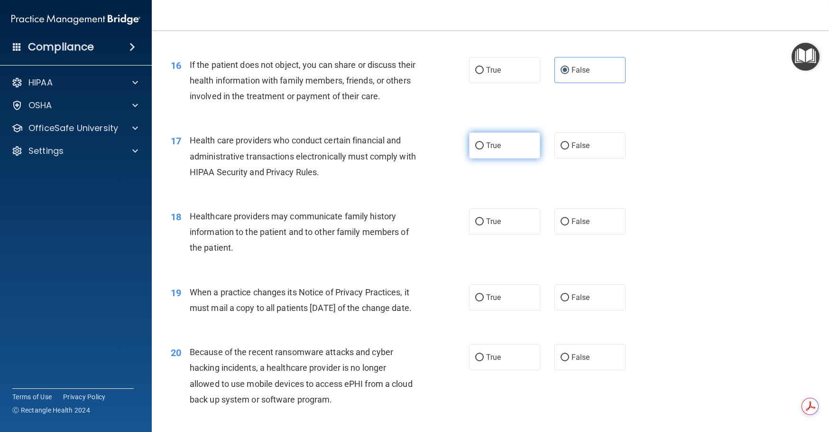
click at [477, 149] on input "True" at bounding box center [479, 145] width 9 height 7
radio input "true"
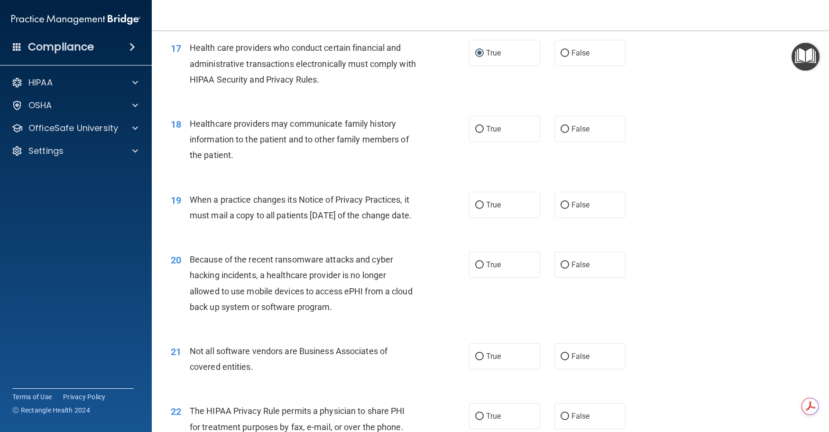
scroll to position [1281, 0]
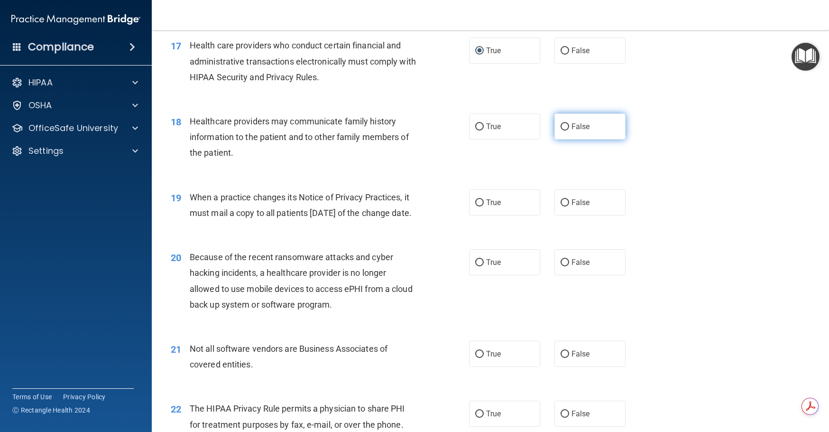
click at [561, 130] on input "False" at bounding box center [565, 126] width 9 height 7
radio input "true"
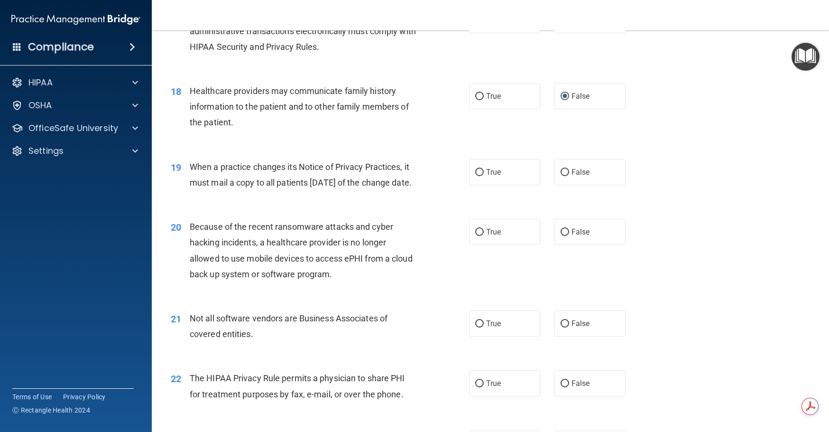
scroll to position [1328, 0]
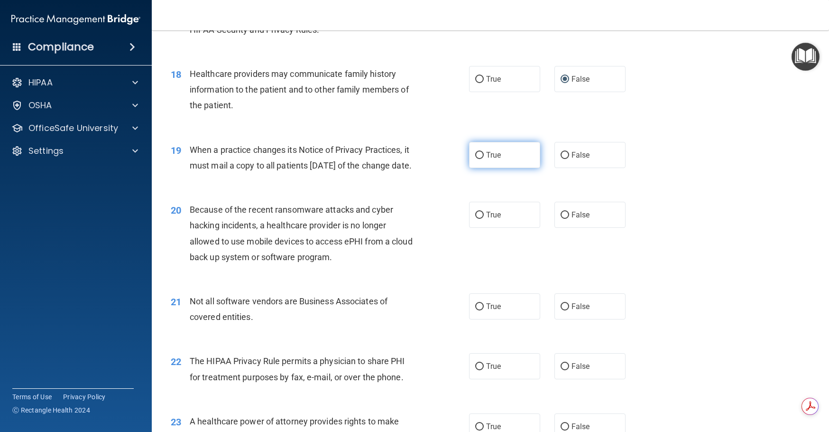
click at [475, 159] on input "True" at bounding box center [479, 155] width 9 height 7
radio input "true"
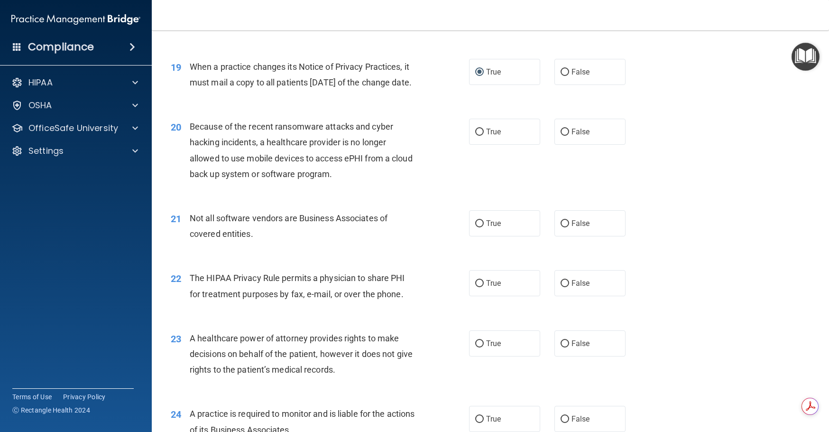
scroll to position [1423, 0]
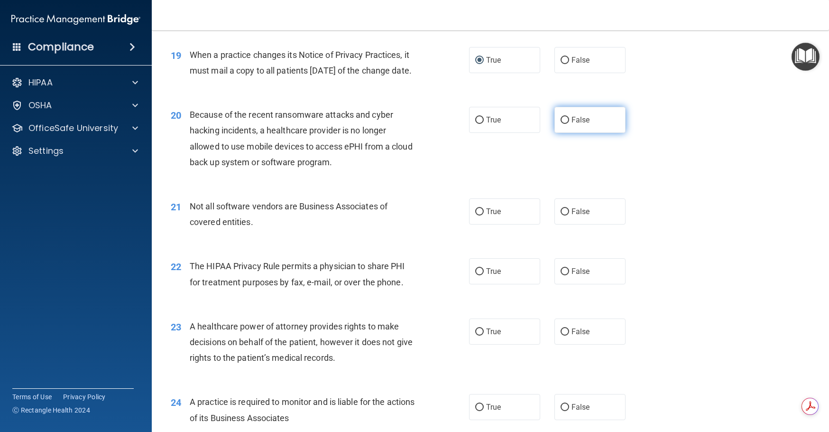
click at [564, 124] on input "False" at bounding box center [565, 120] width 9 height 7
radio input "true"
click at [562, 215] on input "False" at bounding box center [565, 211] width 9 height 7
radio input "true"
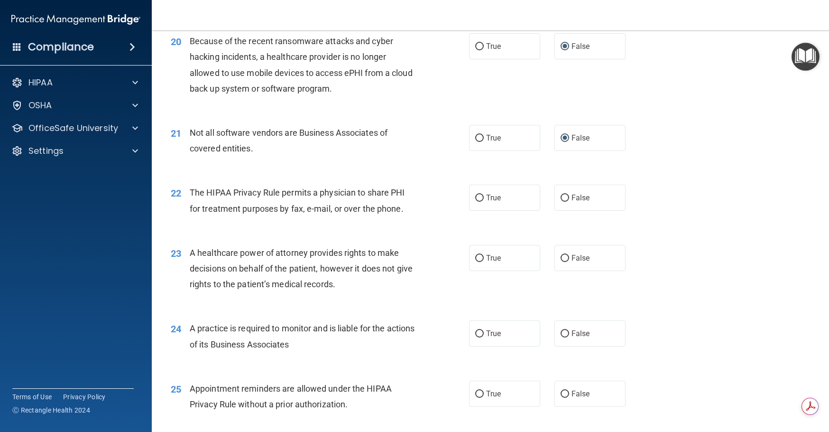
scroll to position [1518, 0]
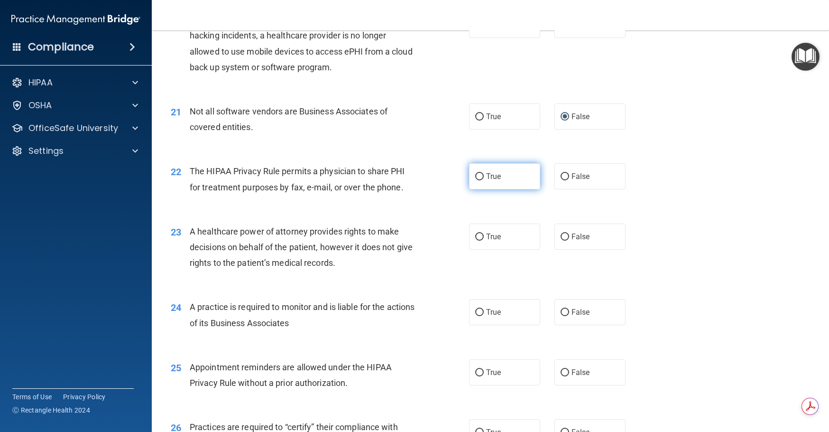
click at [477, 180] on input "True" at bounding box center [479, 176] width 9 height 7
radio input "true"
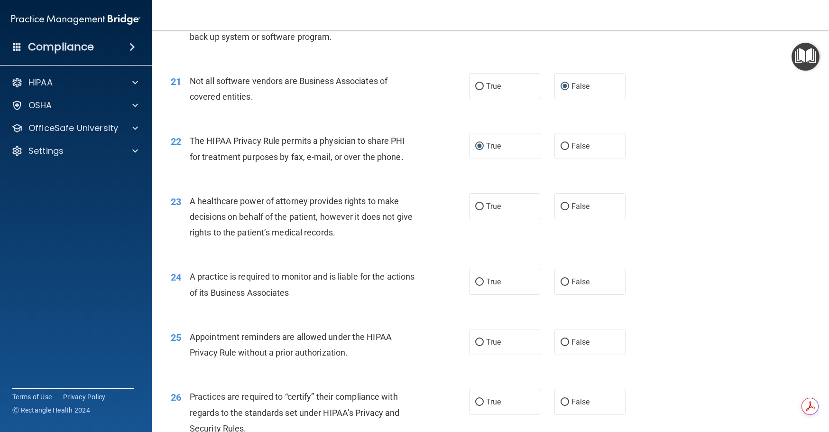
scroll to position [1565, 0]
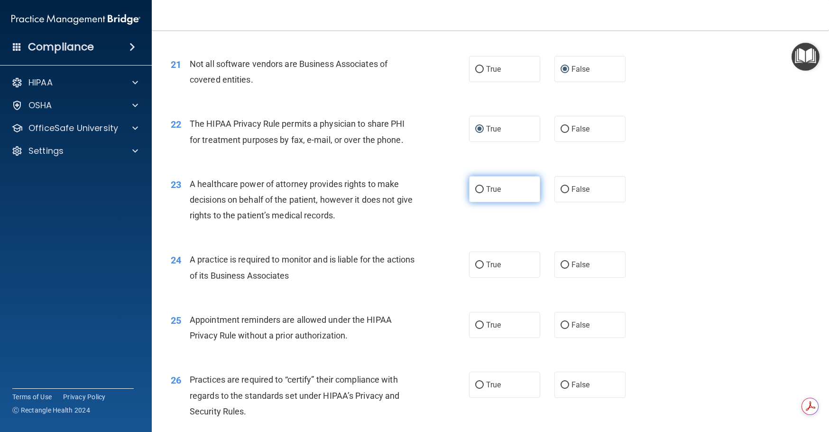
click at [477, 193] on input "True" at bounding box center [479, 189] width 9 height 7
radio input "true"
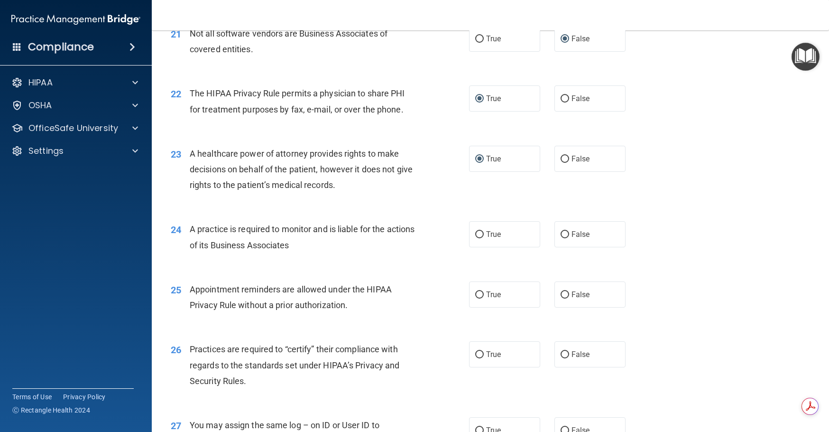
scroll to position [1613, 0]
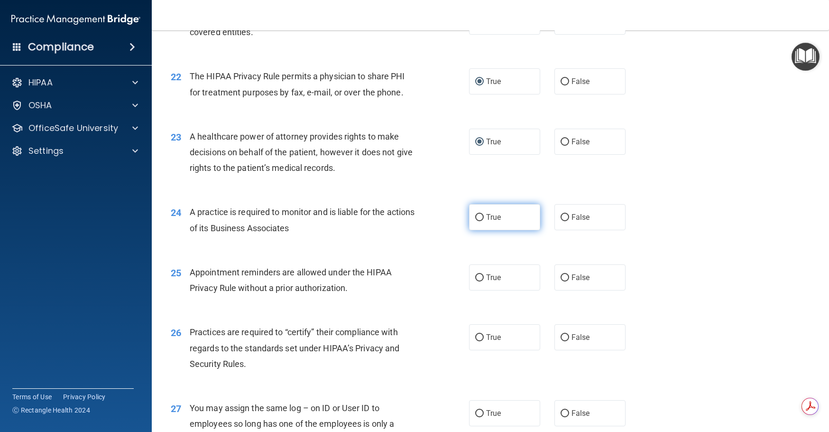
click at [476, 221] on input "True" at bounding box center [479, 217] width 9 height 7
radio input "true"
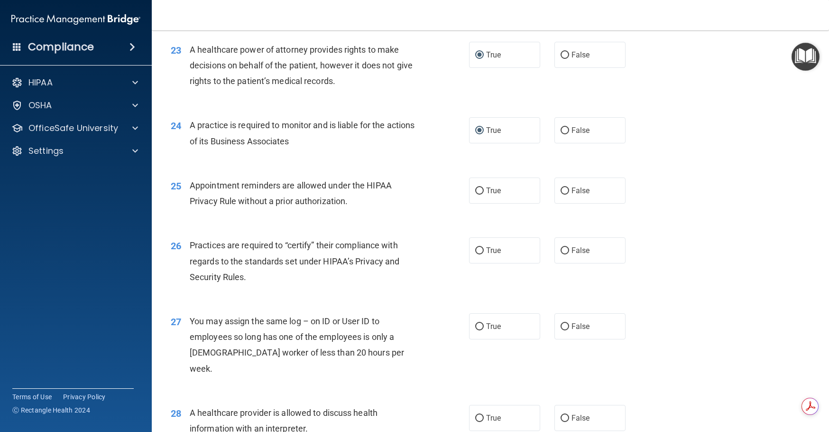
scroll to position [1708, 0]
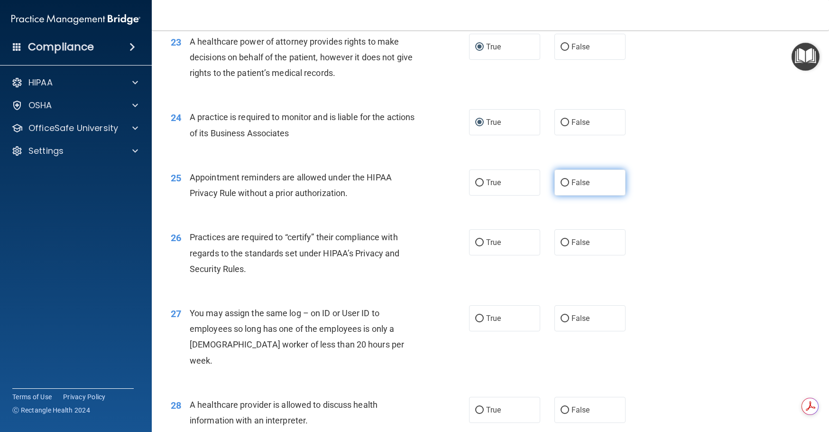
click at [561, 186] on input "False" at bounding box center [565, 182] width 9 height 7
radio input "true"
drag, startPoint x: 478, startPoint y: 274, endPoint x: 478, endPoint y: 285, distance: 11.4
click at [479, 246] on input "True" at bounding box center [479, 242] width 9 height 7
radio input "true"
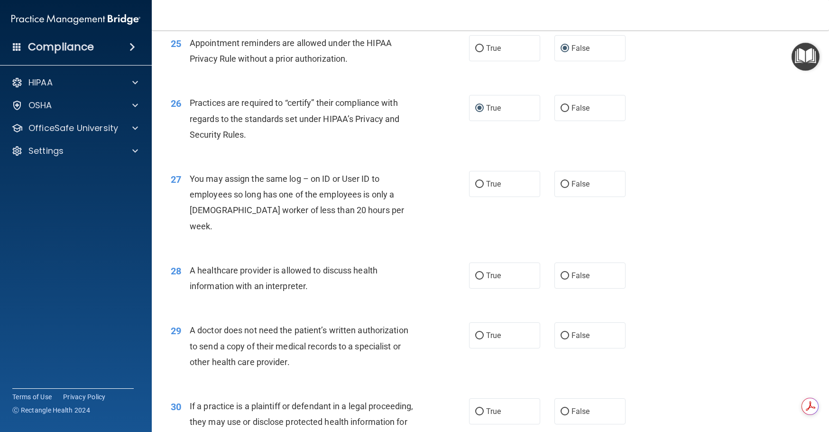
scroll to position [1850, 0]
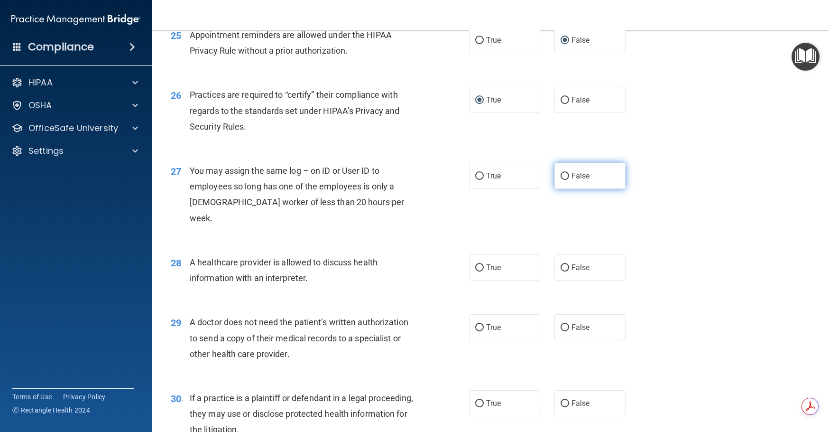
click at [563, 180] on input "False" at bounding box center [565, 176] width 9 height 7
radio input "true"
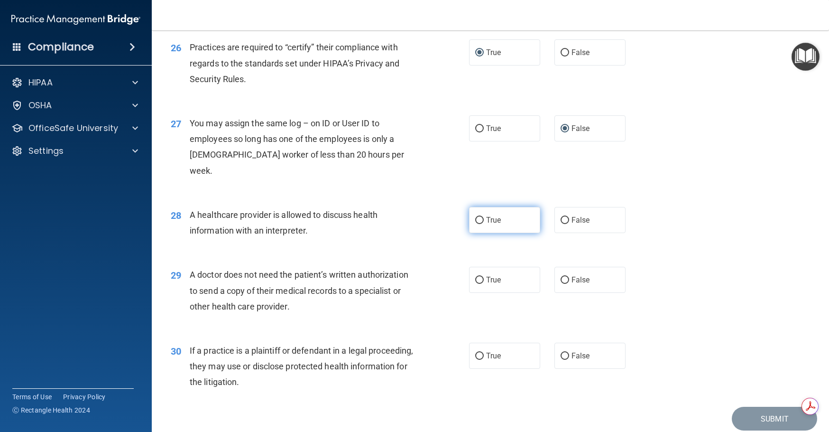
click at [477, 224] on input "True" at bounding box center [479, 220] width 9 height 7
radio input "true"
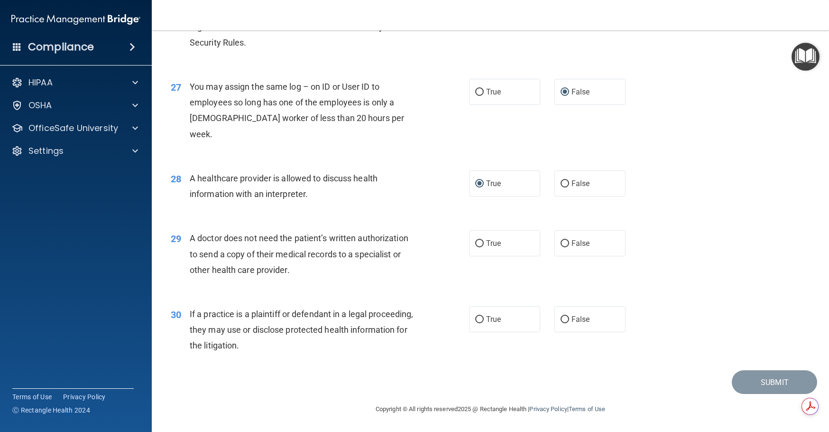
scroll to position [1945, 0]
click at [476, 247] on input "True" at bounding box center [479, 243] width 9 height 7
radio input "true"
click at [475, 323] on input "True" at bounding box center [479, 319] width 9 height 7
radio input "true"
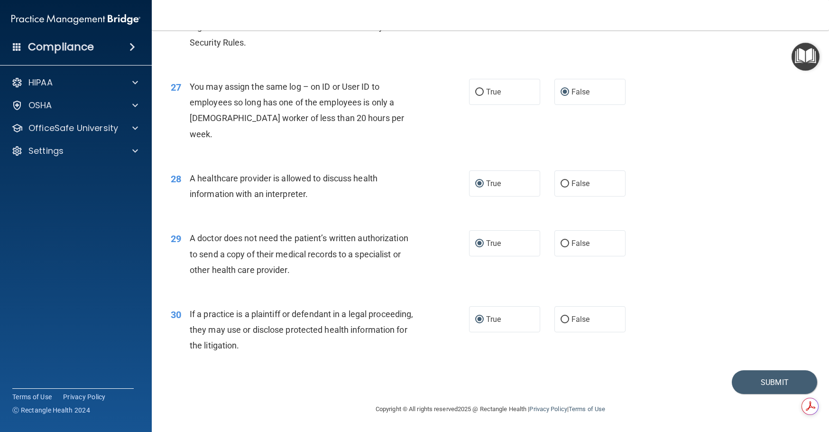
scroll to position [1950, 0]
click at [762, 381] on button "Submit" at bounding box center [774, 382] width 85 height 24
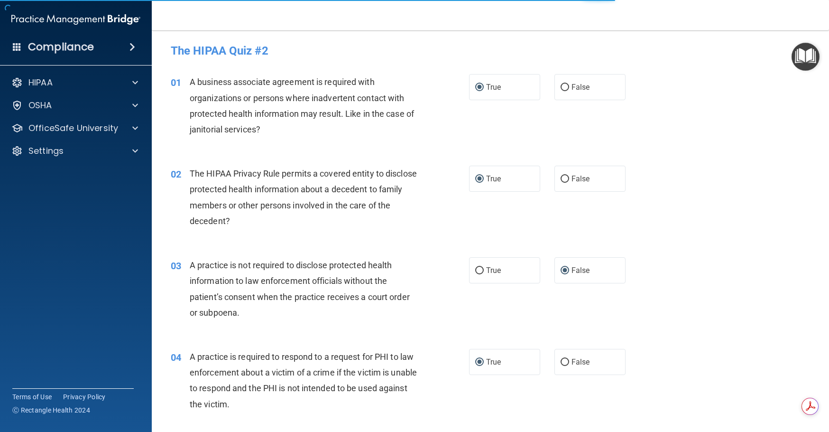
scroll to position [0, 0]
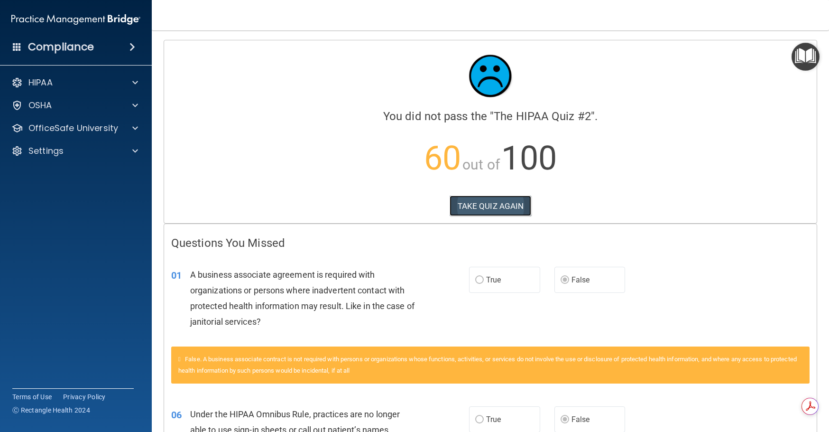
click at [484, 205] on button "TAKE QUIZ AGAIN" at bounding box center [491, 205] width 82 height 21
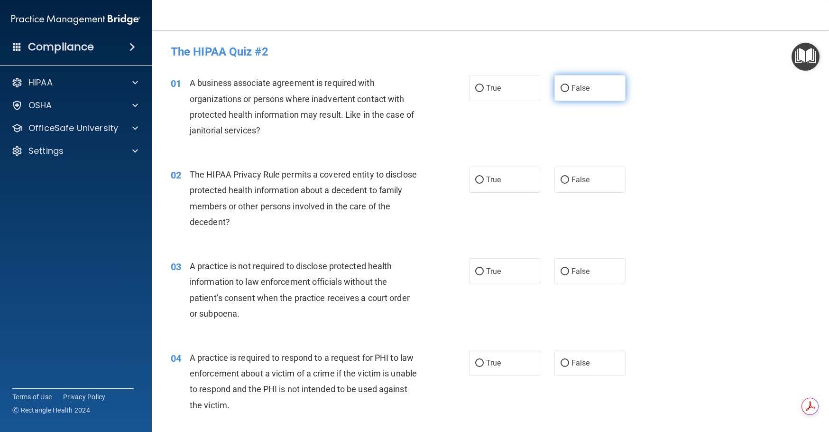
click at [562, 87] on input "False" at bounding box center [565, 88] width 9 height 7
radio input "true"
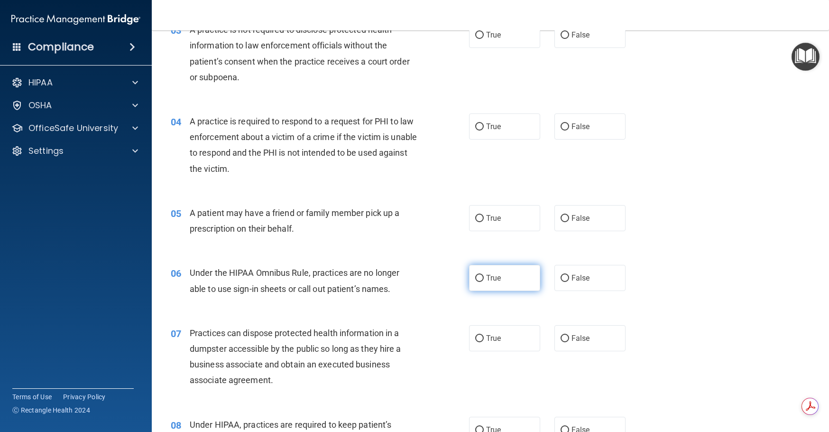
scroll to position [237, 0]
click at [562, 275] on input "False" at bounding box center [565, 277] width 9 height 7
radio input "true"
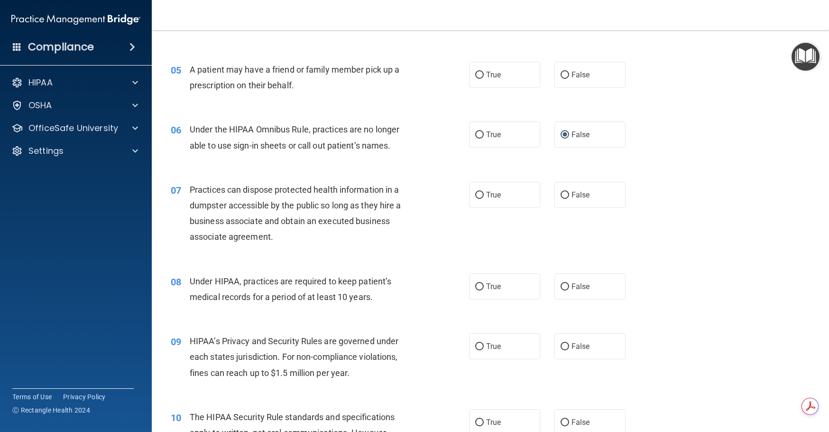
scroll to position [427, 0]
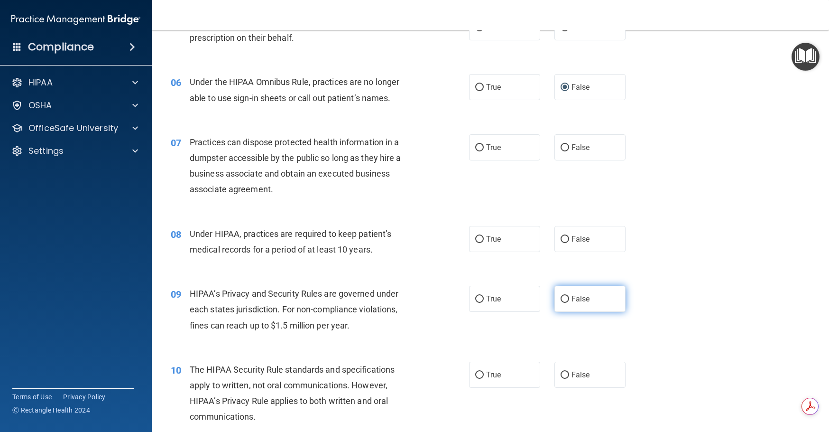
click at [562, 299] on input "False" at bounding box center [565, 299] width 9 height 7
radio input "true"
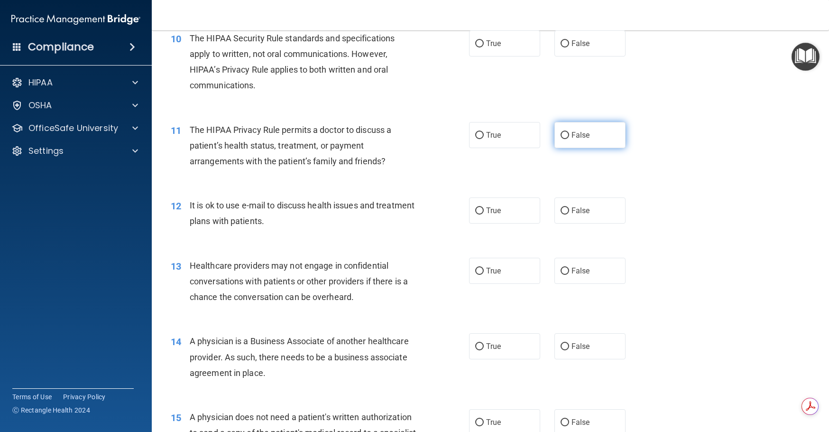
scroll to position [759, 0]
click at [565, 272] on label "False" at bounding box center [590, 270] width 71 height 26
click at [565, 272] on input "False" at bounding box center [565, 270] width 9 height 7
radio input "true"
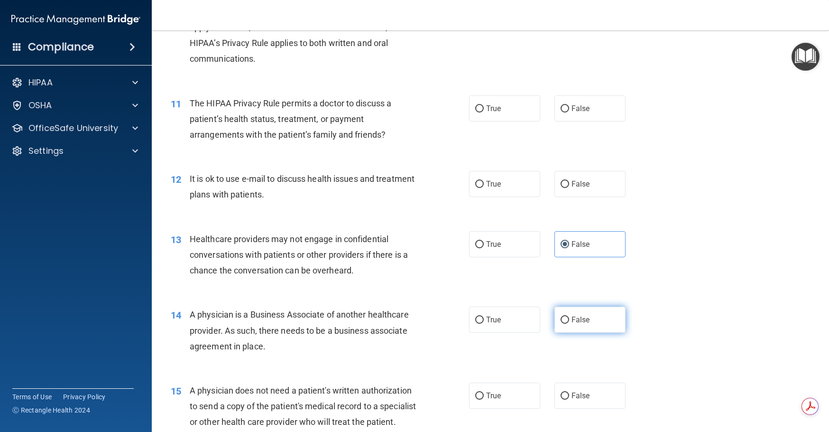
scroll to position [806, 0]
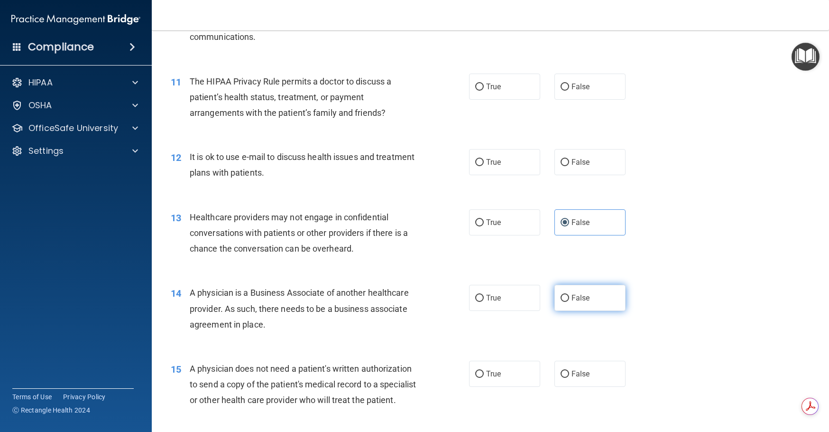
click at [561, 300] on input "False" at bounding box center [565, 298] width 9 height 7
radio input "true"
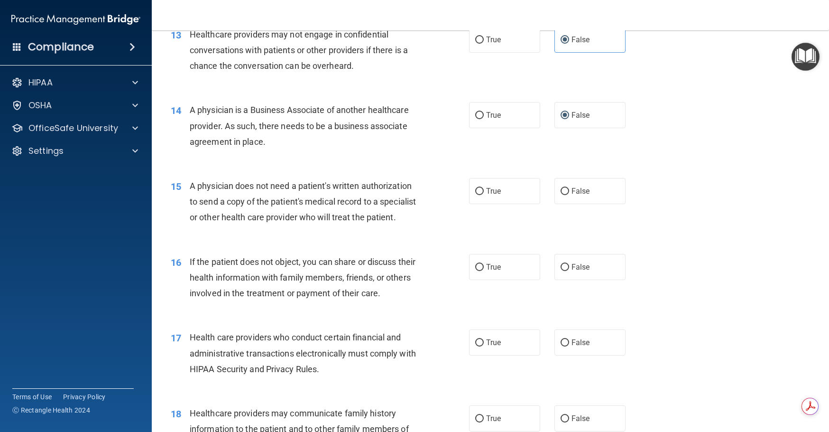
scroll to position [996, 0]
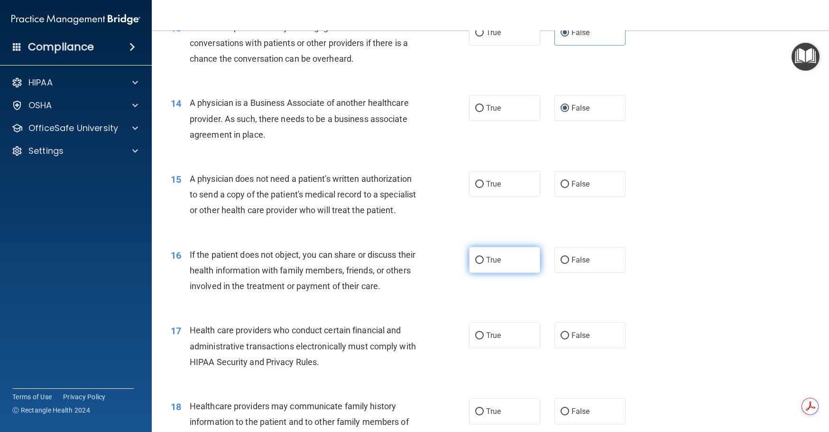
click at [478, 264] on input "True" at bounding box center [479, 260] width 9 height 7
radio input "true"
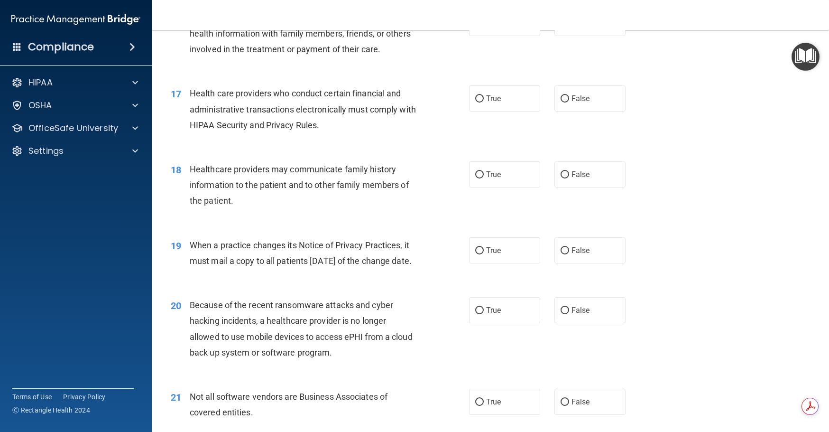
scroll to position [1233, 0]
click at [561, 254] on input "False" at bounding box center [565, 250] width 9 height 7
radio input "true"
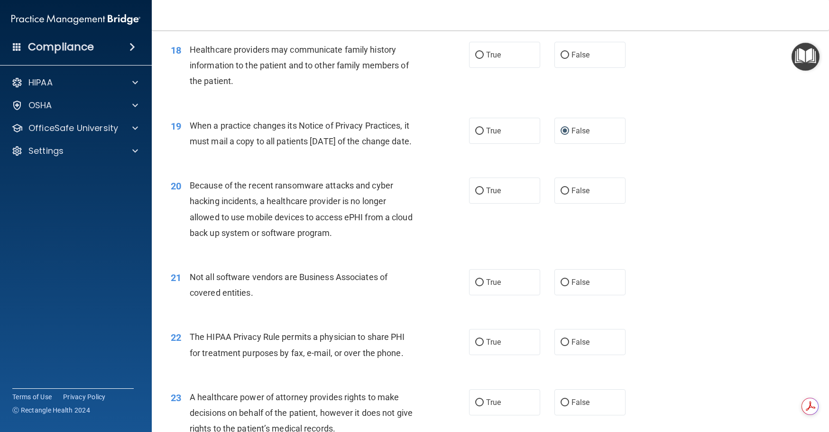
scroll to position [1376, 0]
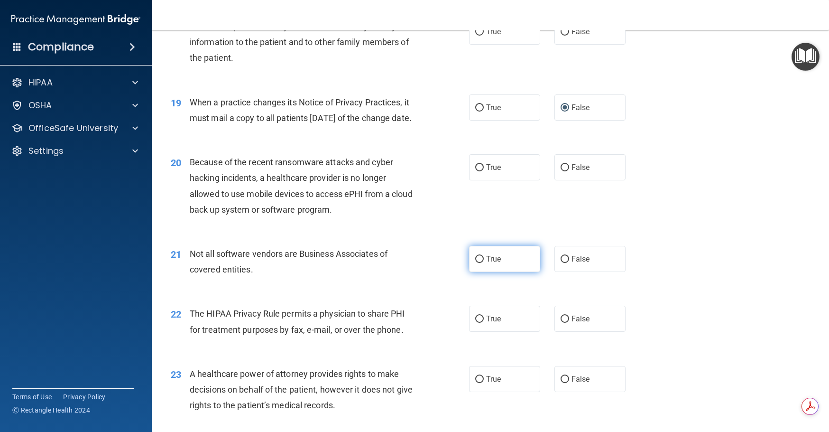
click at [478, 263] on input "True" at bounding box center [479, 259] width 9 height 7
radio input "true"
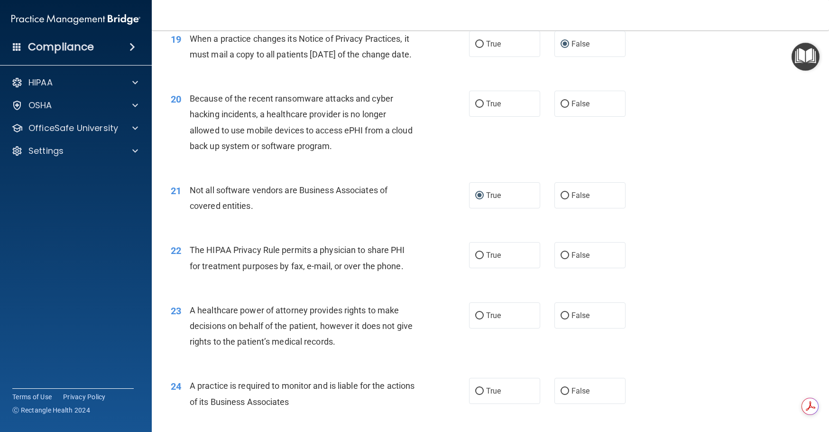
scroll to position [1471, 0]
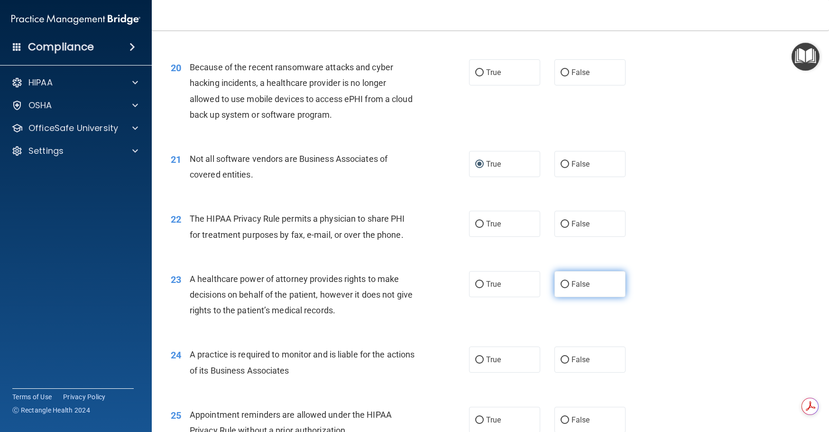
click at [563, 288] on input "False" at bounding box center [565, 284] width 9 height 7
radio input "true"
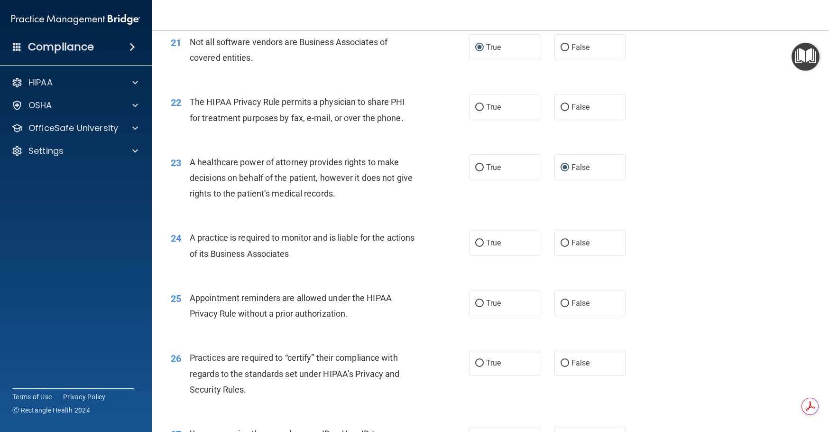
scroll to position [1613, 0]
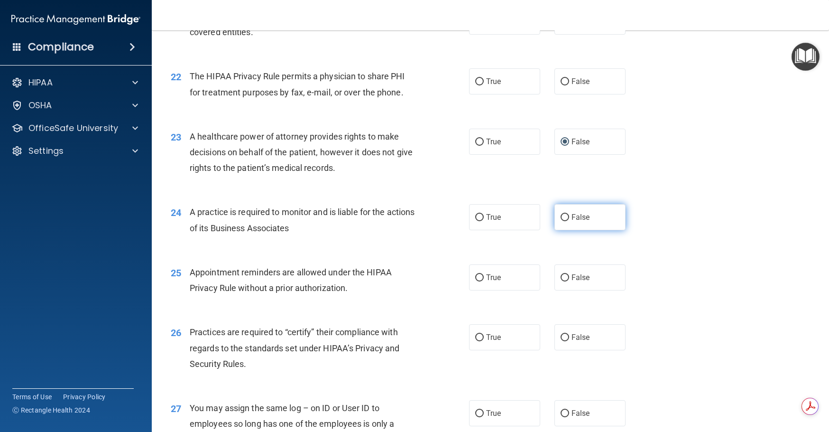
click at [562, 221] on input "False" at bounding box center [565, 217] width 9 height 7
radio input "true"
click at [476, 281] on input "True" at bounding box center [479, 277] width 9 height 7
radio input "true"
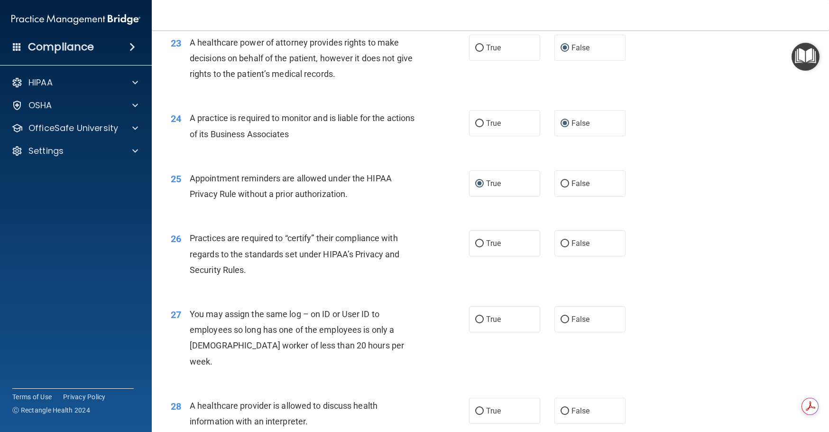
scroll to position [1708, 0]
click at [561, 246] on input "False" at bounding box center [565, 242] width 9 height 7
radio input "true"
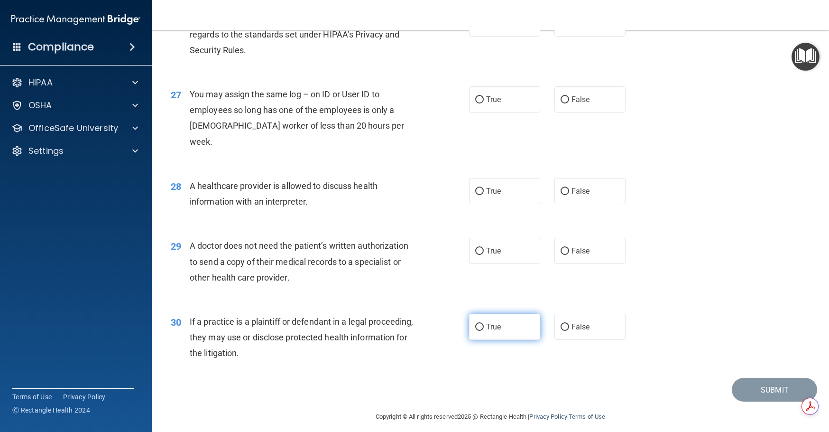
scroll to position [1950, 0]
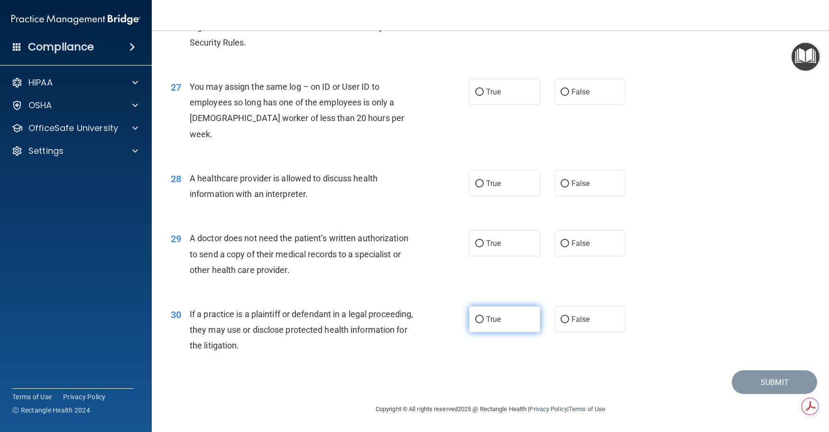
click at [477, 317] on input "True" at bounding box center [479, 319] width 9 height 7
radio input "true"
click at [476, 243] on input "True" at bounding box center [479, 243] width 9 height 7
radio input "true"
click at [477, 183] on input "True" at bounding box center [479, 183] width 9 height 7
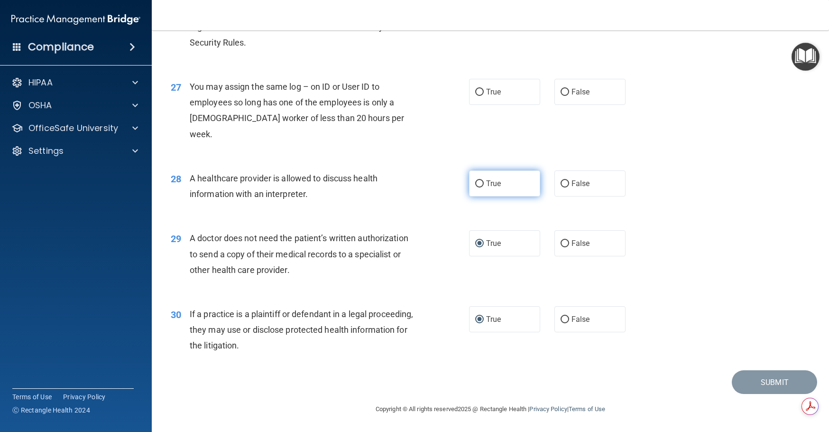
radio input "true"
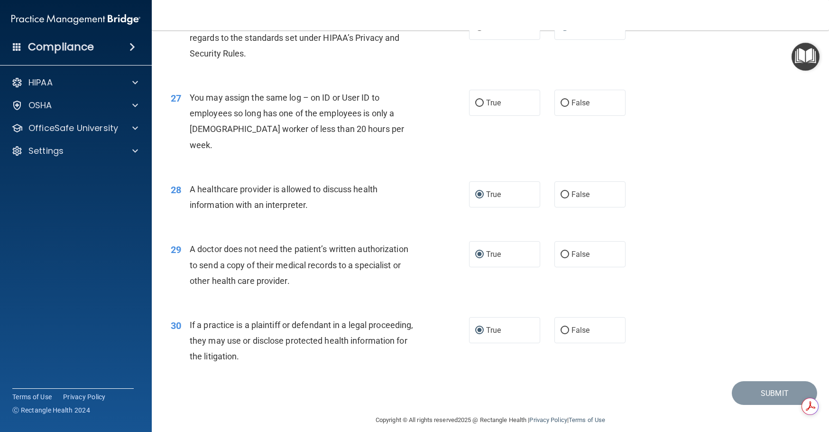
scroll to position [1902, 0]
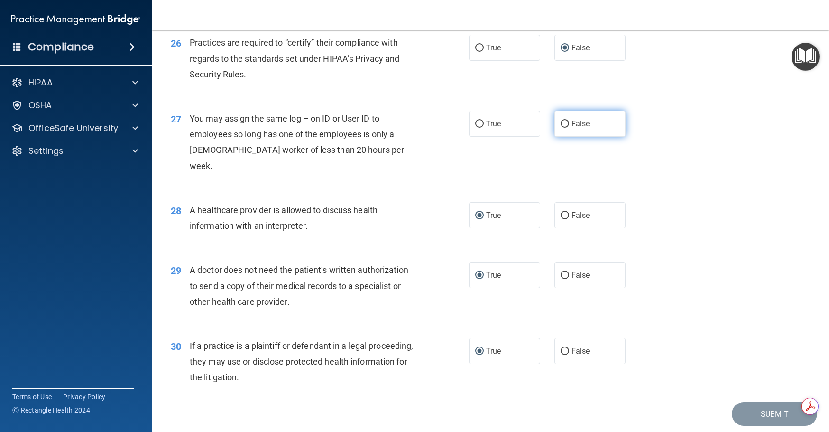
click at [561, 128] on input "False" at bounding box center [565, 123] width 9 height 7
radio input "true"
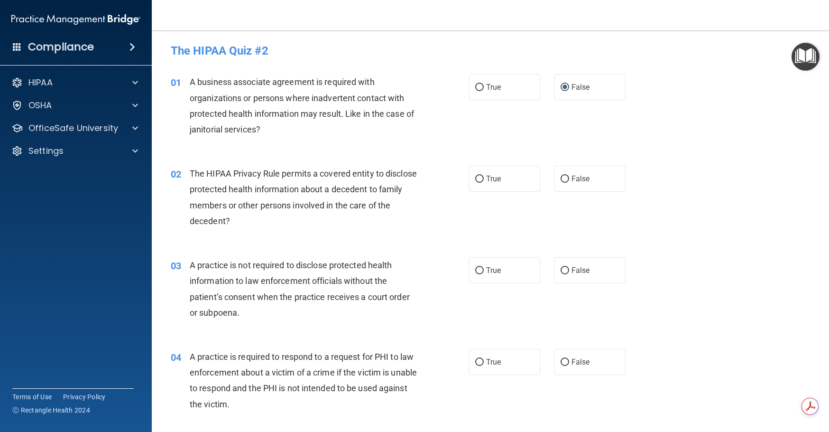
scroll to position [0, 0]
click at [478, 180] on input "True" at bounding box center [479, 179] width 9 height 7
radio input "true"
click at [572, 271] on span "False" at bounding box center [581, 271] width 19 height 9
click at [569, 271] on input "False" at bounding box center [565, 271] width 9 height 7
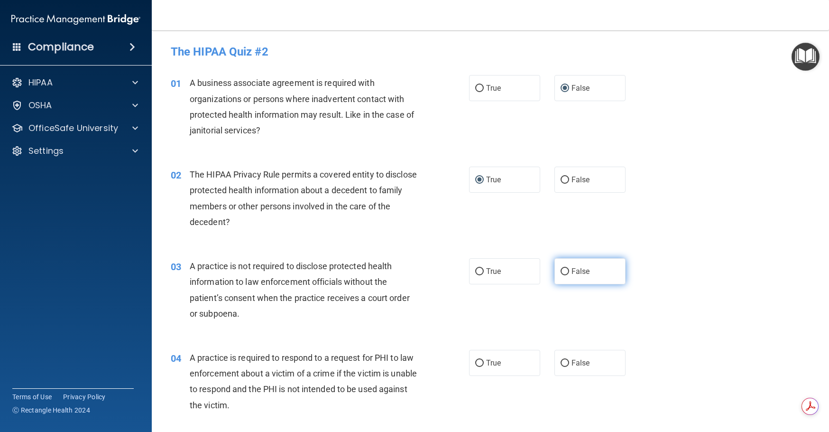
radio input "true"
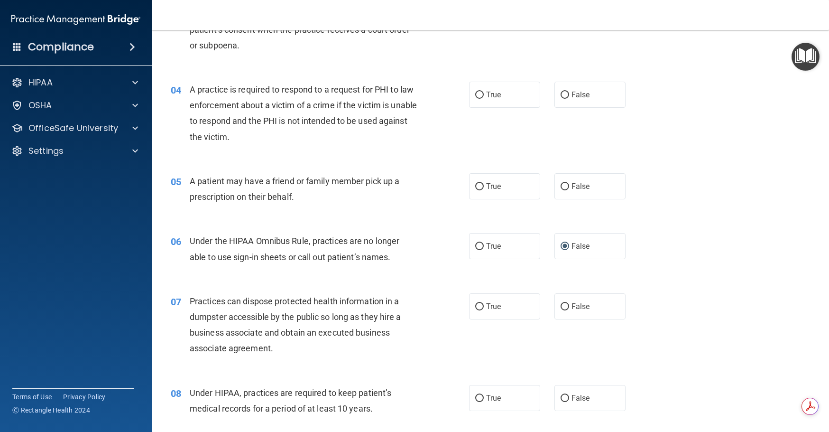
scroll to position [285, 0]
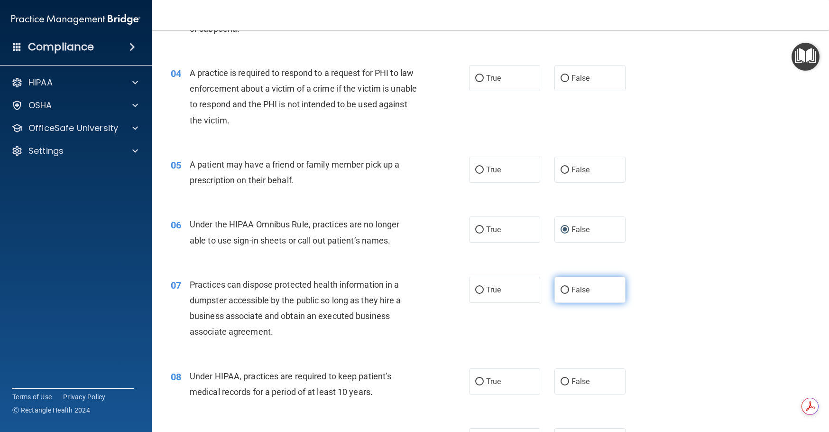
click at [561, 287] on input "False" at bounding box center [565, 290] width 9 height 7
radio input "true"
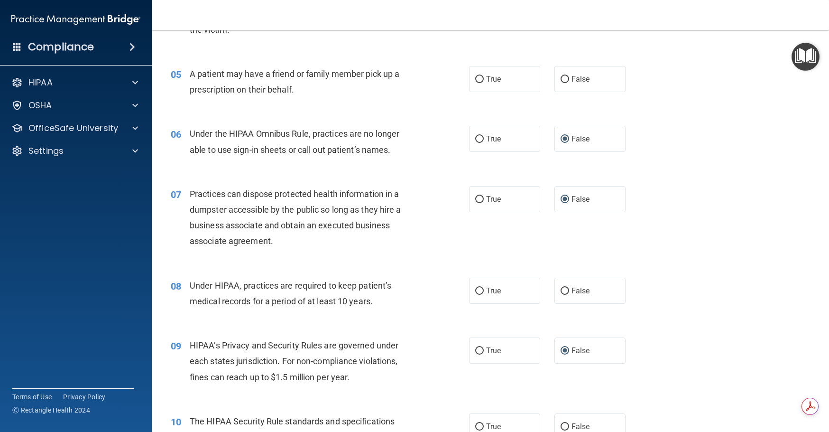
scroll to position [380, 0]
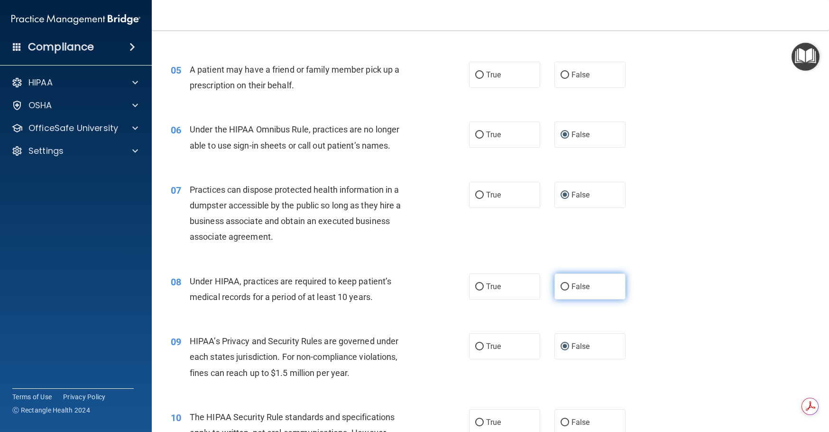
click at [562, 286] on input "False" at bounding box center [565, 286] width 9 height 7
radio input "true"
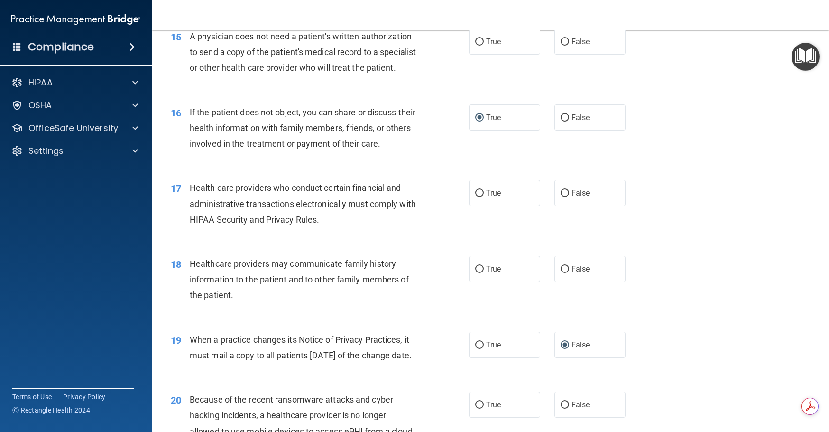
scroll to position [1186, 0]
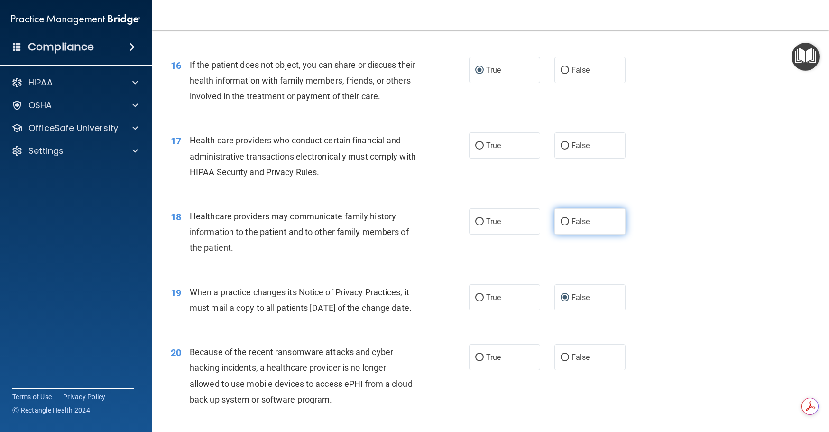
click at [563, 225] on input "False" at bounding box center [565, 221] width 9 height 7
radio input "true"
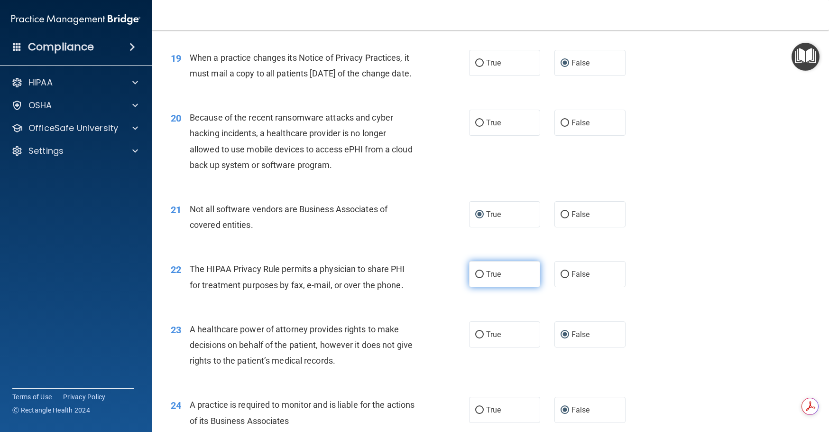
scroll to position [1423, 0]
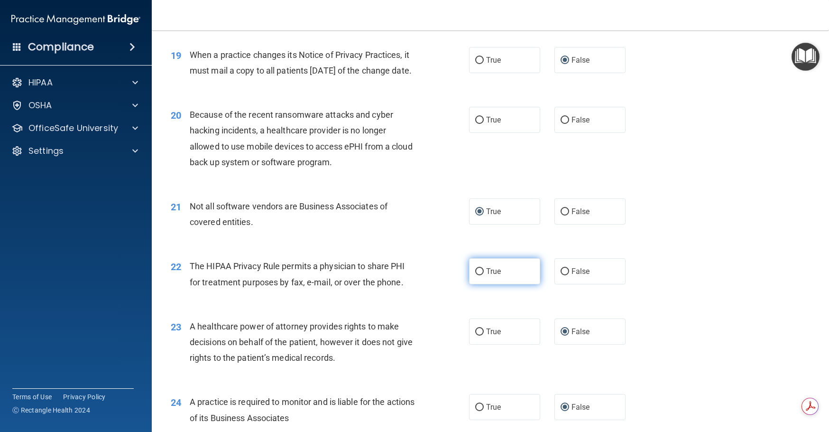
click at [476, 275] on input "True" at bounding box center [479, 271] width 9 height 7
radio input "true"
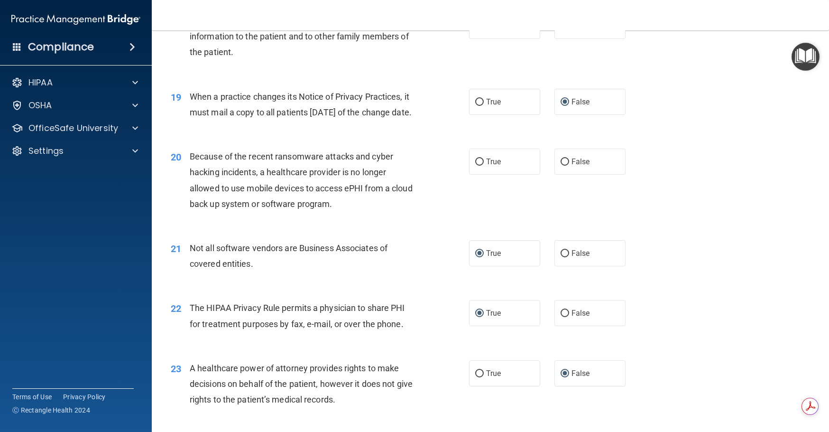
scroll to position [1380, 0]
click at [475, 167] on input "True" at bounding box center [479, 162] width 9 height 7
radio input "true"
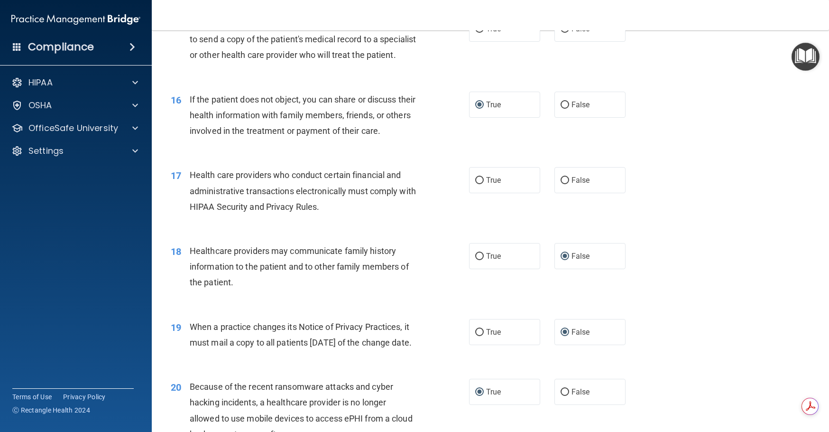
scroll to position [1143, 0]
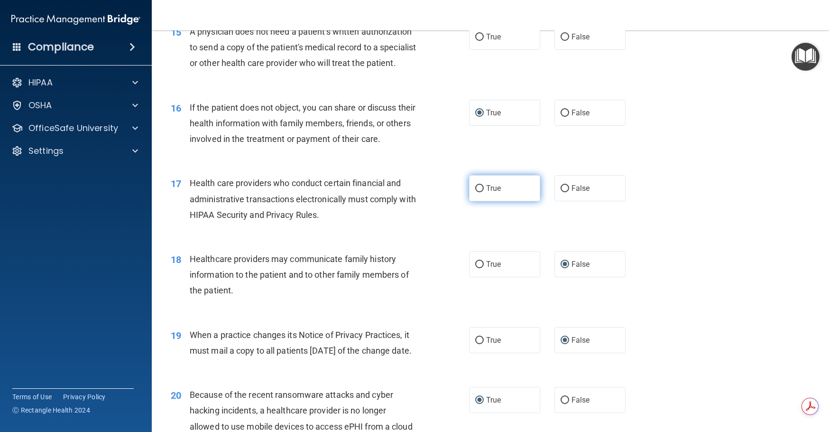
click at [475, 192] on input "True" at bounding box center [479, 188] width 9 height 7
radio input "true"
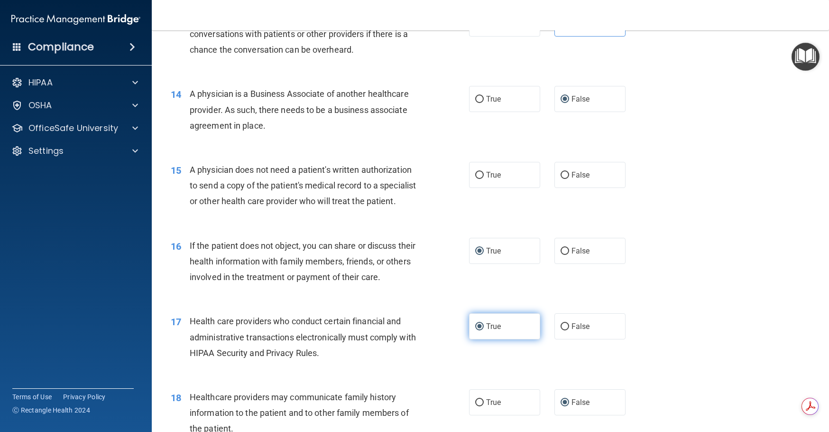
scroll to position [1001, 0]
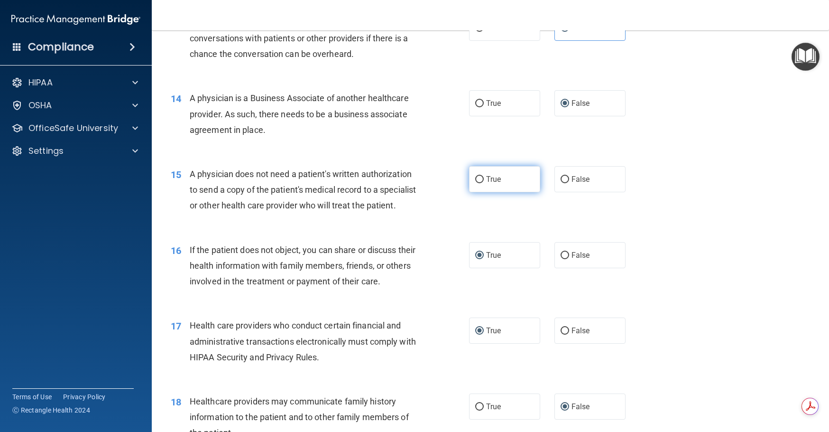
click at [476, 180] on input "True" at bounding box center [479, 179] width 9 height 7
radio input "true"
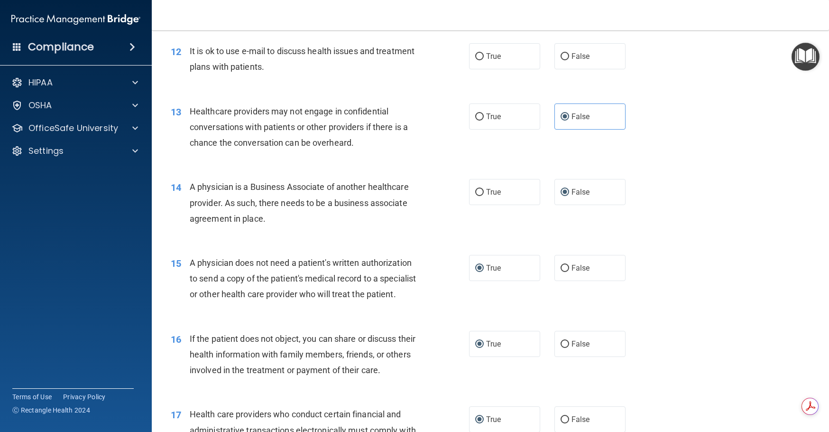
scroll to position [811, 0]
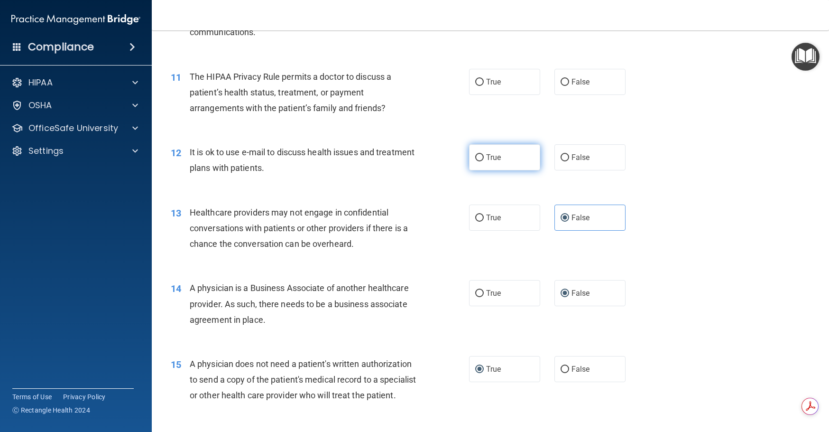
click at [477, 156] on input "True" at bounding box center [479, 157] width 9 height 7
radio input "true"
click at [477, 82] on input "True" at bounding box center [479, 82] width 9 height 7
radio input "true"
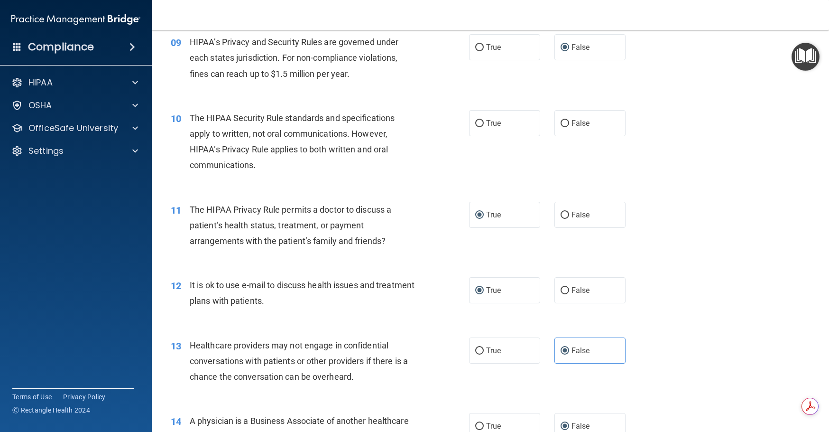
scroll to position [621, 0]
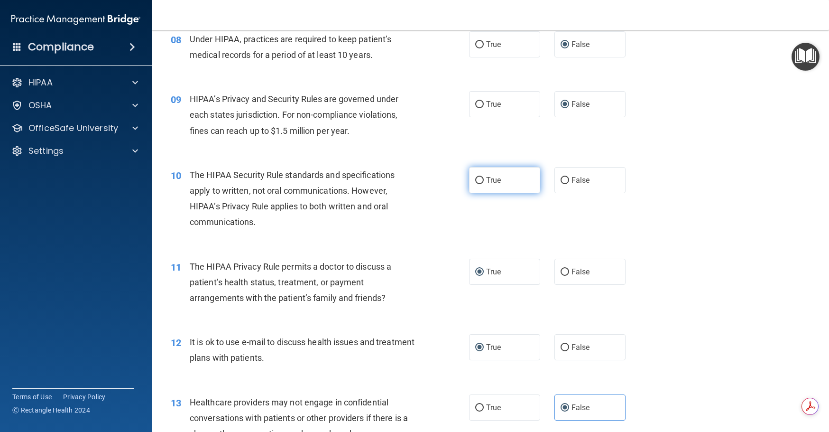
click at [476, 179] on input "True" at bounding box center [479, 180] width 9 height 7
radio input "true"
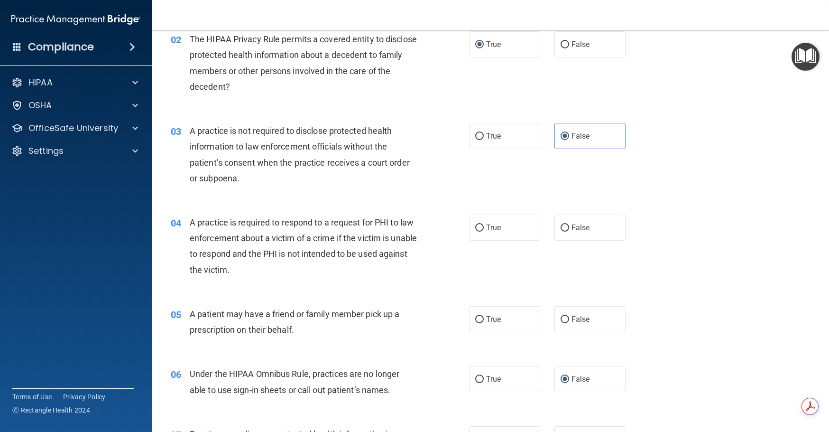
scroll to position [147, 0]
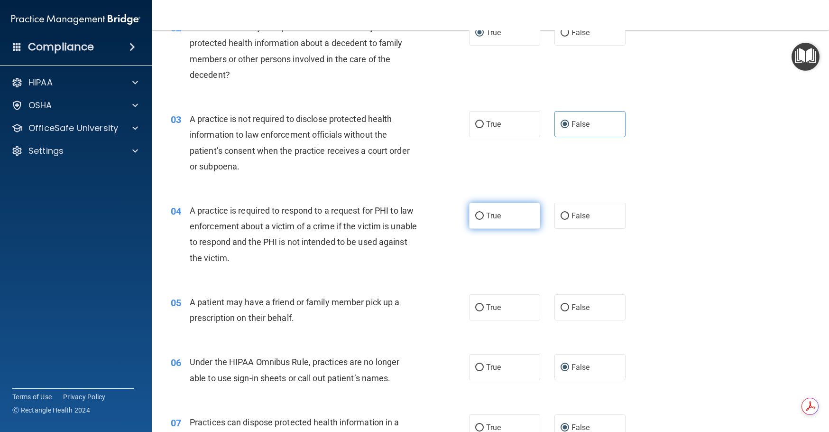
click at [479, 217] on input "True" at bounding box center [479, 216] width 9 height 7
radio input "true"
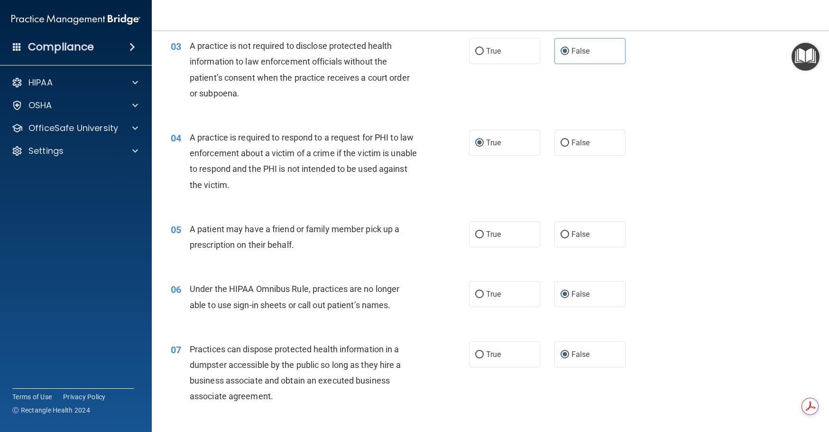
scroll to position [242, 0]
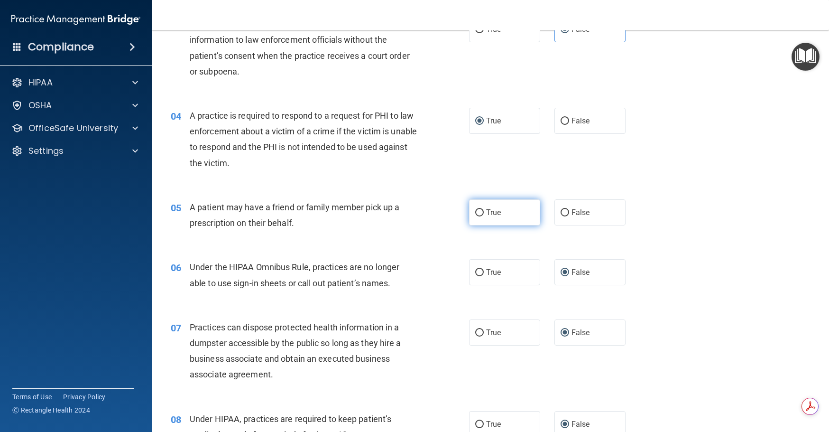
click at [475, 212] on input "True" at bounding box center [479, 212] width 9 height 7
radio input "true"
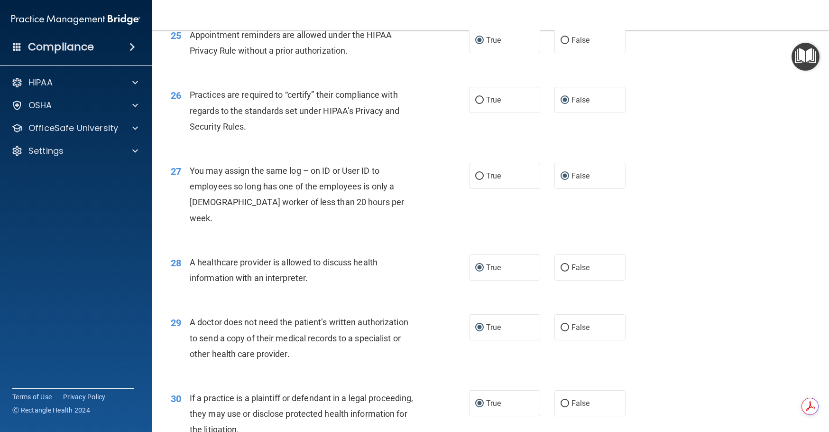
scroll to position [1950, 0]
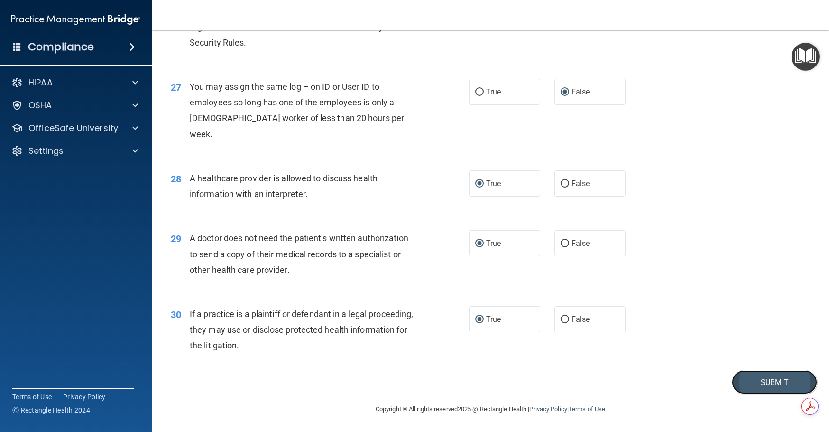
click at [772, 382] on button "Submit" at bounding box center [774, 382] width 85 height 24
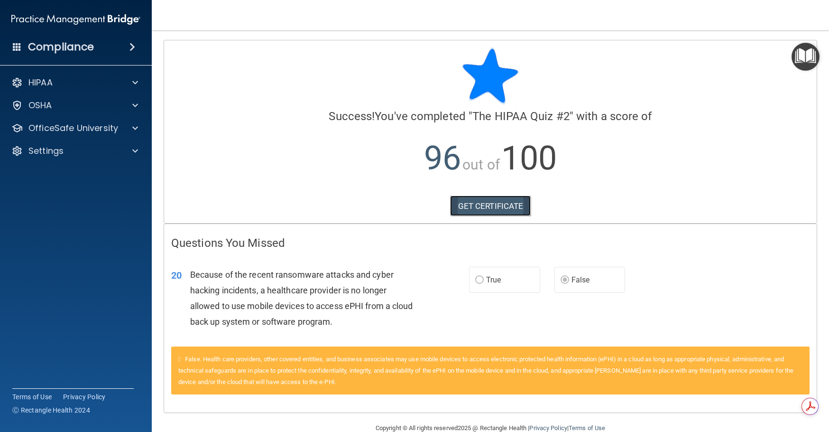
click at [481, 204] on link "GET CERTIFICATE" at bounding box center [490, 205] width 81 height 21
click at [112, 129] on p "OfficeSafe University" at bounding box center [73, 127] width 90 height 11
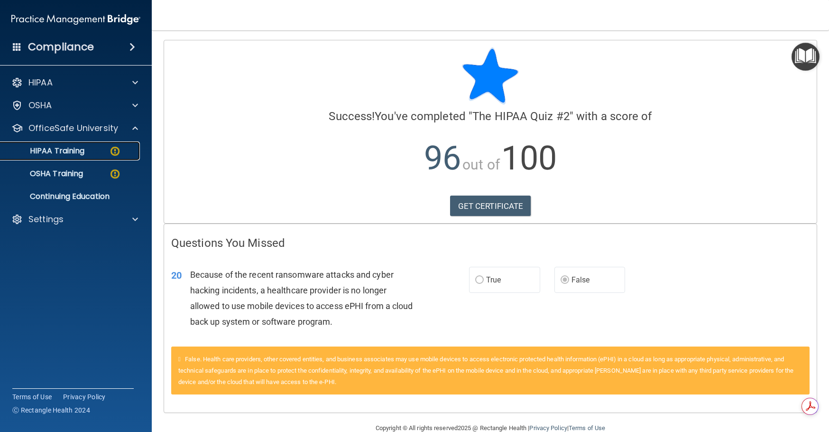
click at [106, 148] on div "HIPAA Training" at bounding box center [71, 150] width 130 height 9
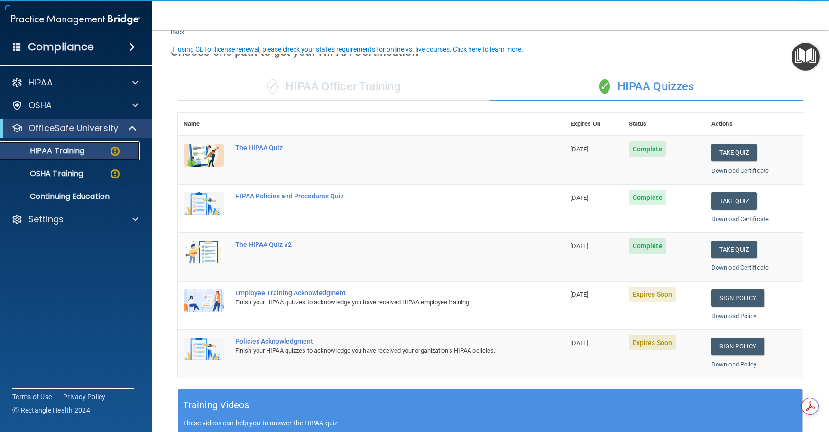
scroll to position [47, 0]
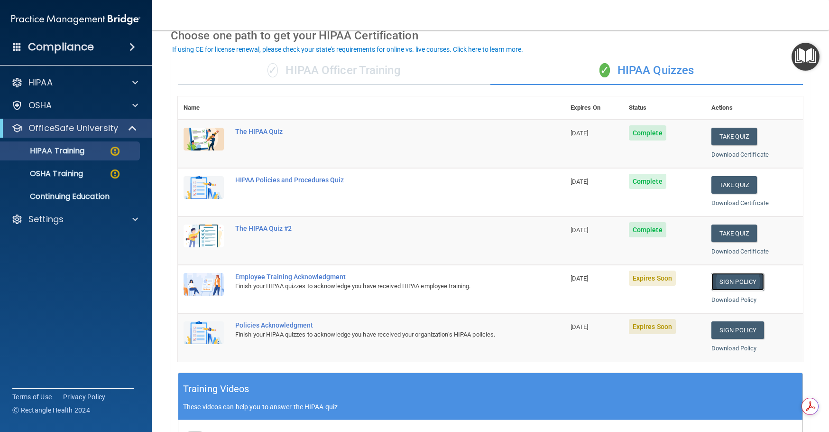
click at [732, 281] on link "Sign Policy" at bounding box center [738, 282] width 53 height 18
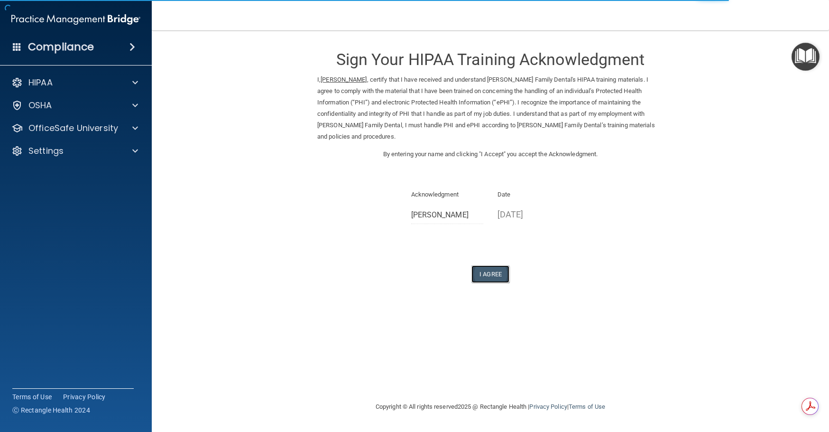
click at [491, 265] on button "I Agree" at bounding box center [491, 274] width 38 height 18
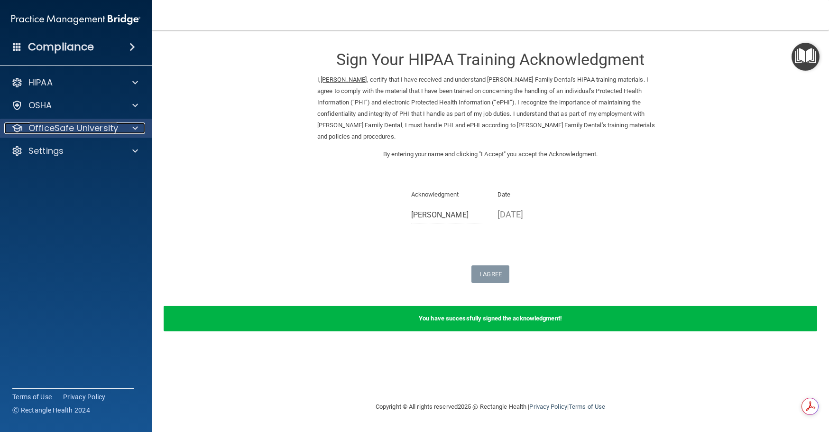
click at [96, 127] on p "OfficeSafe University" at bounding box center [73, 127] width 90 height 11
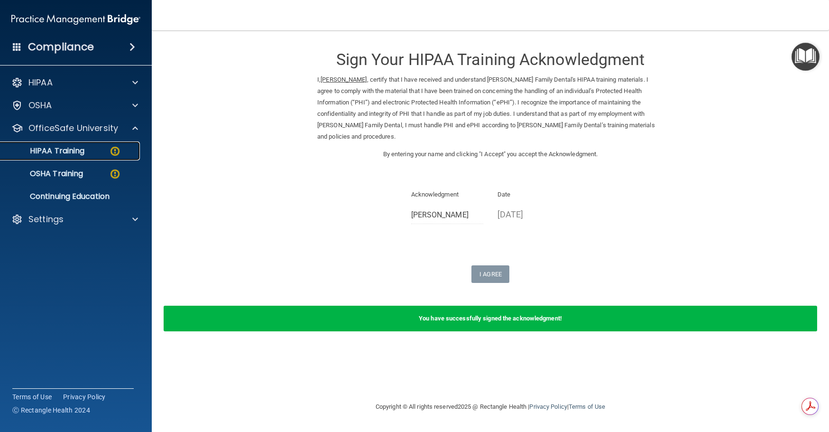
click at [91, 149] on div "HIPAA Training" at bounding box center [71, 150] width 130 height 9
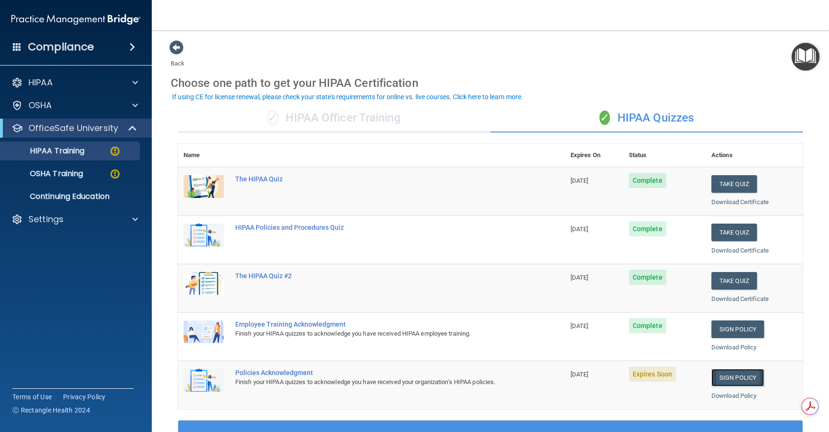
click at [732, 379] on link "Sign Policy" at bounding box center [738, 378] width 53 height 18
click at [37, 219] on p "Settings" at bounding box center [45, 218] width 35 height 11
click at [38, 260] on p "Sign Out" at bounding box center [71, 264] width 130 height 9
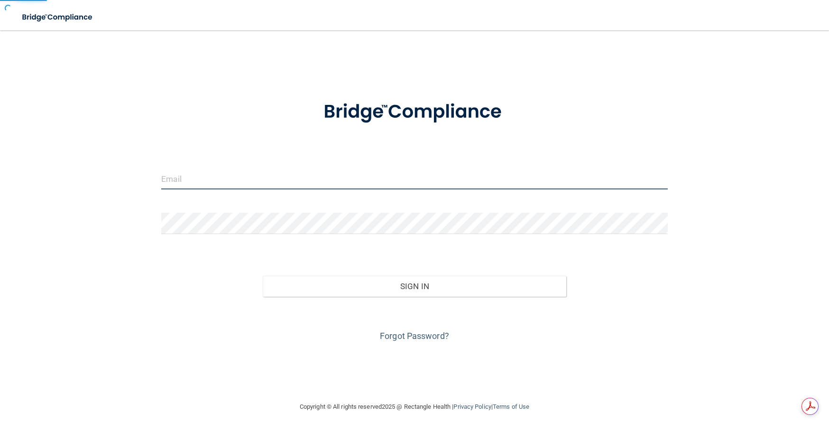
type input "[PERSON_NAME][EMAIL_ADDRESS][DOMAIN_NAME]"
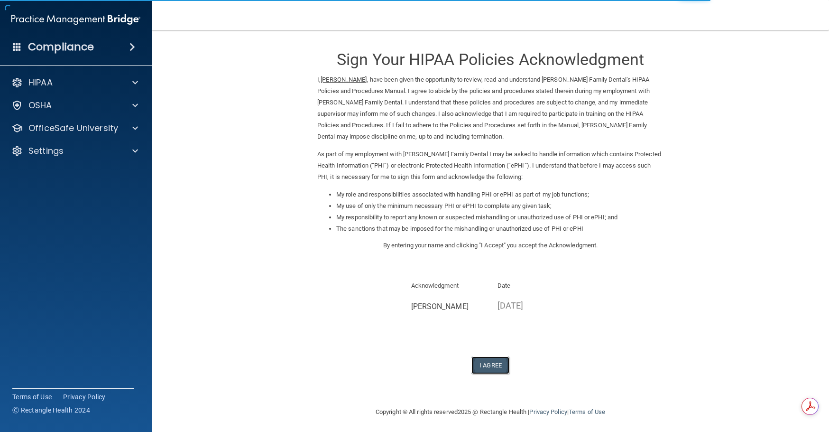
click at [483, 365] on button "I Agree" at bounding box center [491, 365] width 38 height 18
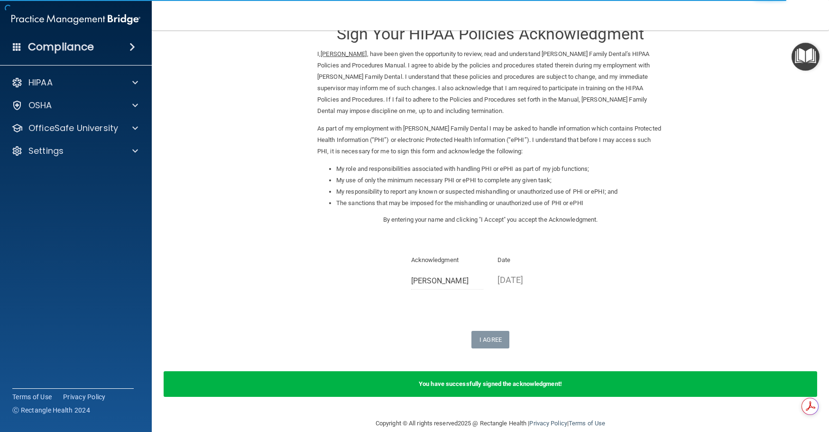
scroll to position [40, 0]
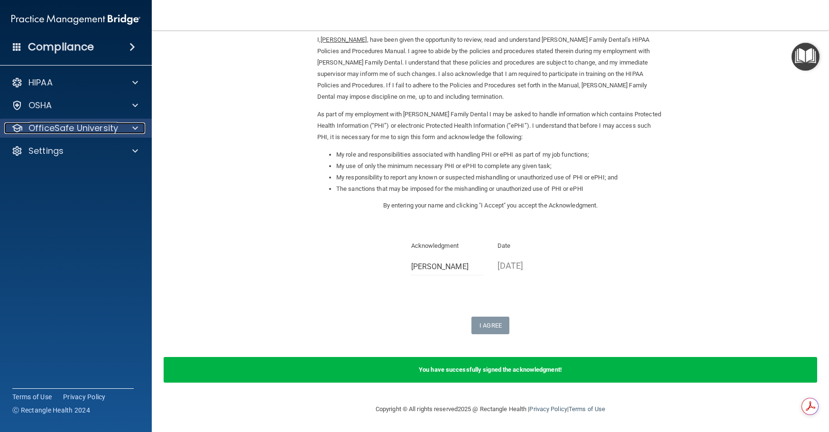
click at [95, 126] on p "OfficeSafe University" at bounding box center [73, 127] width 90 height 11
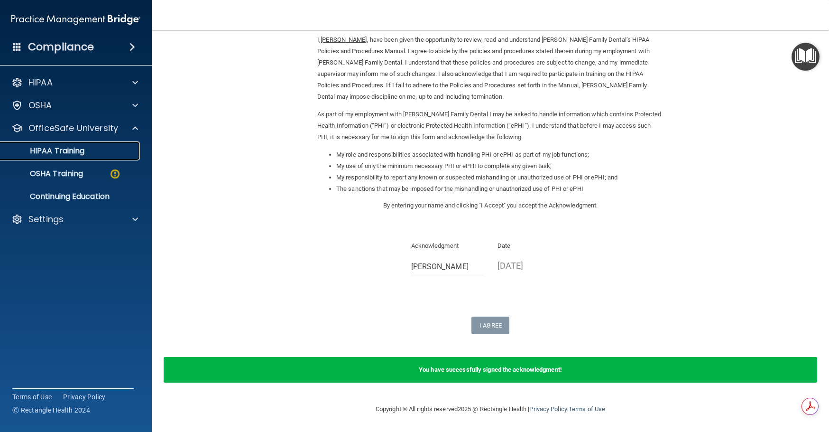
click at [94, 156] on link "HIPAA Training" at bounding box center [65, 150] width 149 height 19
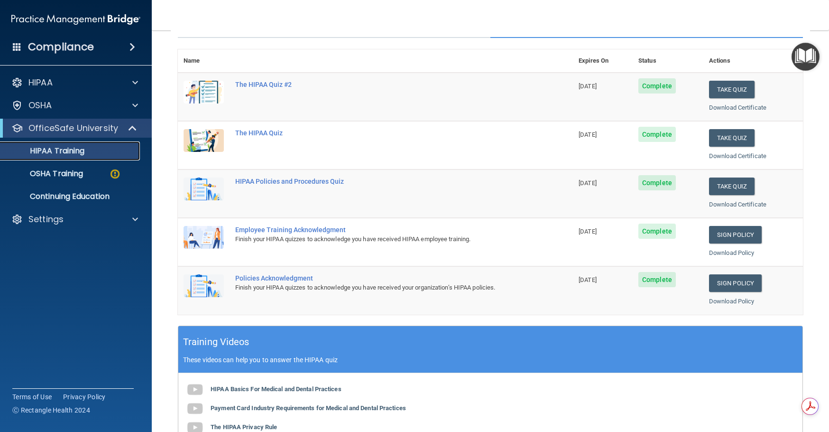
scroll to position [93, 0]
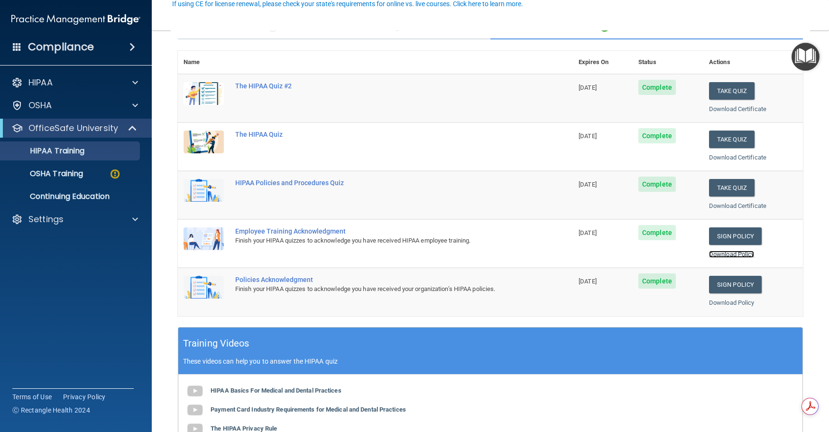
click at [730, 254] on link "Download Policy" at bounding box center [732, 253] width 46 height 7
click at [728, 301] on link "Download Policy" at bounding box center [732, 302] width 46 height 7
